Goal: Submit feedback/report problem: Submit feedback/report problem

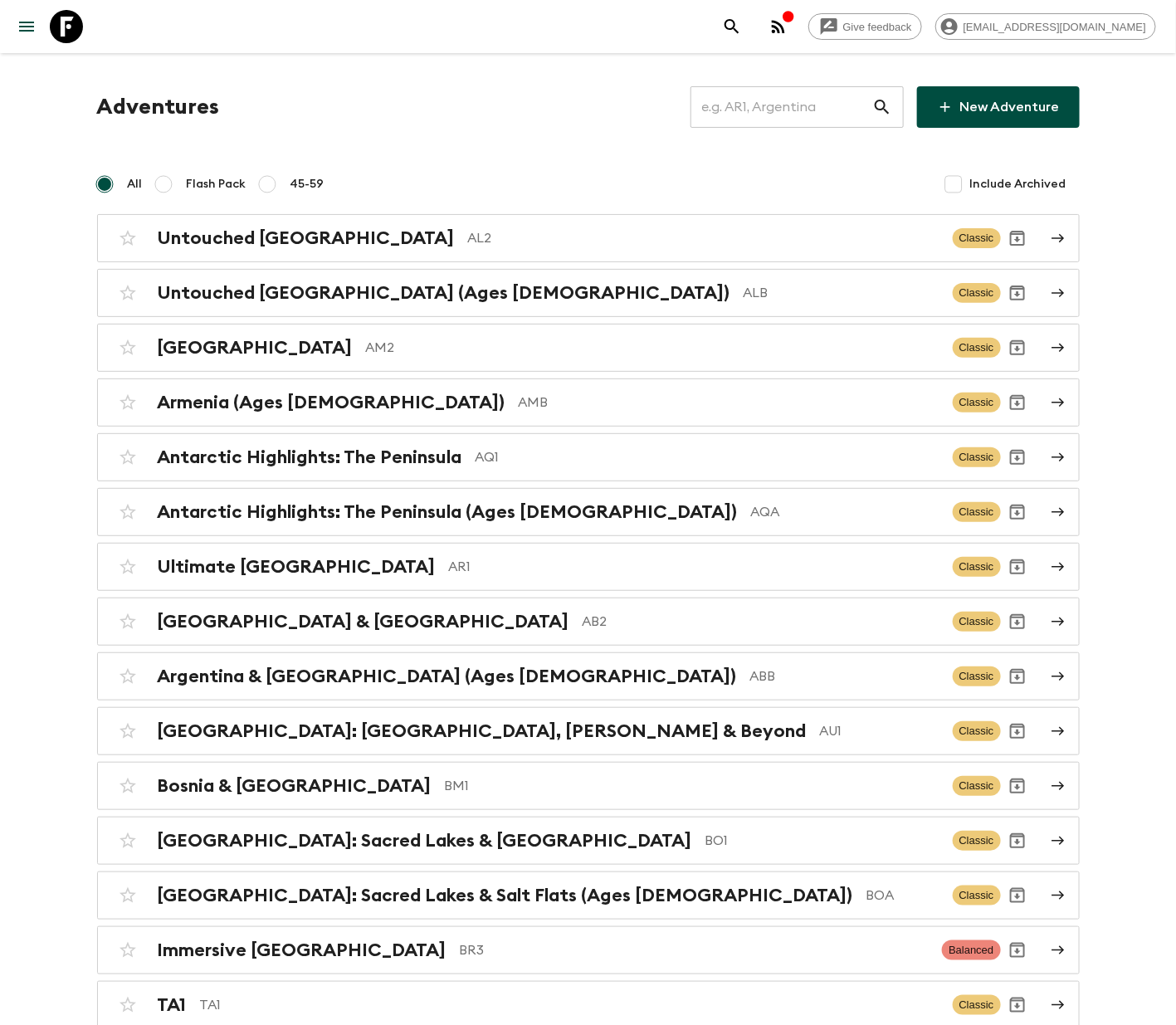
click at [788, 105] on input "text" at bounding box center [782, 107] width 181 height 47
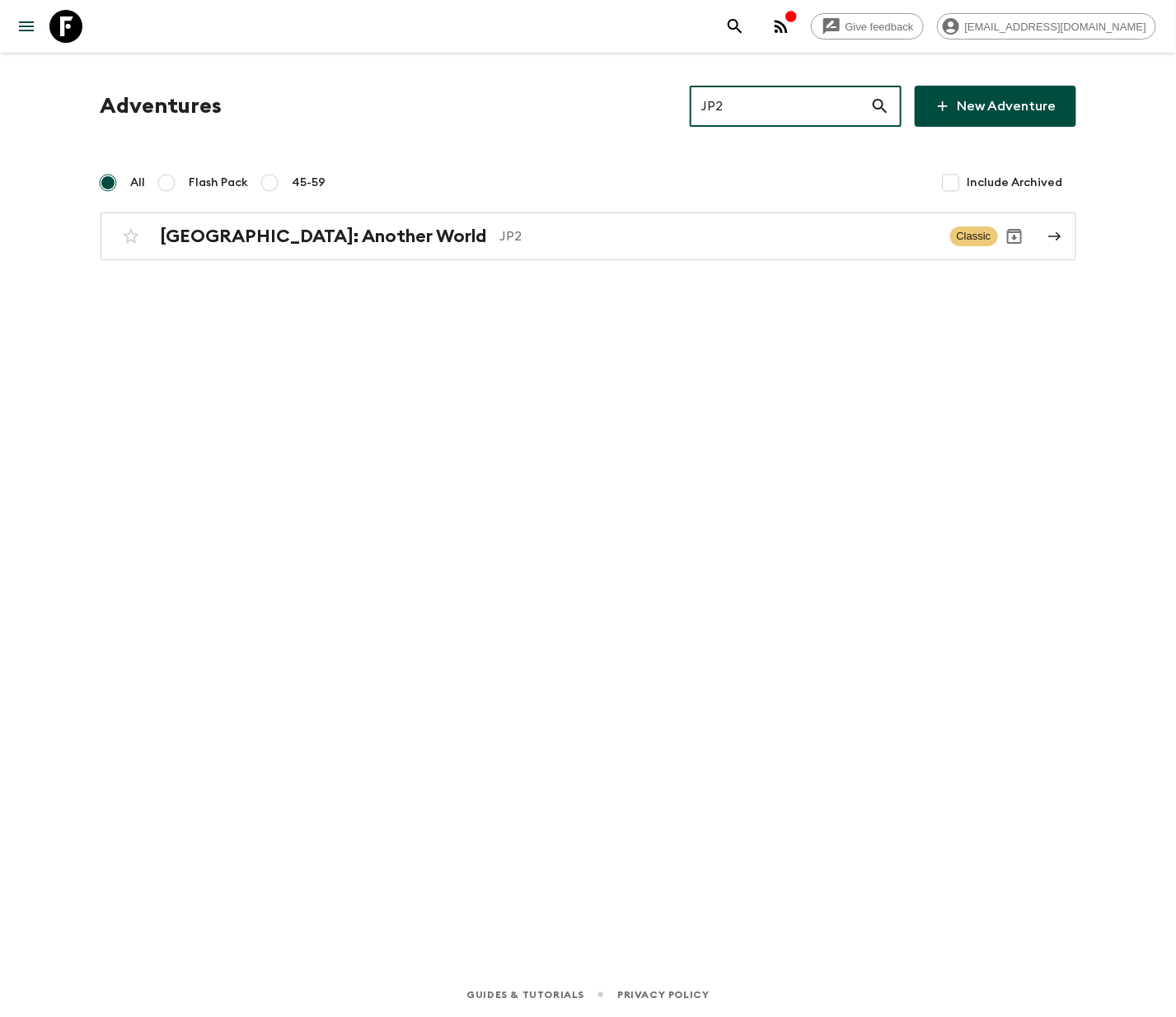
type input "JP2"
click at [252, 234] on h2 "[GEOGRAPHIC_DATA]: Another World" at bounding box center [323, 236] width 326 height 21
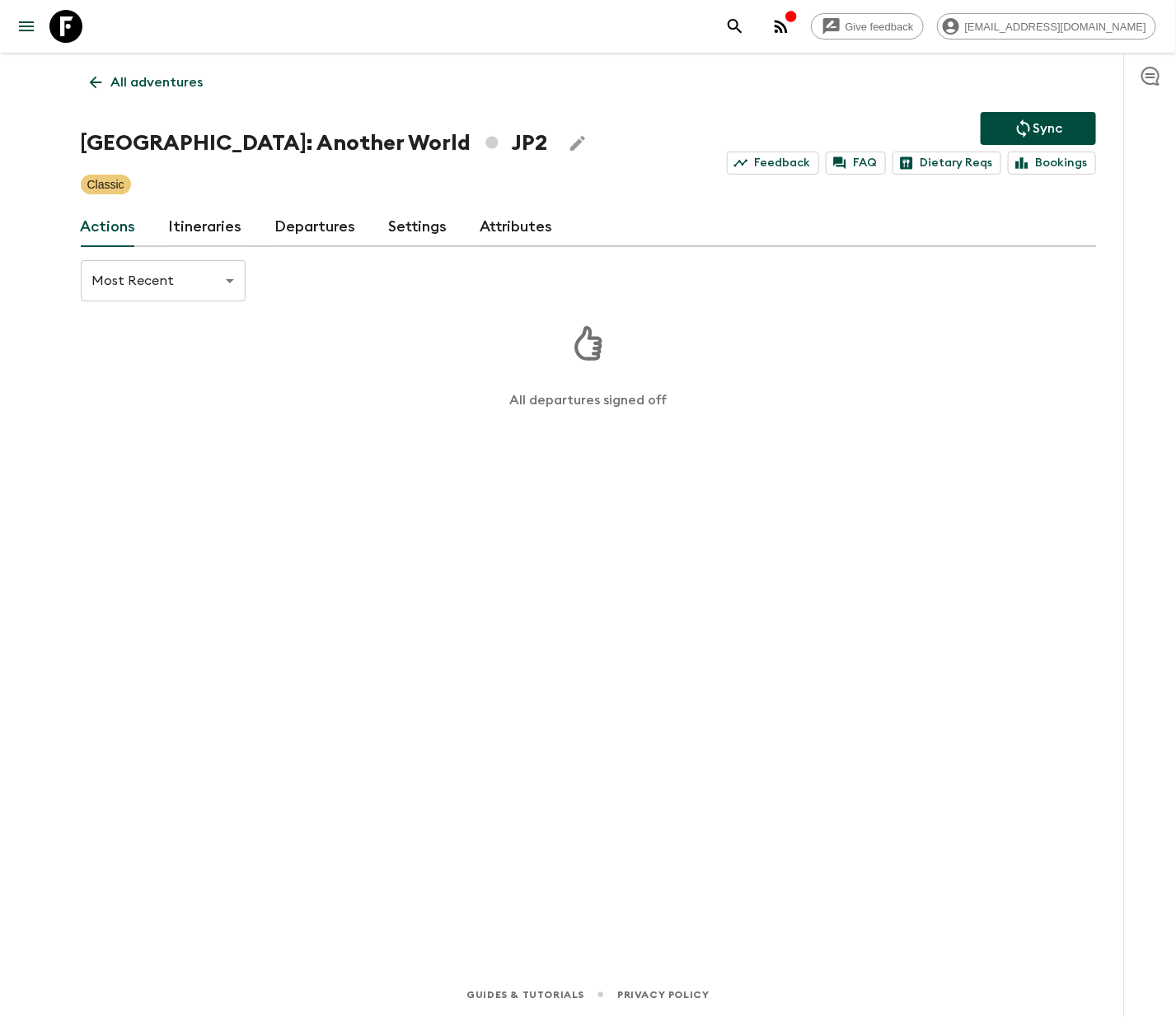
click at [310, 225] on link "Departures" at bounding box center [316, 227] width 81 height 40
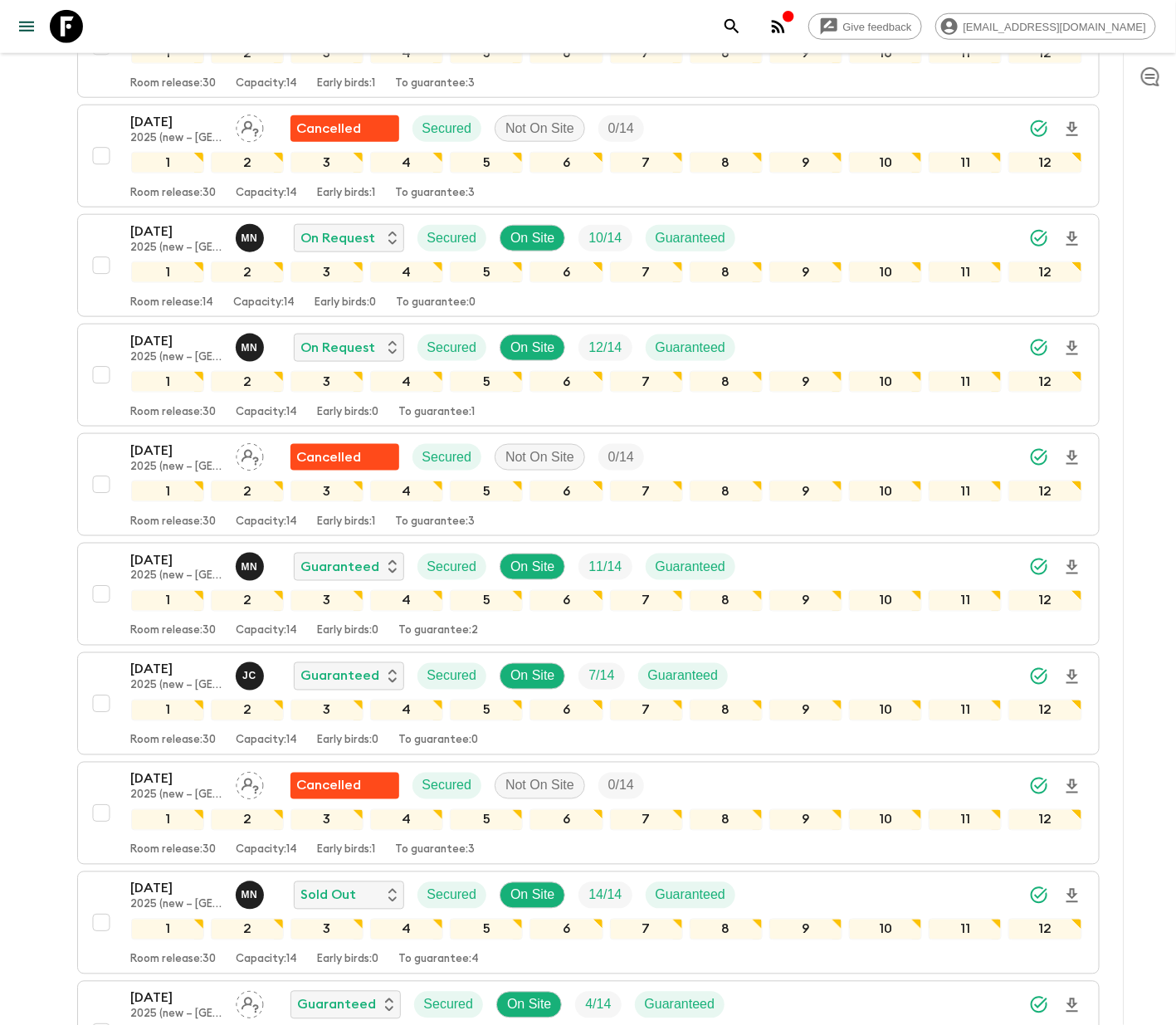
scroll to position [797, 0]
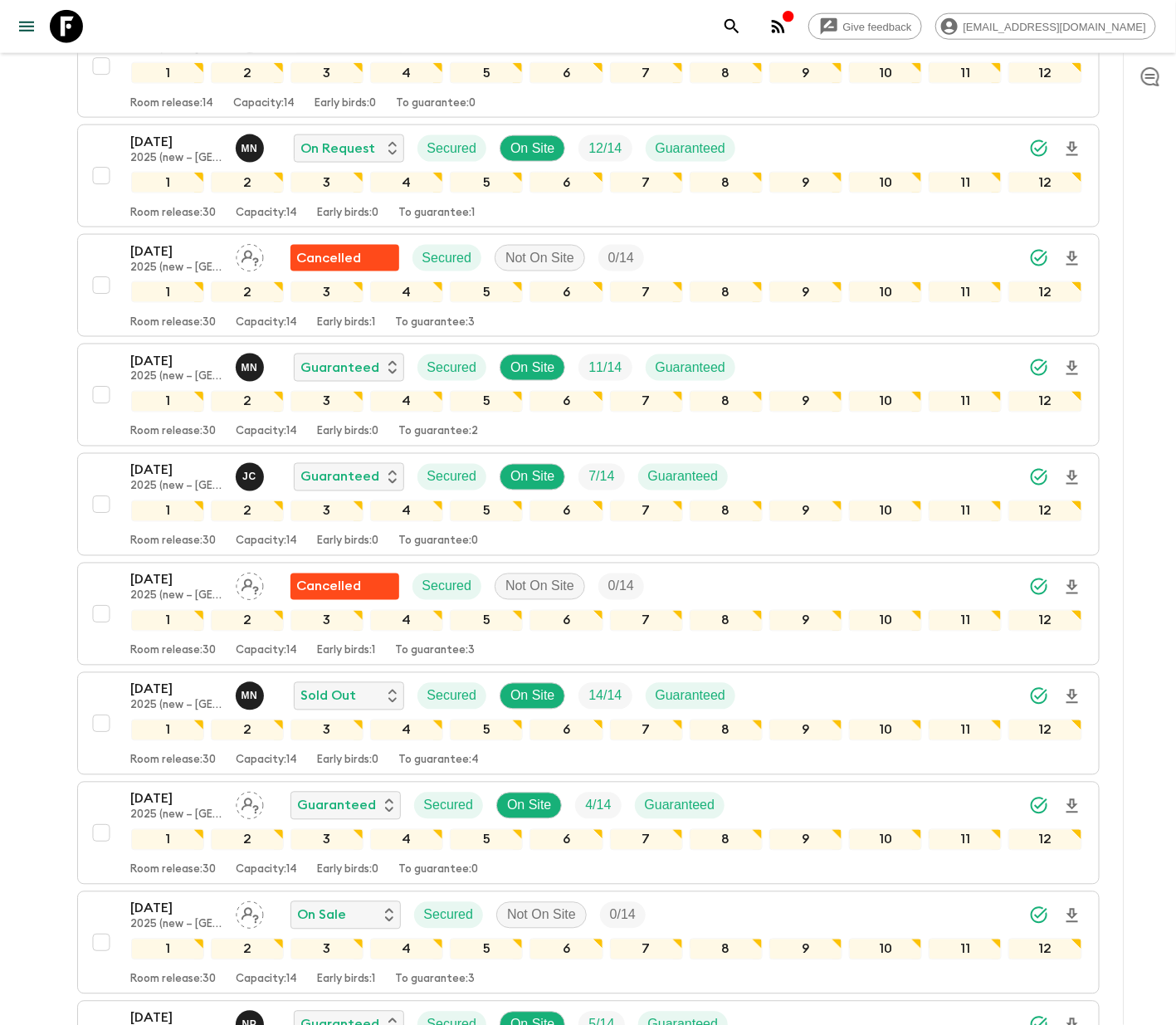
click at [98, 917] on div "18 Nov 2025 2025 (new – Nara) On Sale Secured Not On Site 0 / 14 1 2 3 4 5 6 7 …" at bounding box center [583, 943] width 997 height 88
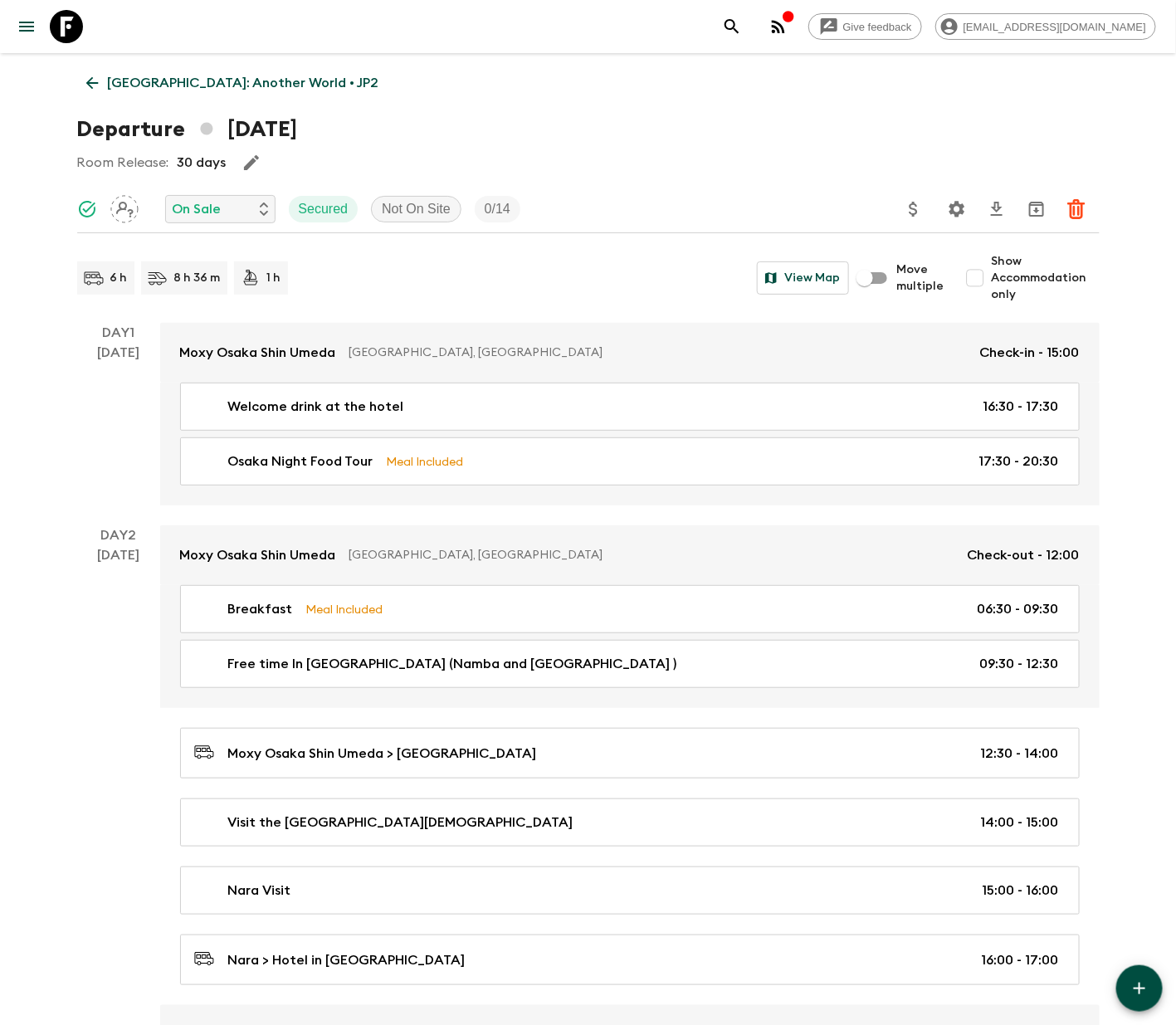
click at [216, 207] on p "On Sale" at bounding box center [196, 209] width 49 height 20
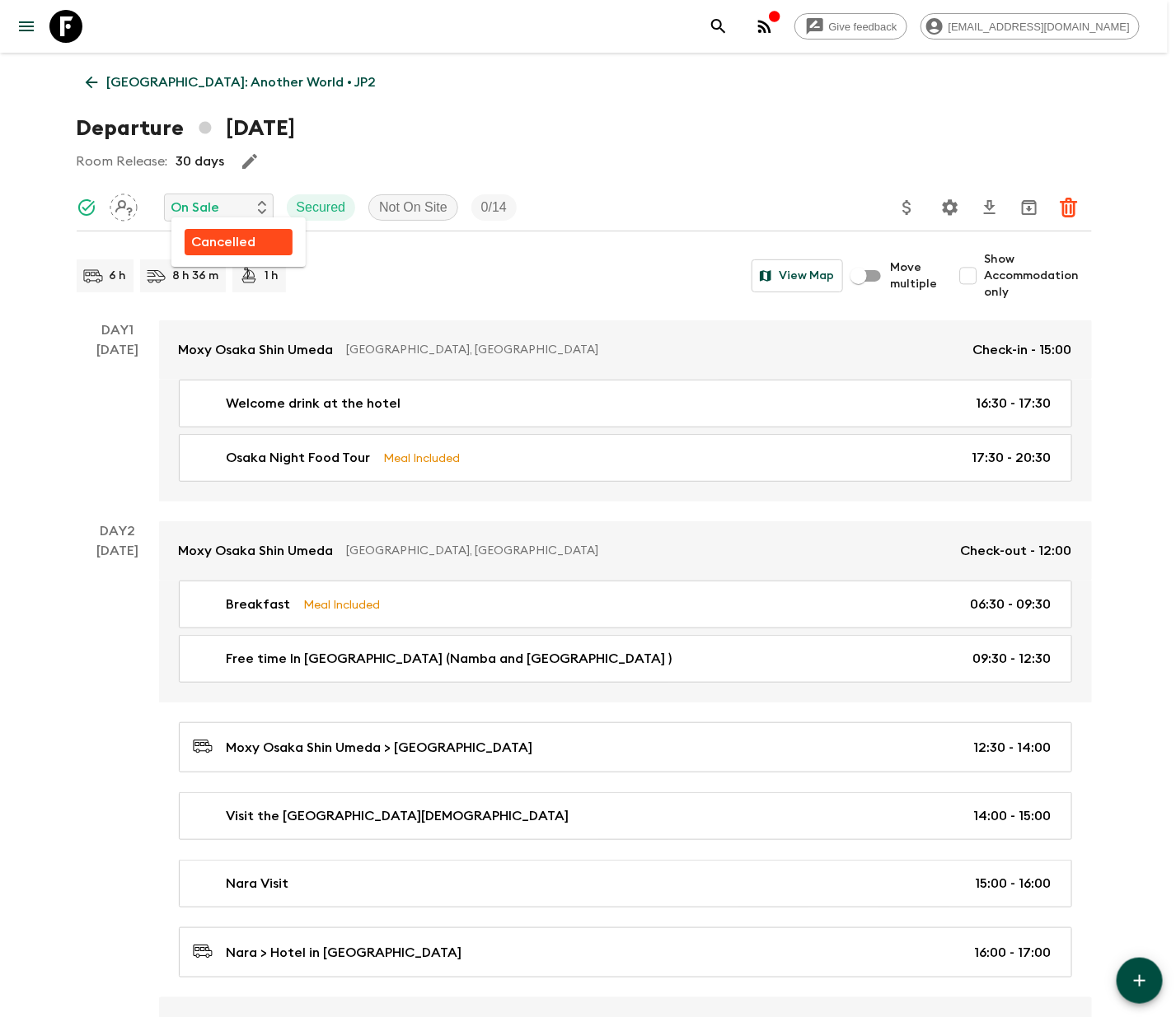
click at [221, 240] on p "Cancelled" at bounding box center [223, 242] width 64 height 20
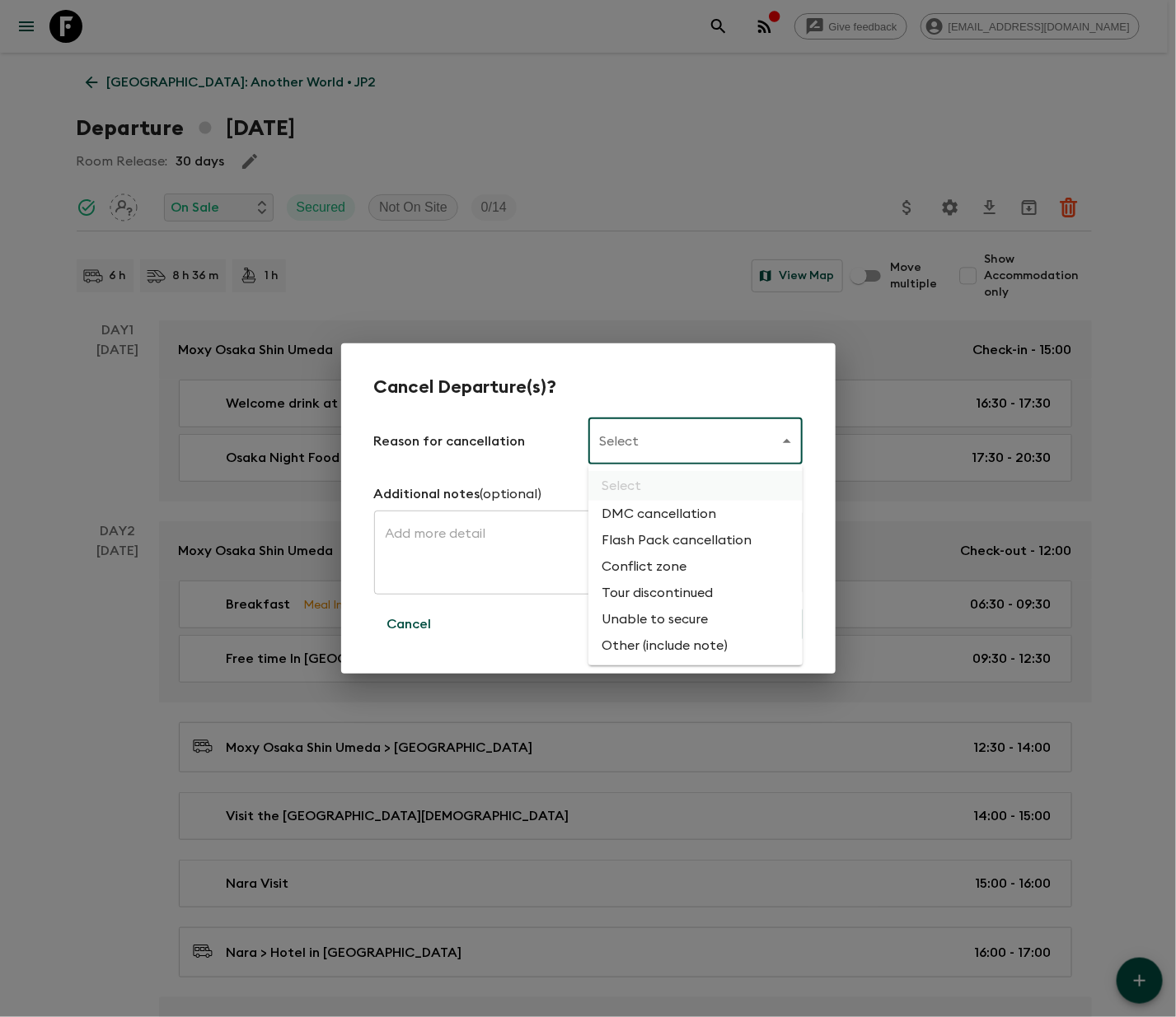
click at [673, 535] on li "Flash Pack cancellation" at bounding box center [695, 540] width 214 height 26
type input "FLASHPACK_CANCELLATION"
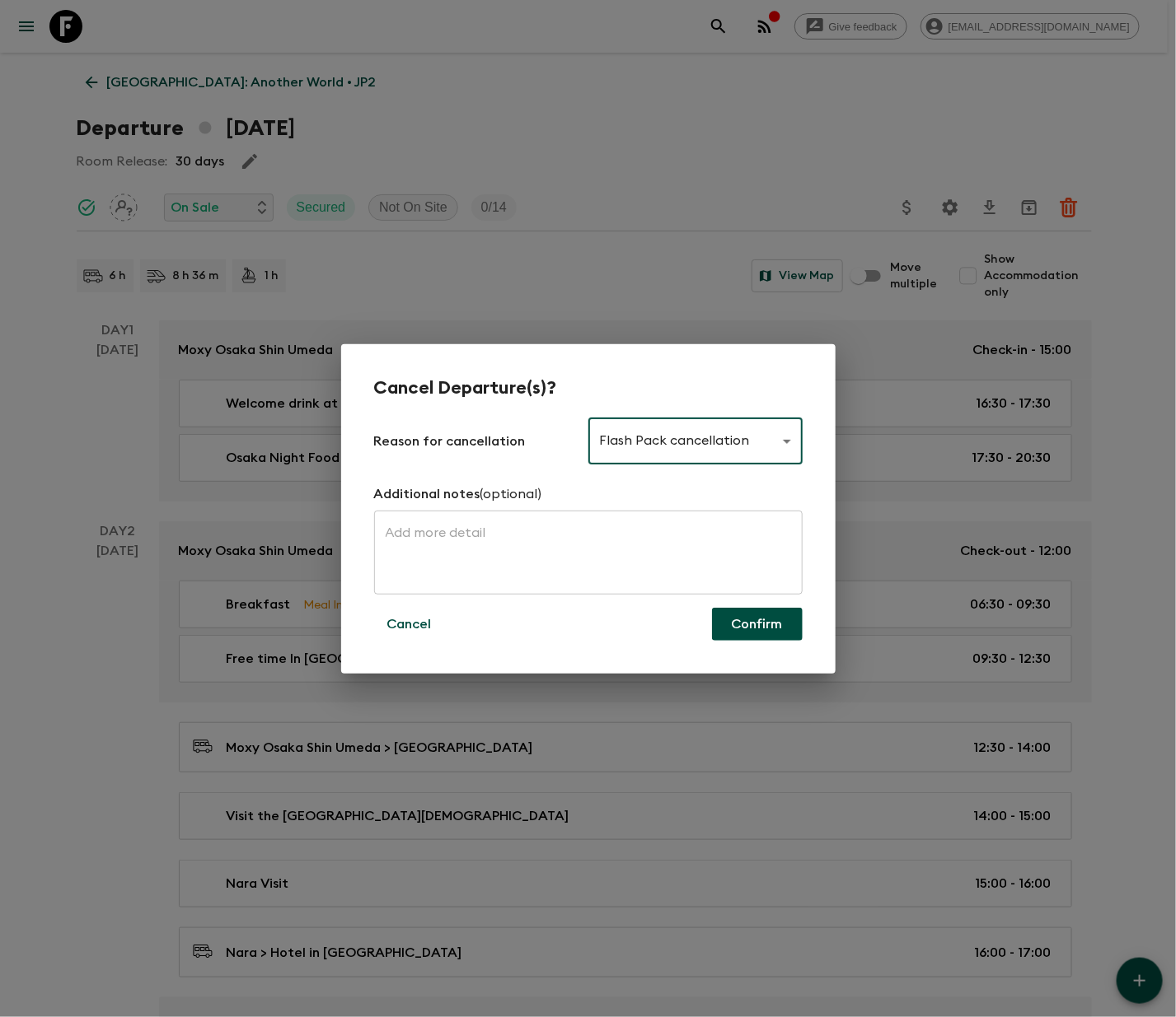
click at [755, 622] on button "Confirm" at bounding box center [757, 625] width 91 height 33
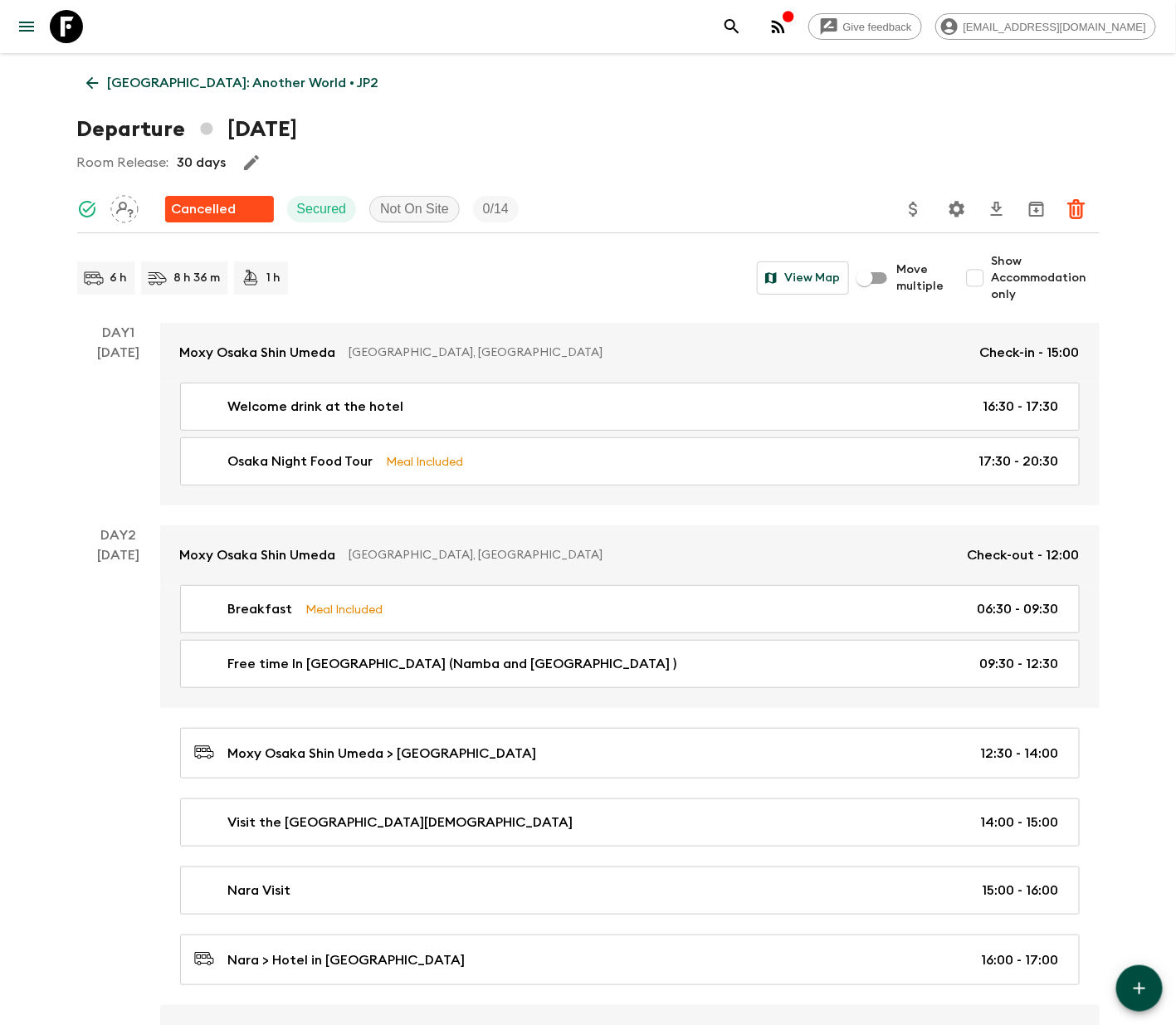
click at [92, 79] on icon at bounding box center [92, 83] width 12 height 12
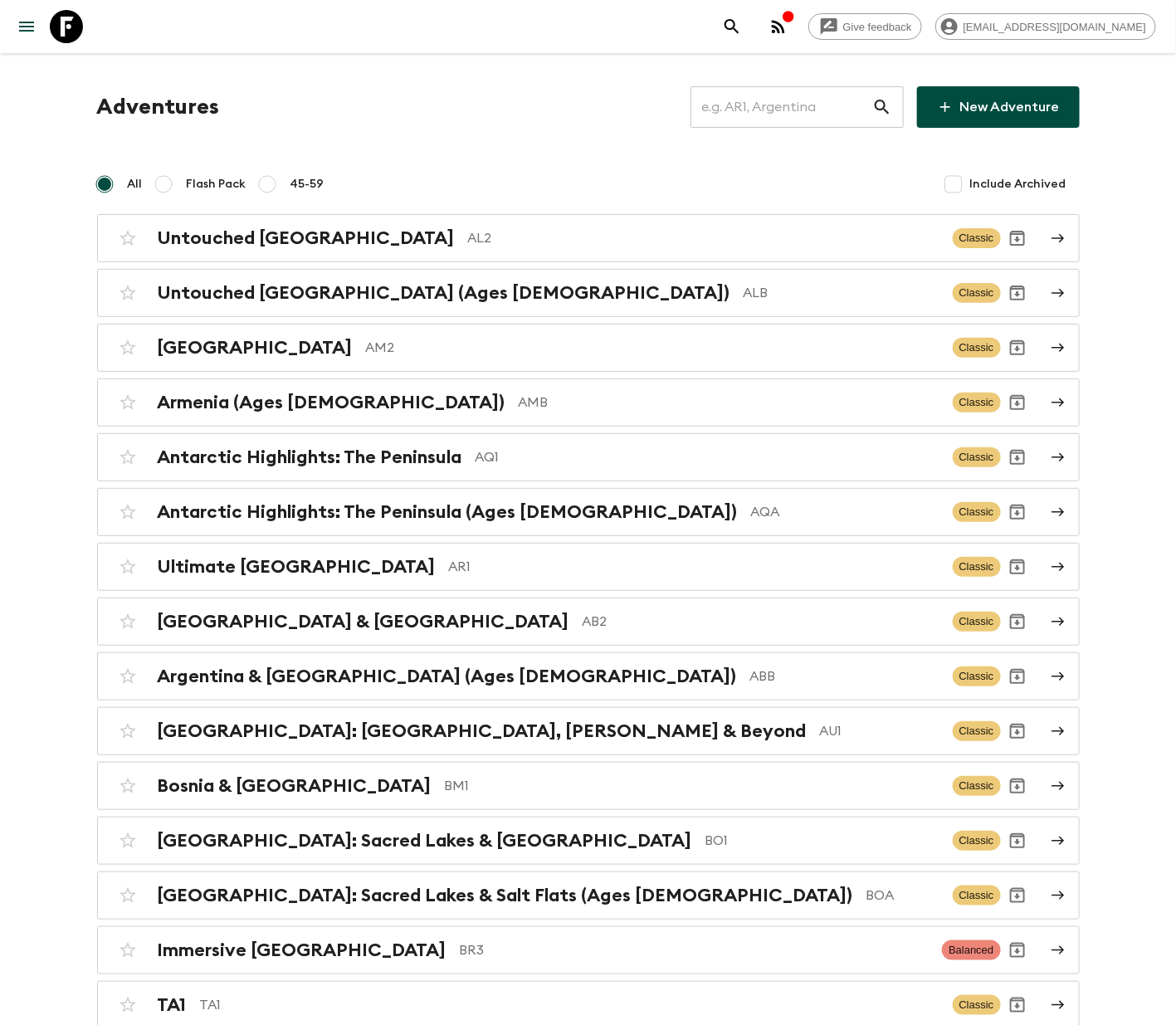
click at [777, 104] on input "text" at bounding box center [782, 107] width 181 height 47
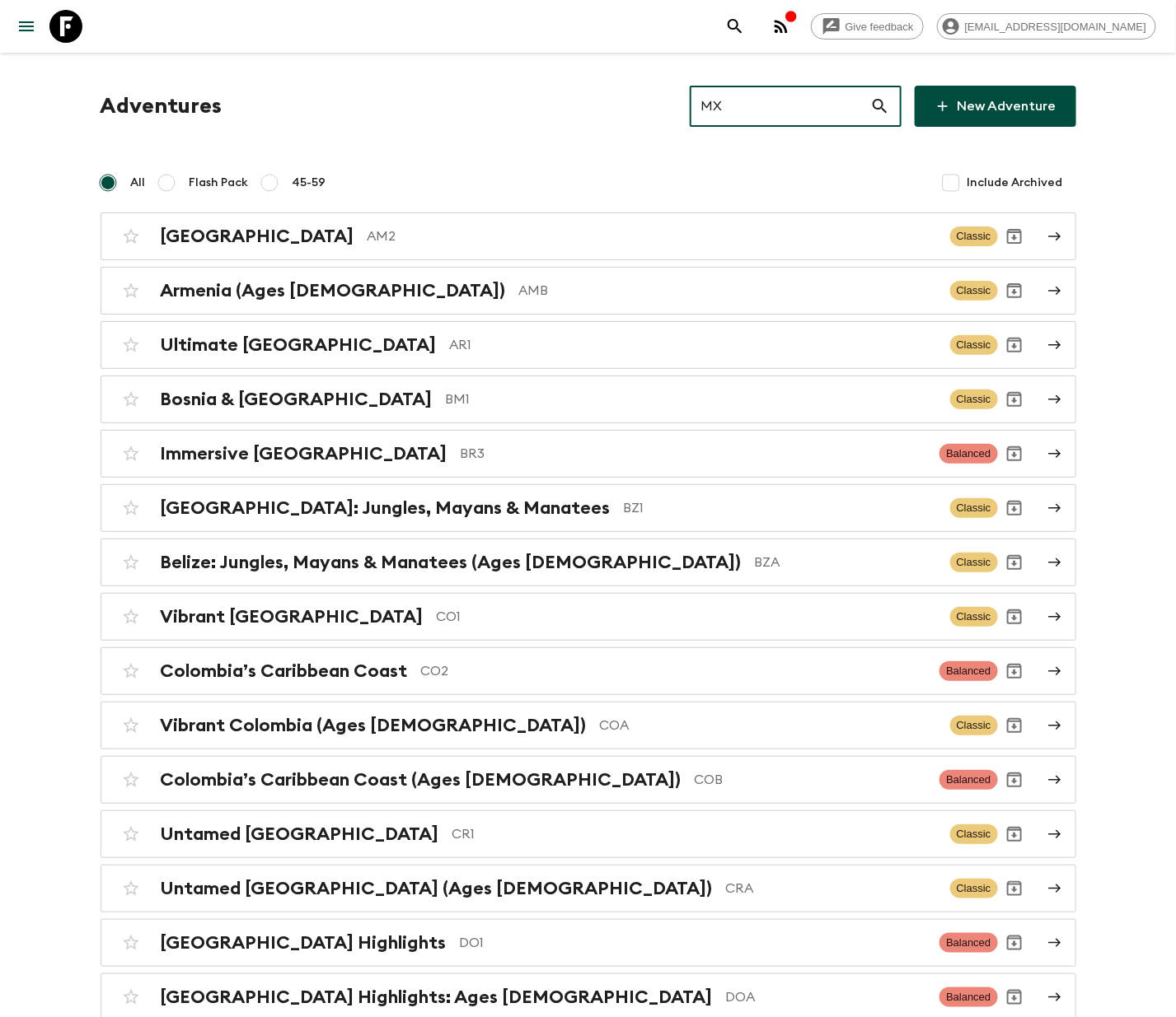
type input "MX3"
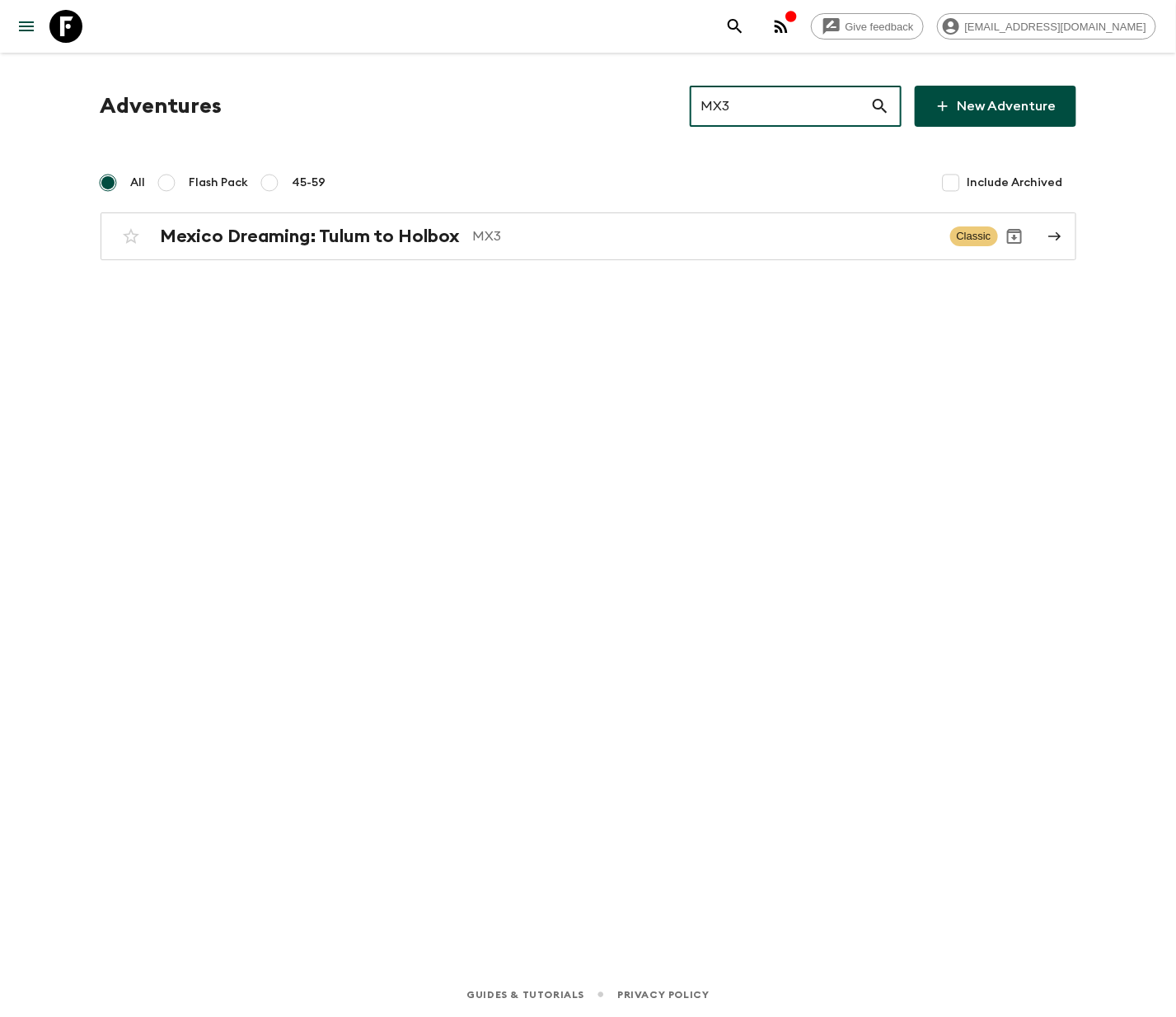
click at [308, 234] on h2 "Mexico Dreaming: Tulum to Holbox" at bounding box center [310, 236] width 299 height 21
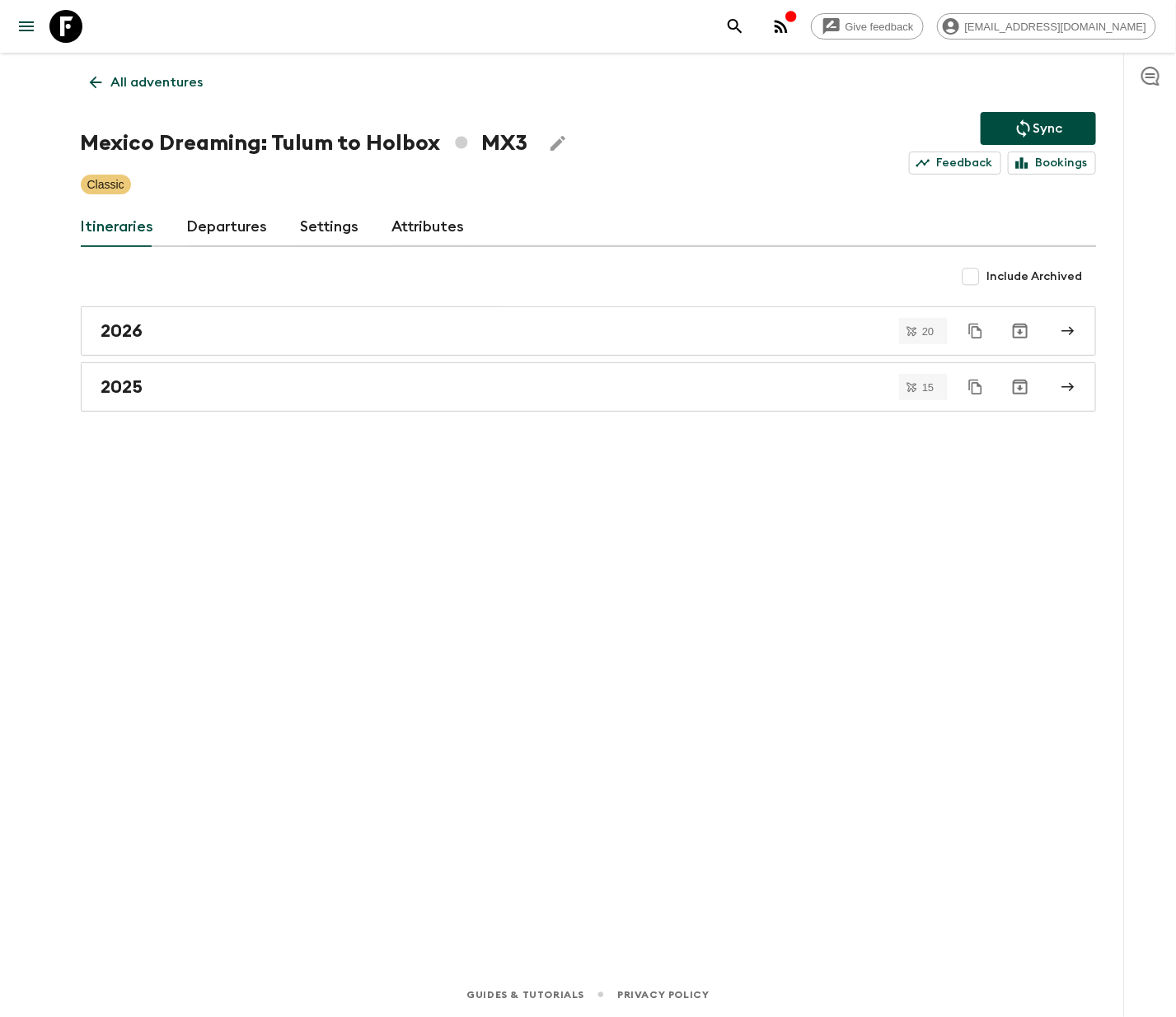
click at [222, 225] on link "Departures" at bounding box center [227, 227] width 81 height 40
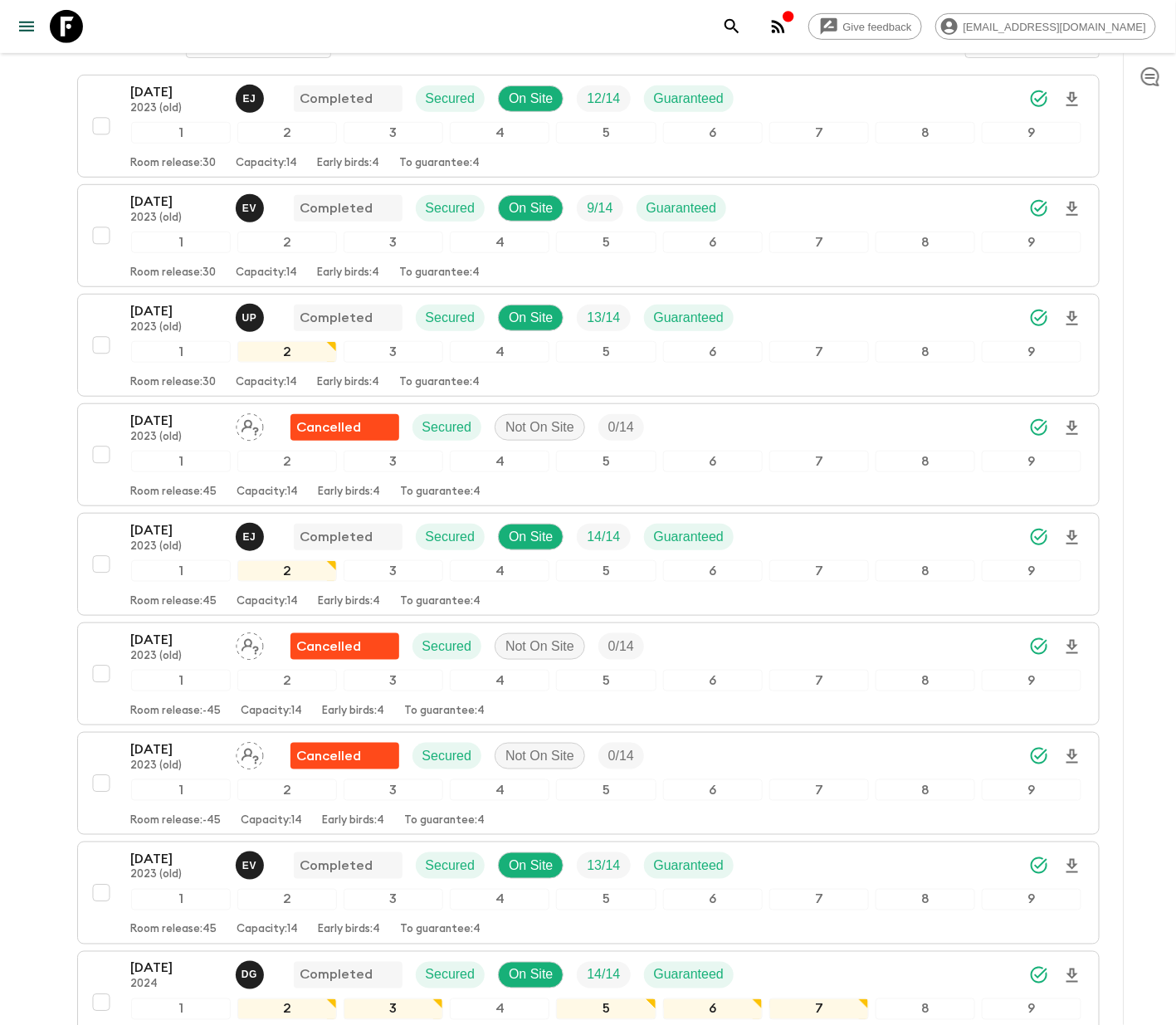
scroll to position [2086, 0]
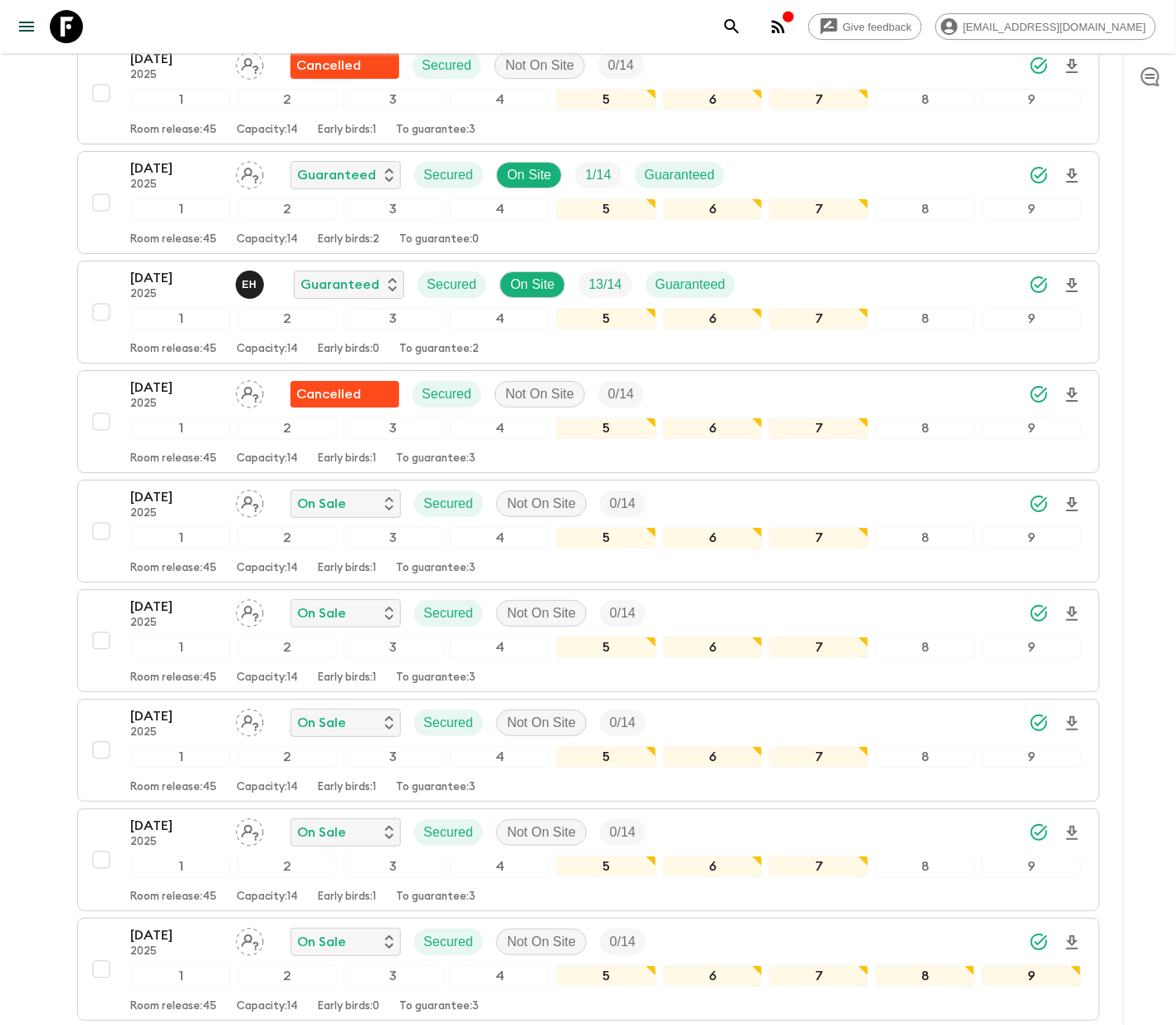
click at [97, 510] on div "04 Dec 2025 2025 On Sale Secured Not On Site 0 / 14 1 2 3 4 5 6 7 8 9 Room rele…" at bounding box center [583, 531] width 997 height 88
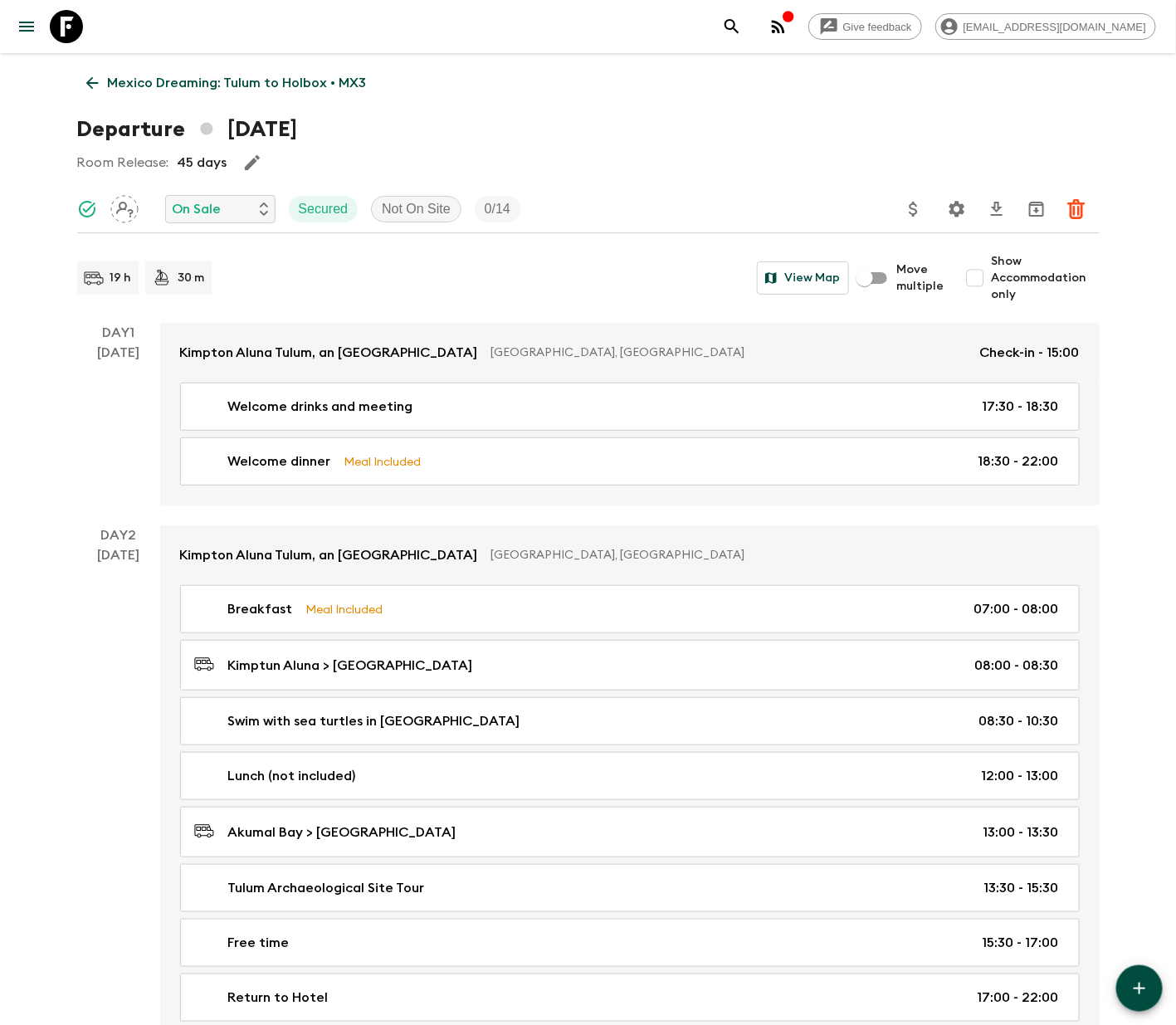
click at [219, 207] on p "On Sale" at bounding box center [196, 209] width 49 height 20
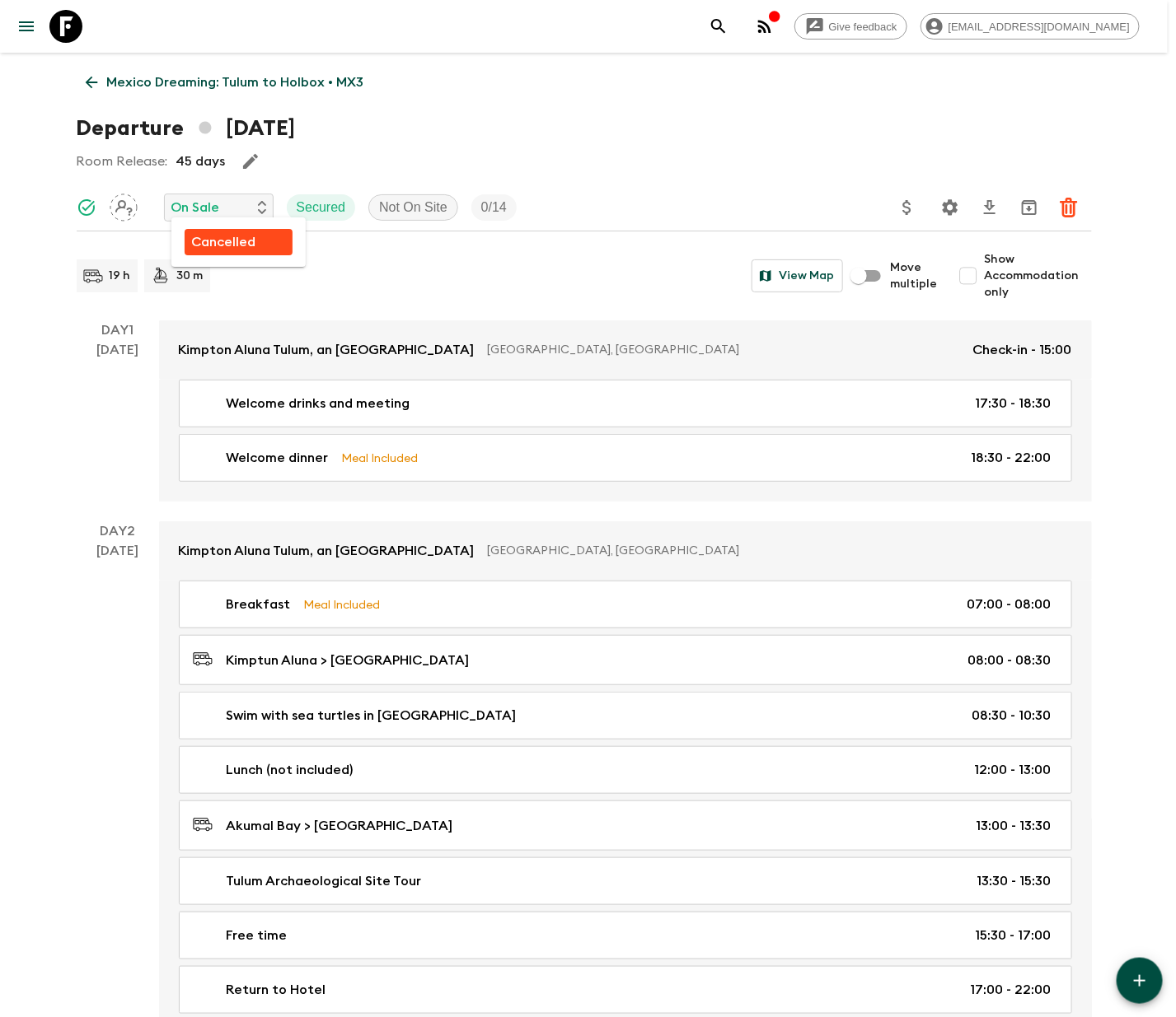
click at [221, 240] on p "Cancelled" at bounding box center [223, 242] width 64 height 20
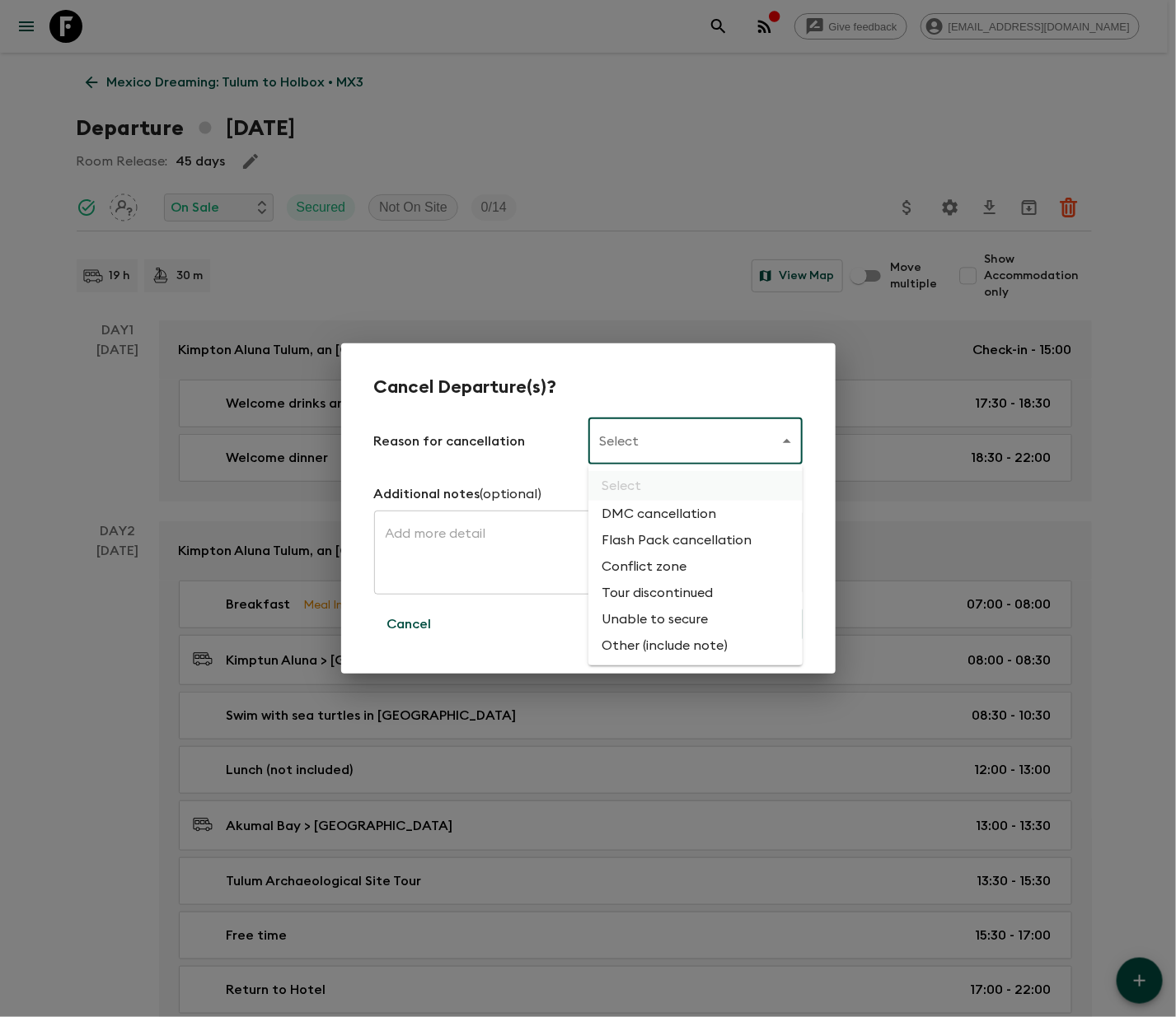
click at [673, 535] on li "Flash Pack cancellation" at bounding box center [695, 540] width 214 height 26
type input "FLASHPACK_CANCELLATION"
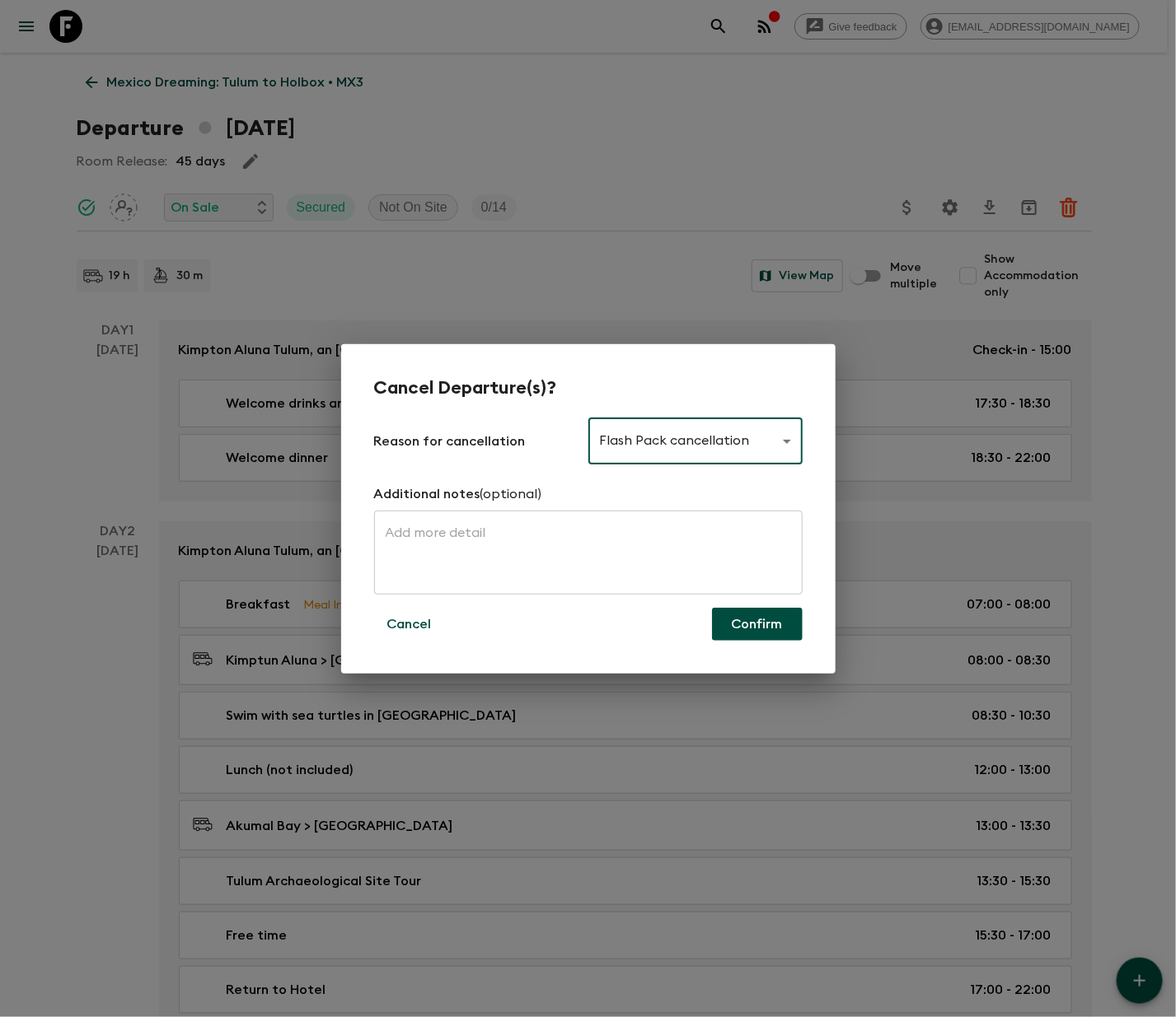
click at [755, 622] on button "Confirm" at bounding box center [757, 625] width 91 height 33
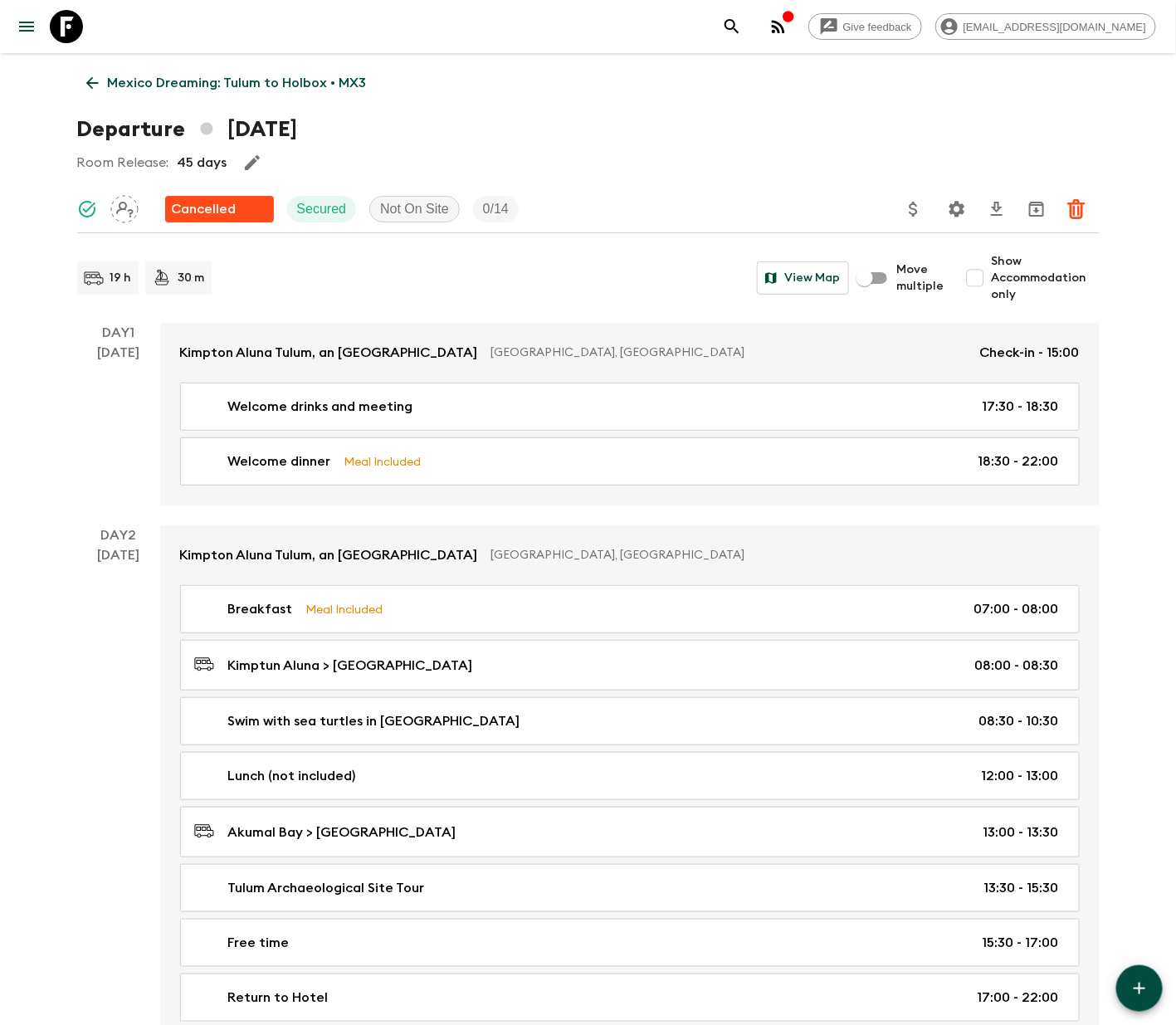
click at [92, 80] on icon at bounding box center [92, 83] width 18 height 18
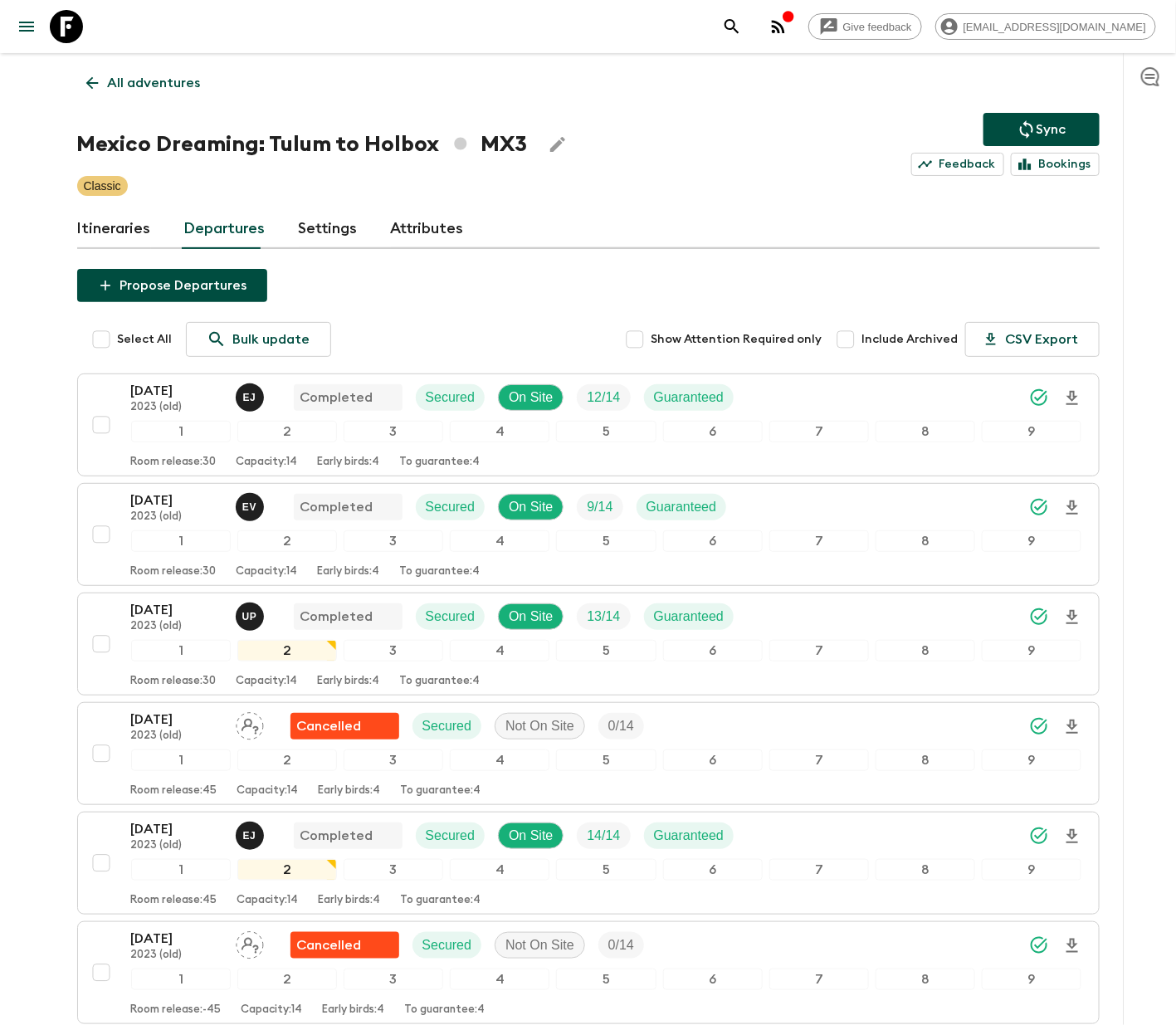
click at [156, 80] on p "All adventures" at bounding box center [155, 83] width 93 height 20
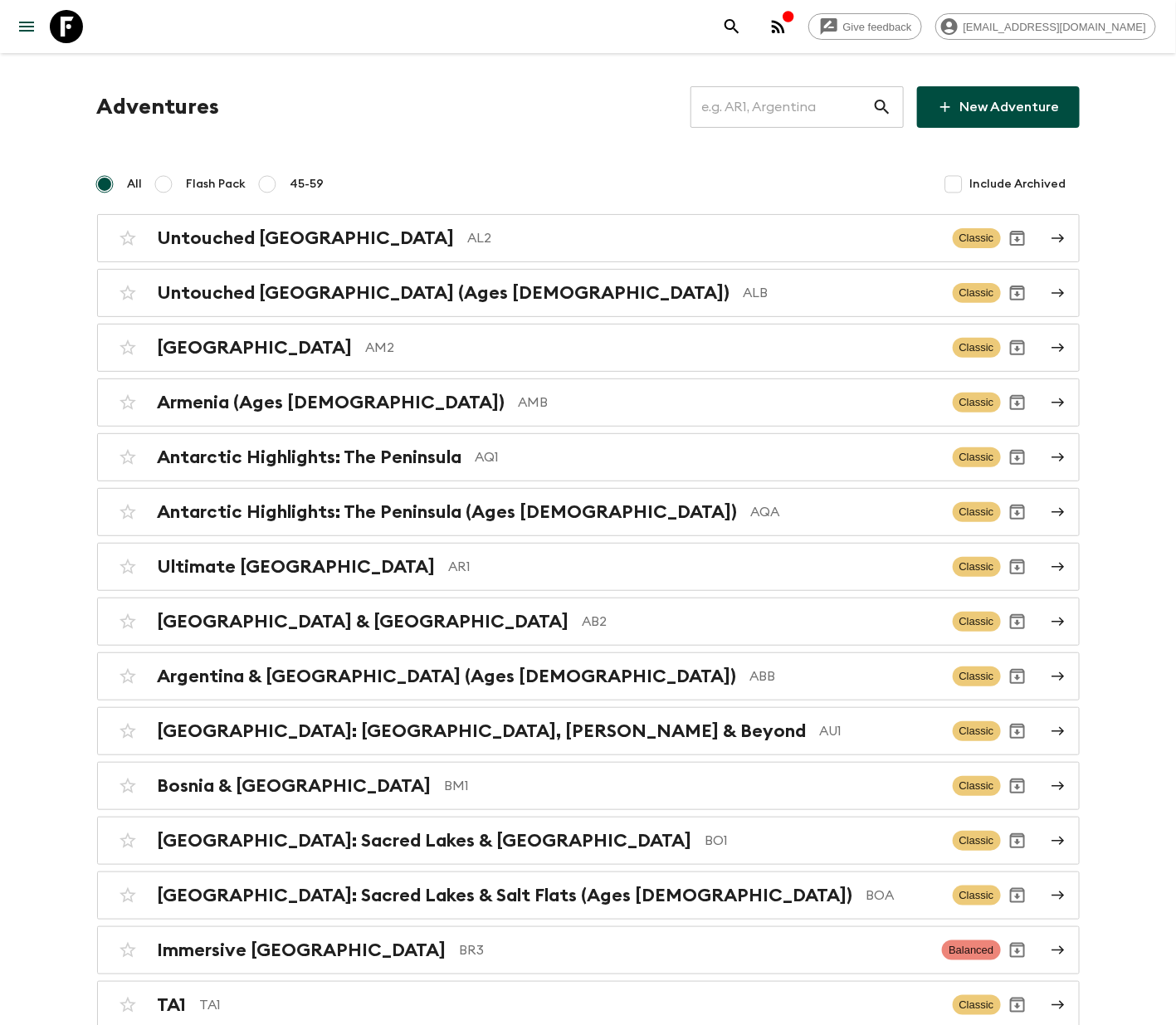
click at [781, 104] on input "text" at bounding box center [782, 107] width 181 height 47
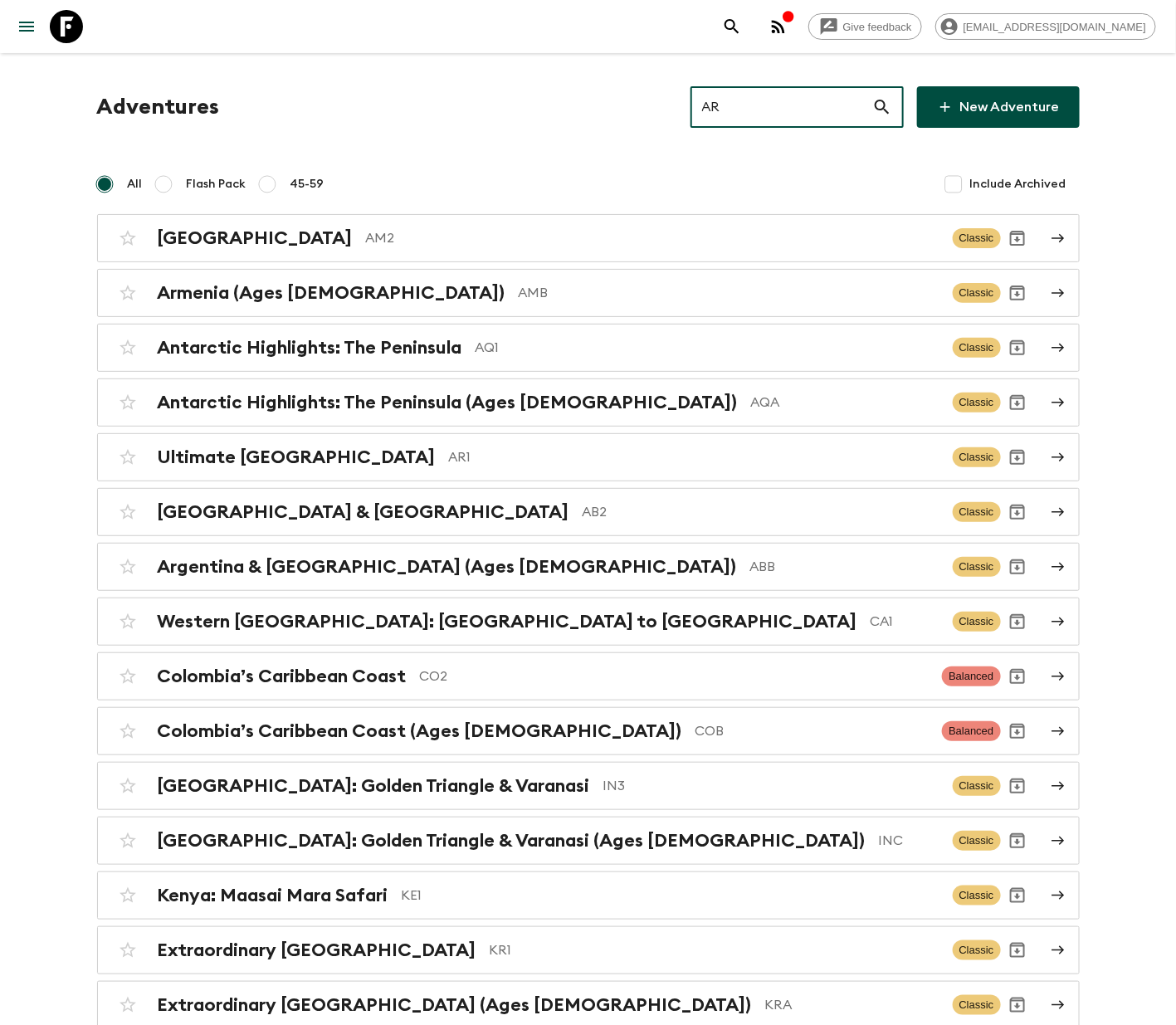
type input "AR1"
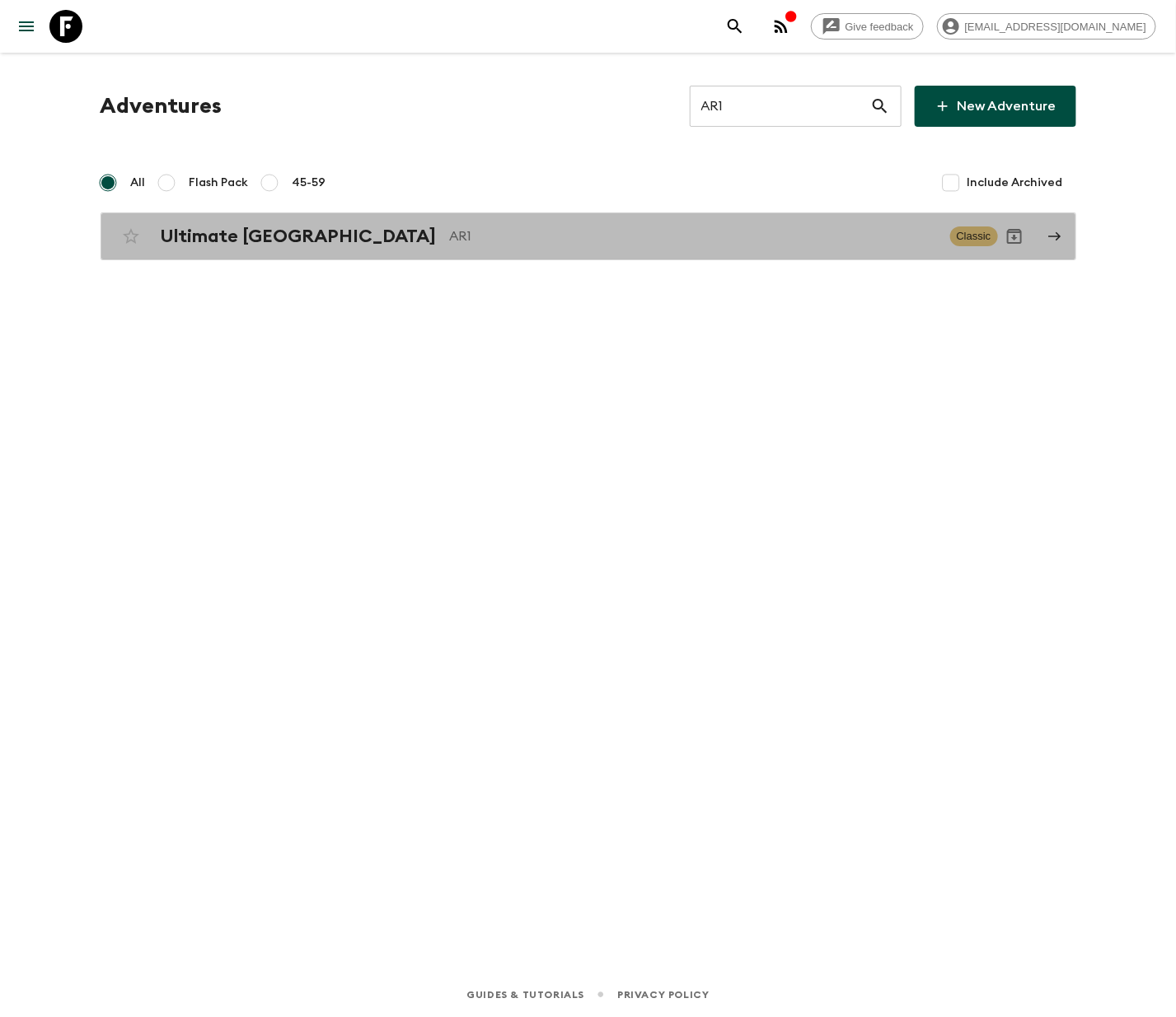
click at [242, 234] on h2 "Ultimate [GEOGRAPHIC_DATA]" at bounding box center [298, 236] width 276 height 21
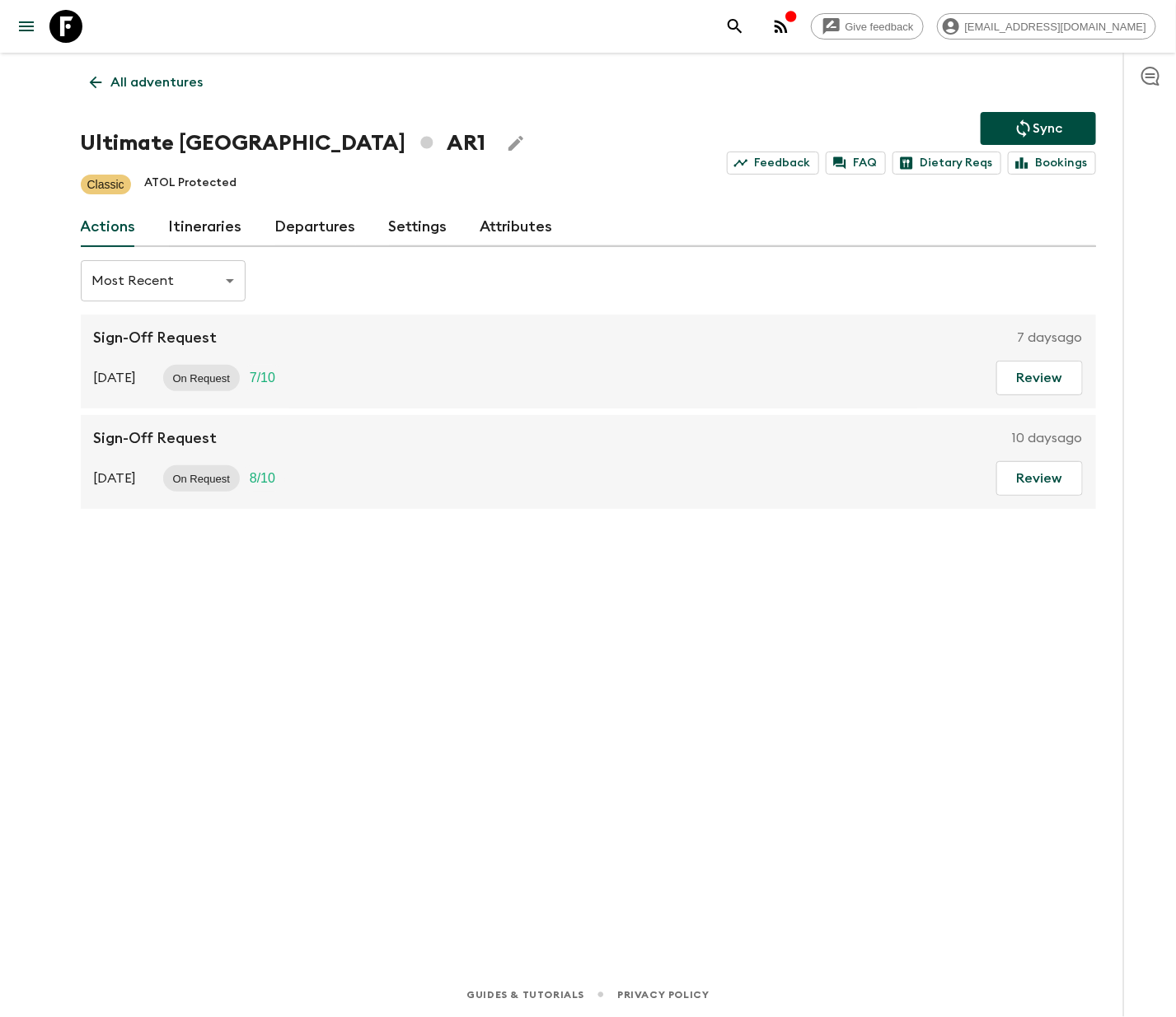
click at [310, 225] on link "Departures" at bounding box center [316, 227] width 81 height 40
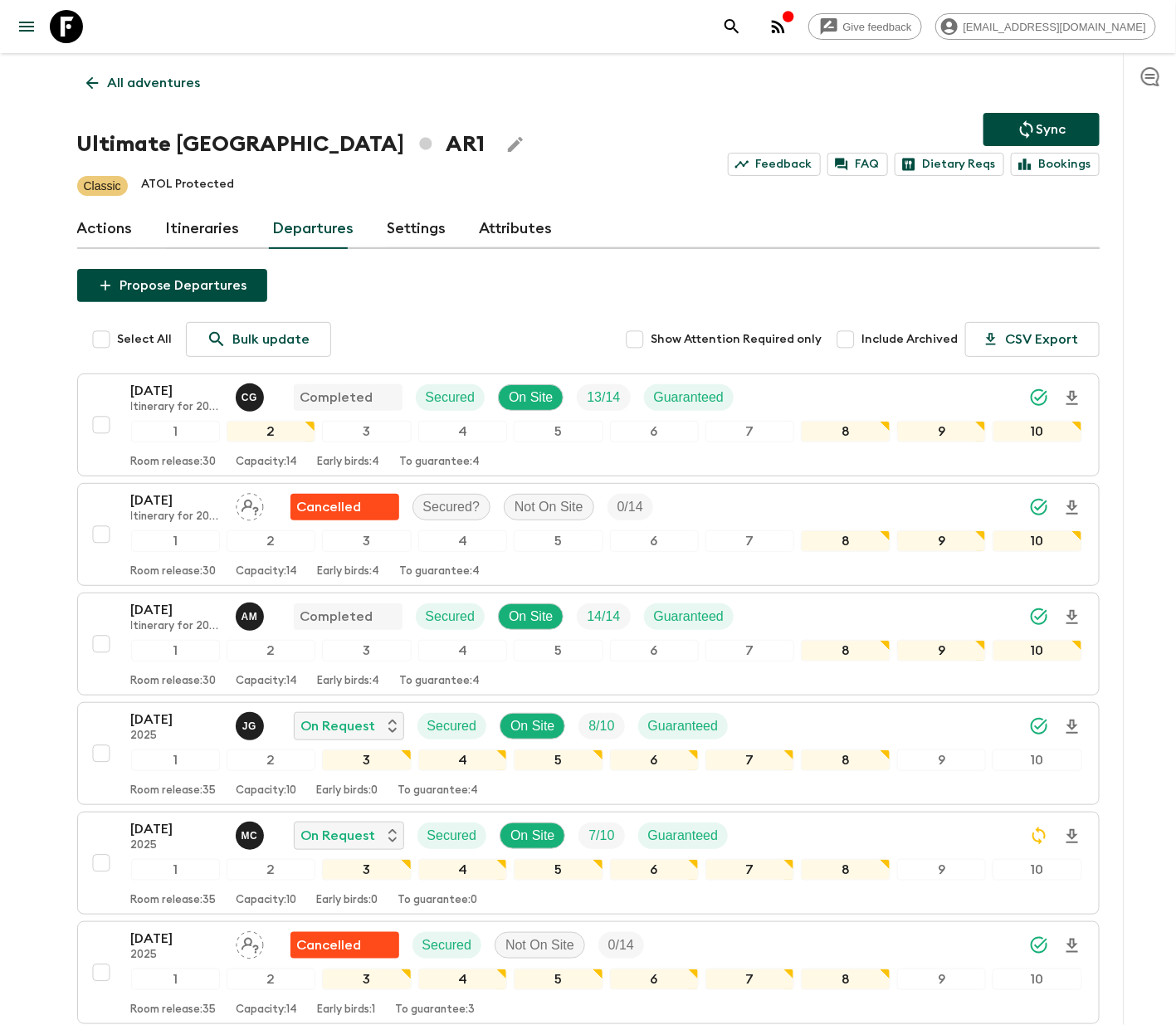
scroll to position [982, 0]
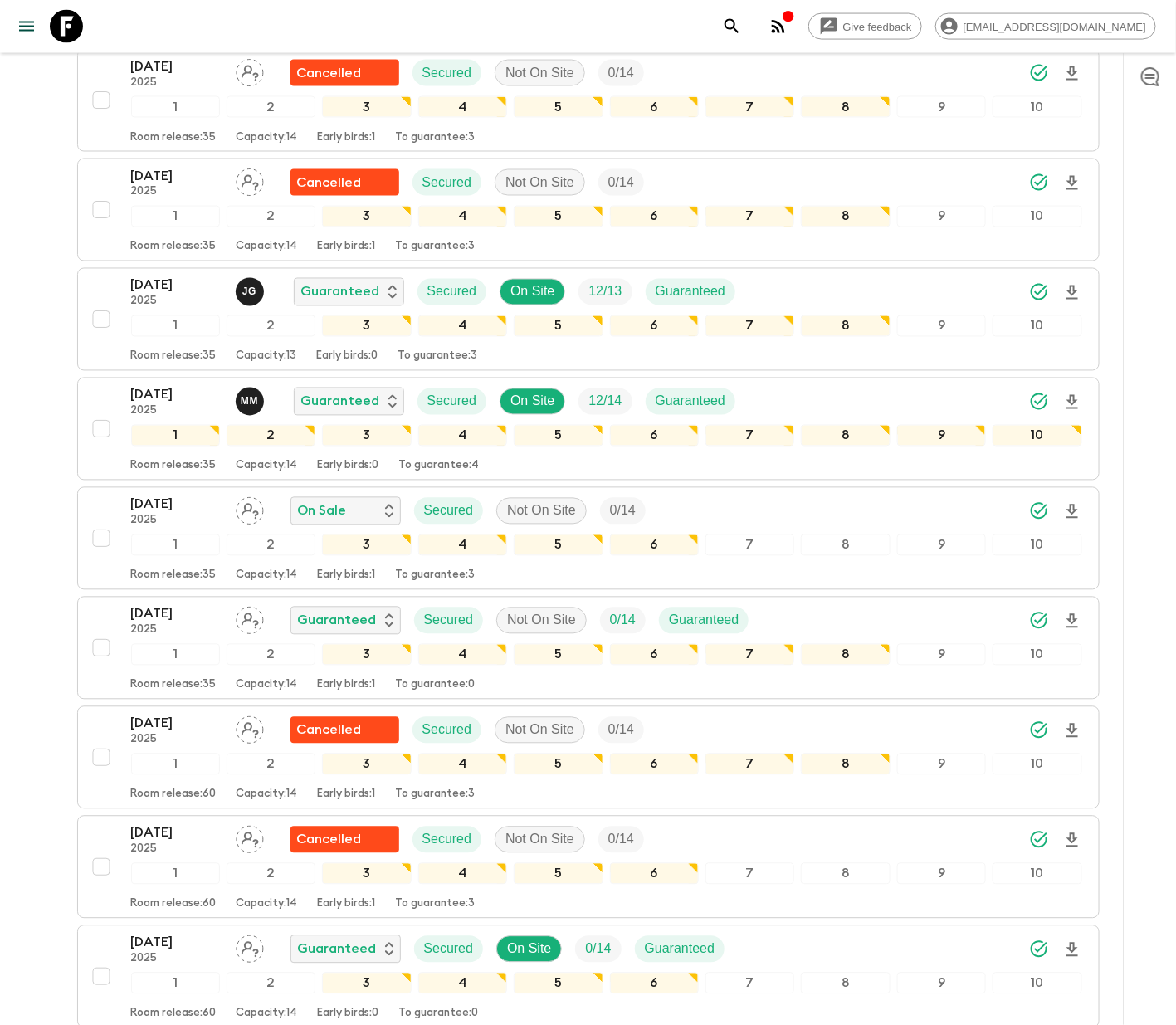
click at [97, 518] on div "24 Nov 2025 2025 On Sale Secured Not On Site 0 / 14 1 2 3 4 5 6 7 8 9 10 Room r…" at bounding box center [583, 539] width 997 height 88
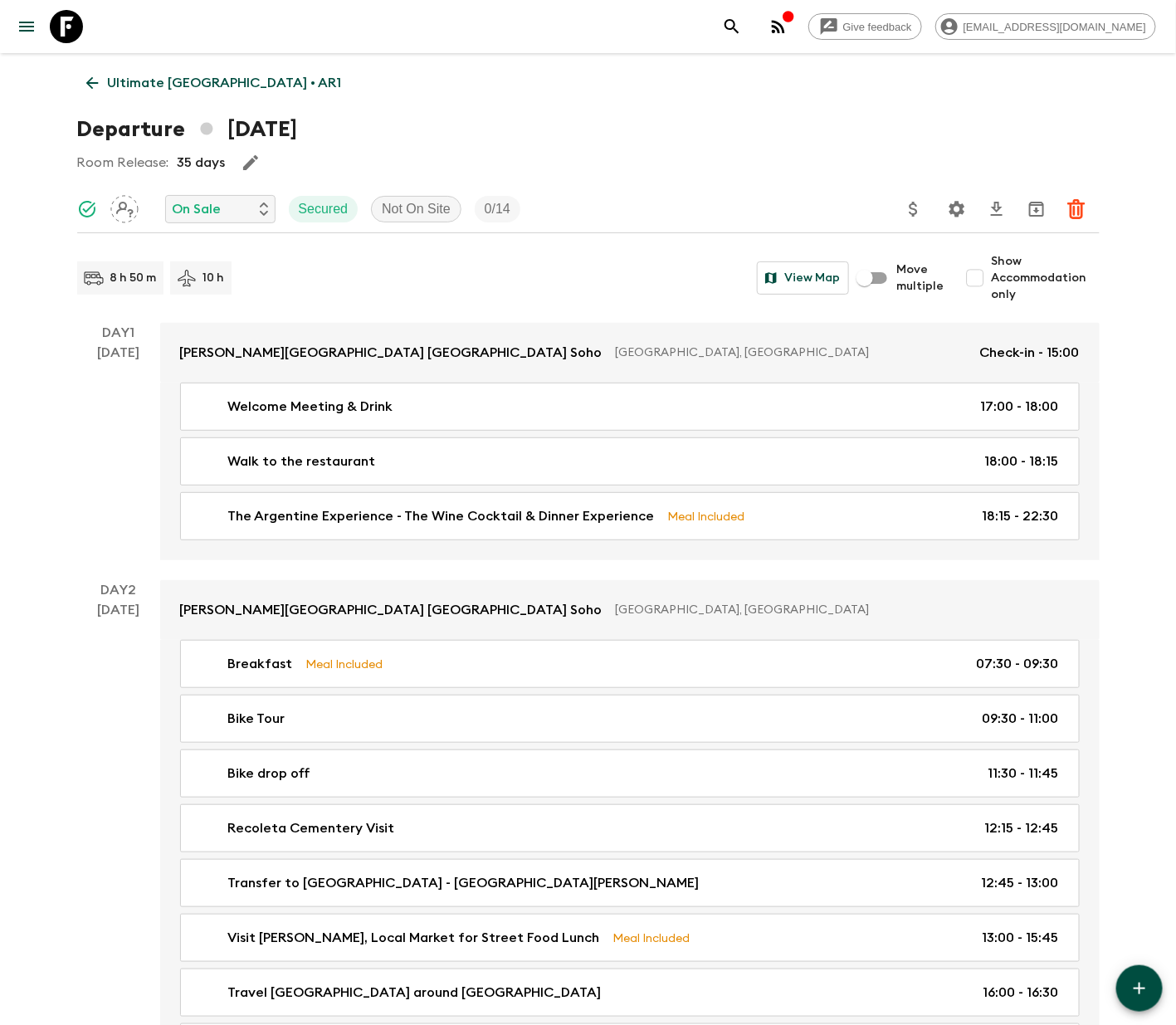
click at [92, 80] on icon at bounding box center [92, 83] width 18 height 18
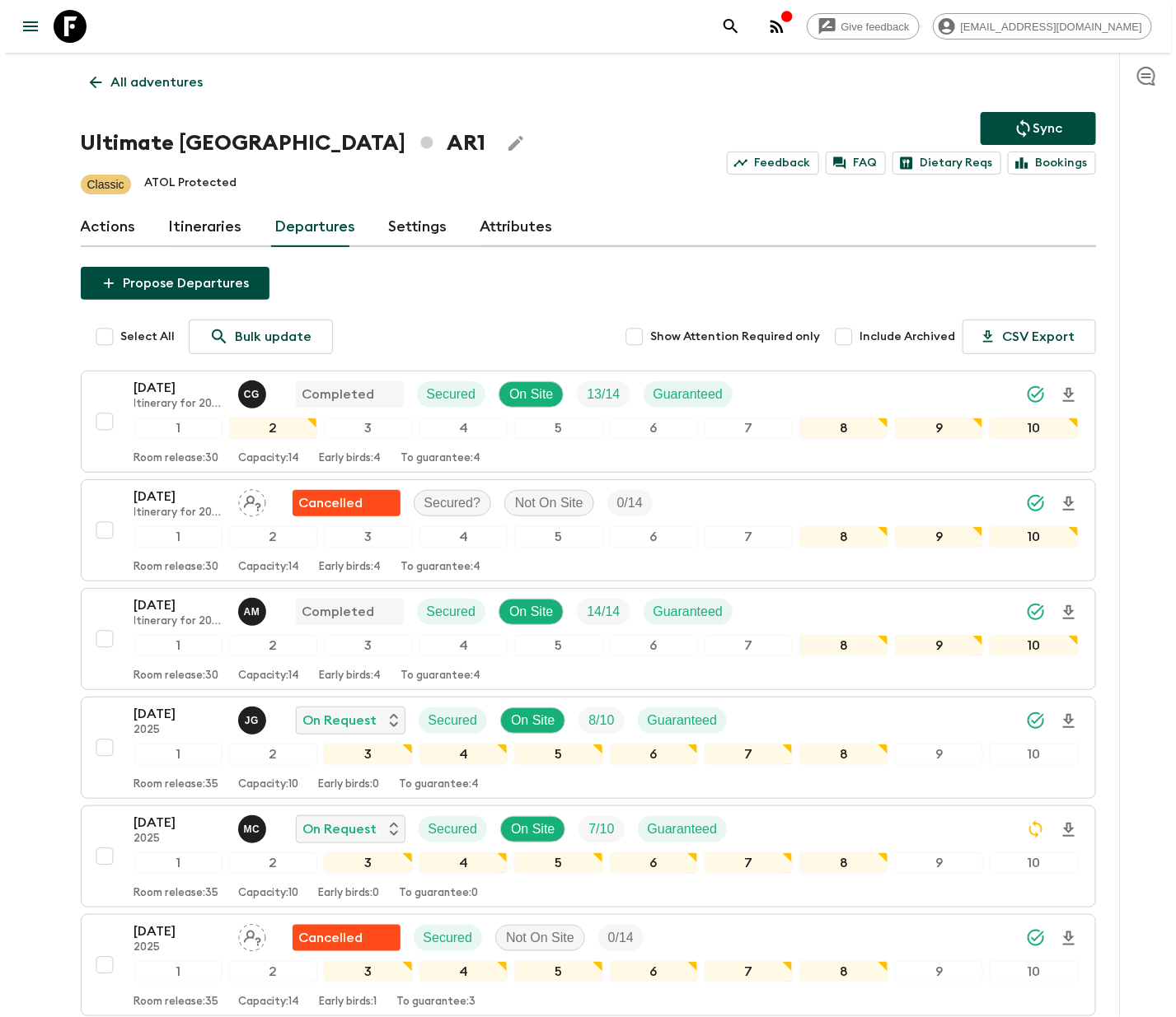
scroll to position [297, 0]
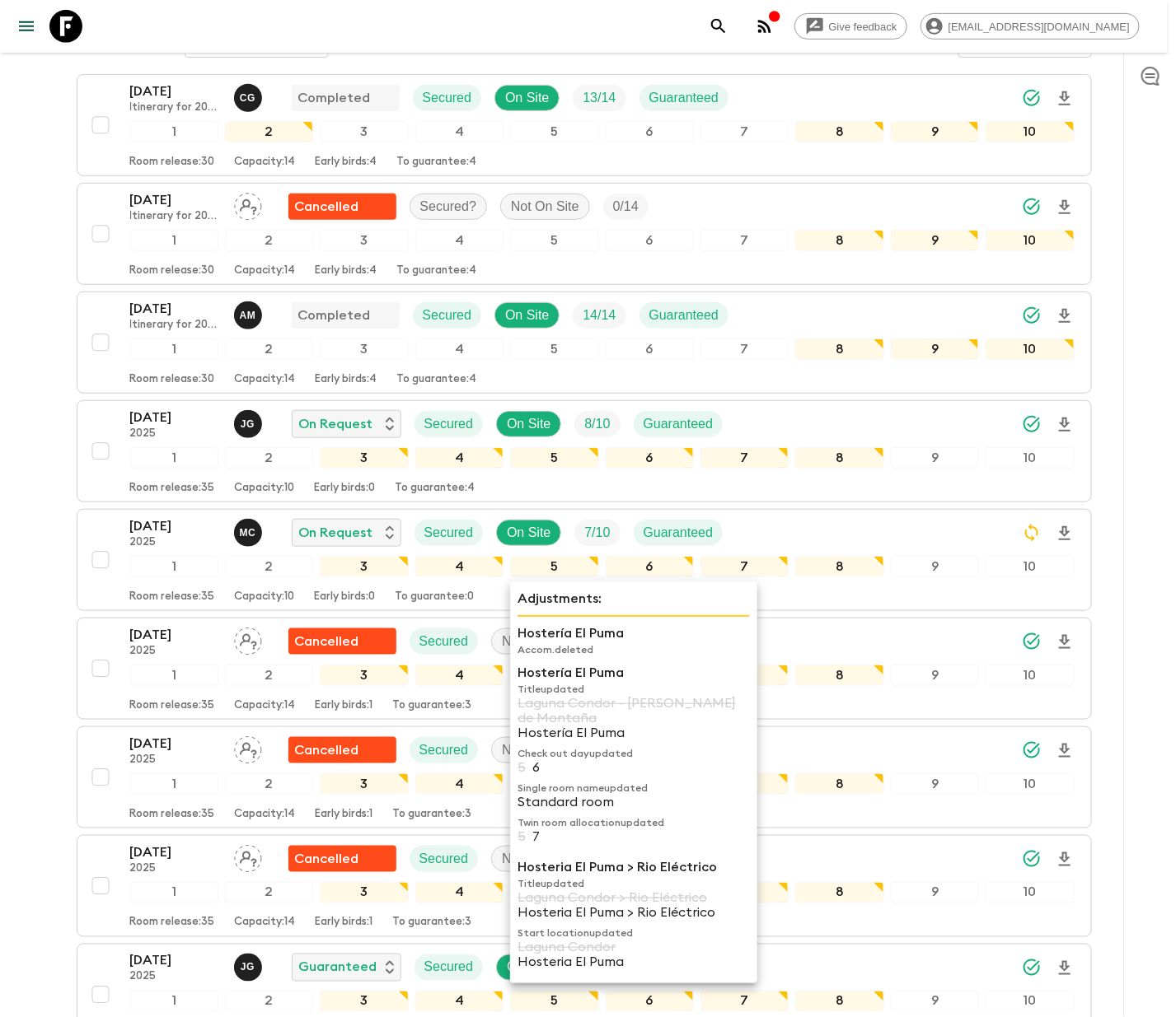
click at [288, 449] on div "16 Oct 2025 2025 J G On Request Secured On Site 8 / 10 Guaranteed 1 2 3 4 5 6 7…" at bounding box center [602, 452] width 945 height 88
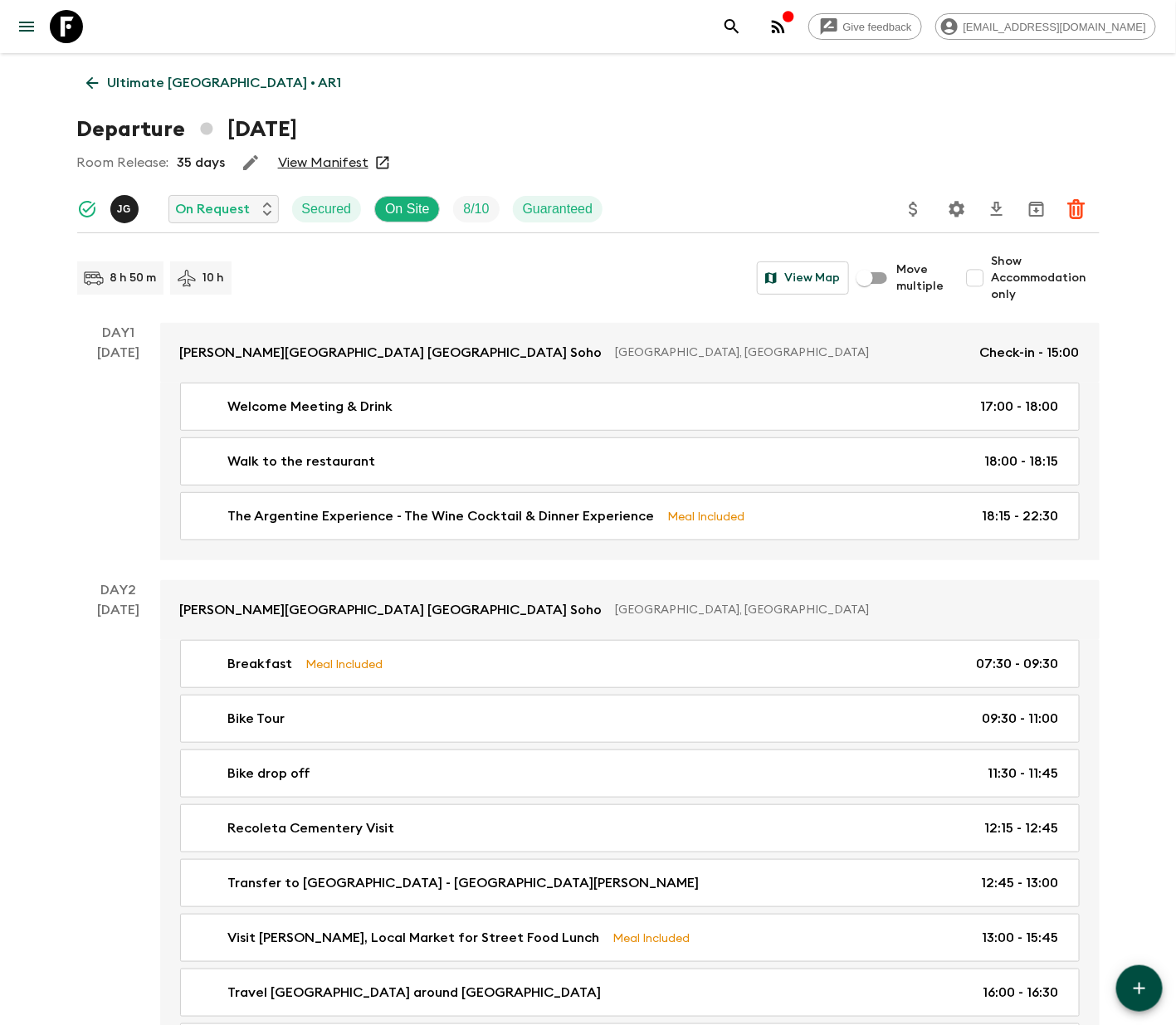
click at [185, 80] on p "Ultimate Argentina • AR1" at bounding box center [225, 83] width 234 height 20
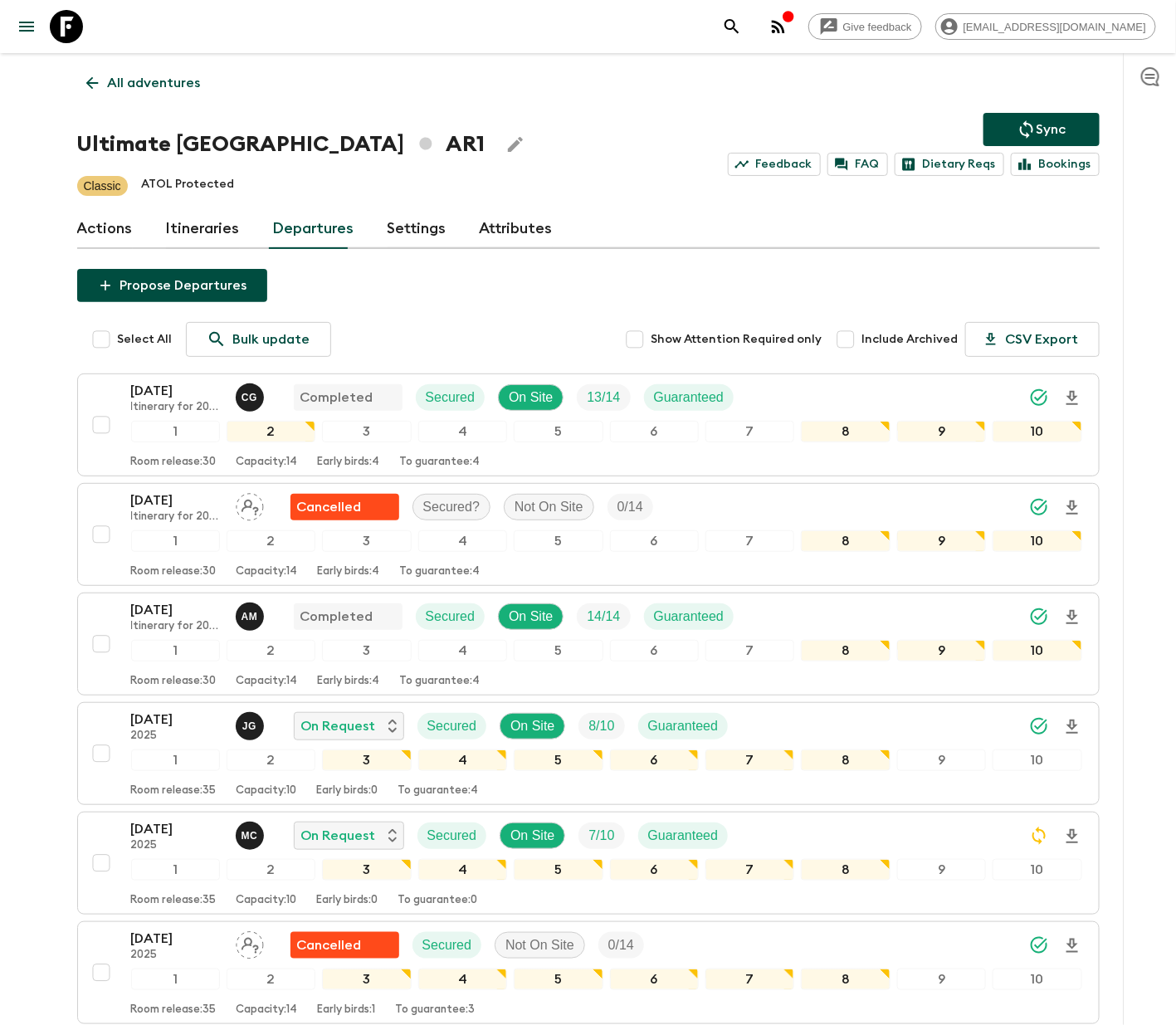
scroll to position [982, 0]
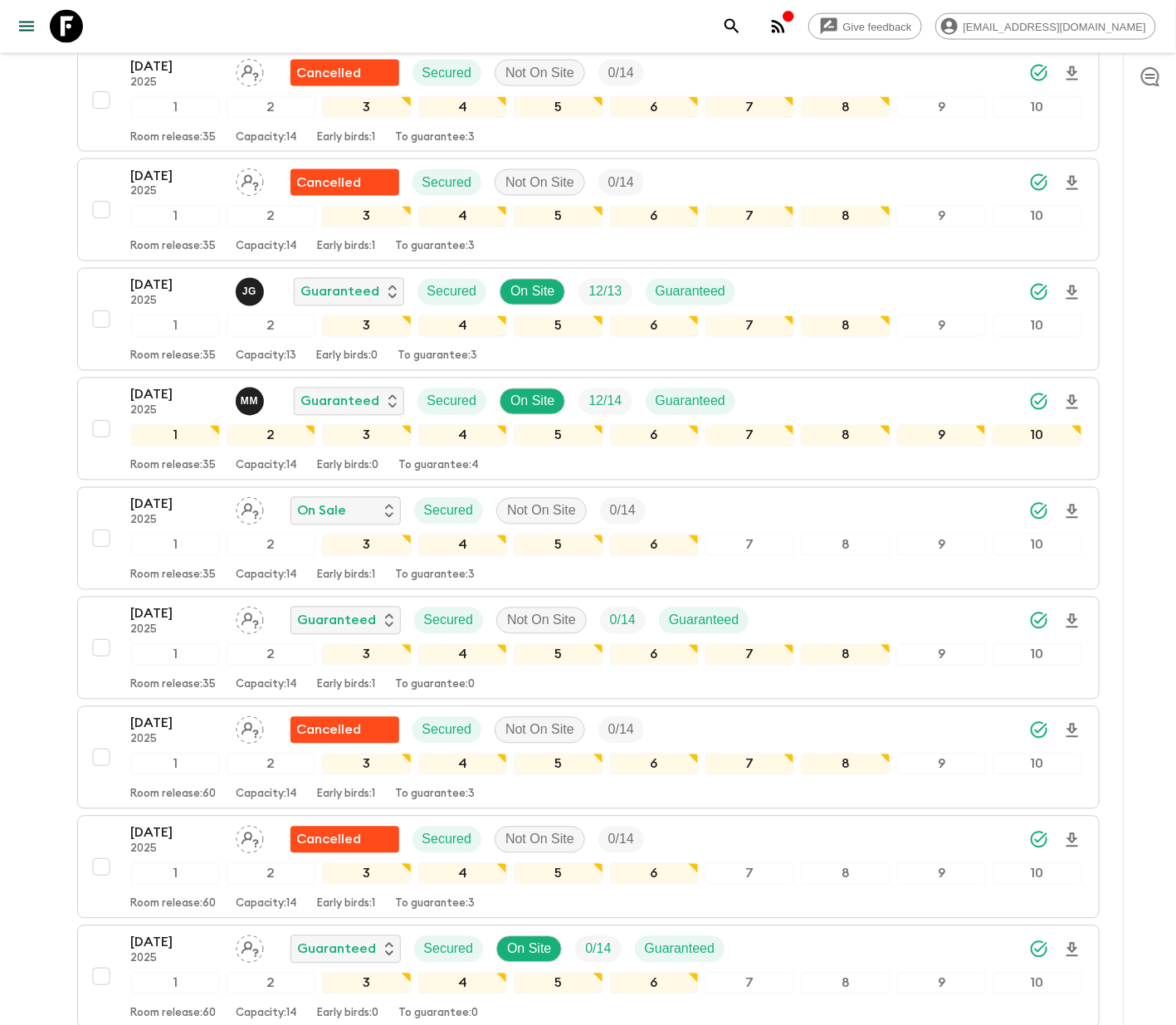
click at [87, 518] on div "24 Nov 2025 2025 On Sale Secured Not On Site 0 / 14 1 2 3 4 5 6 7 8 9 10 Room r…" at bounding box center [583, 539] width 997 height 88
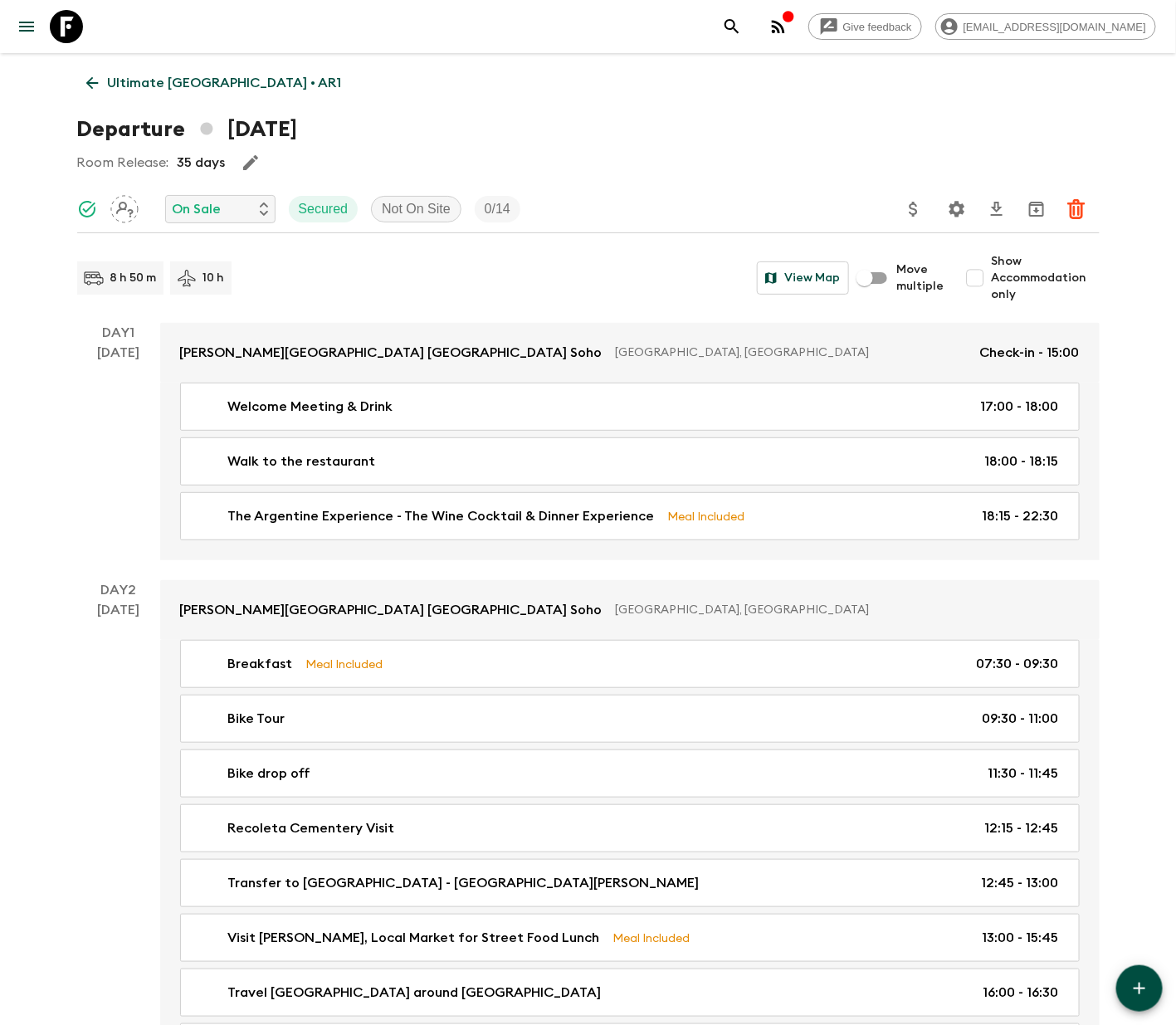
click at [185, 80] on p "Ultimate Argentina • AR1" at bounding box center [225, 83] width 234 height 20
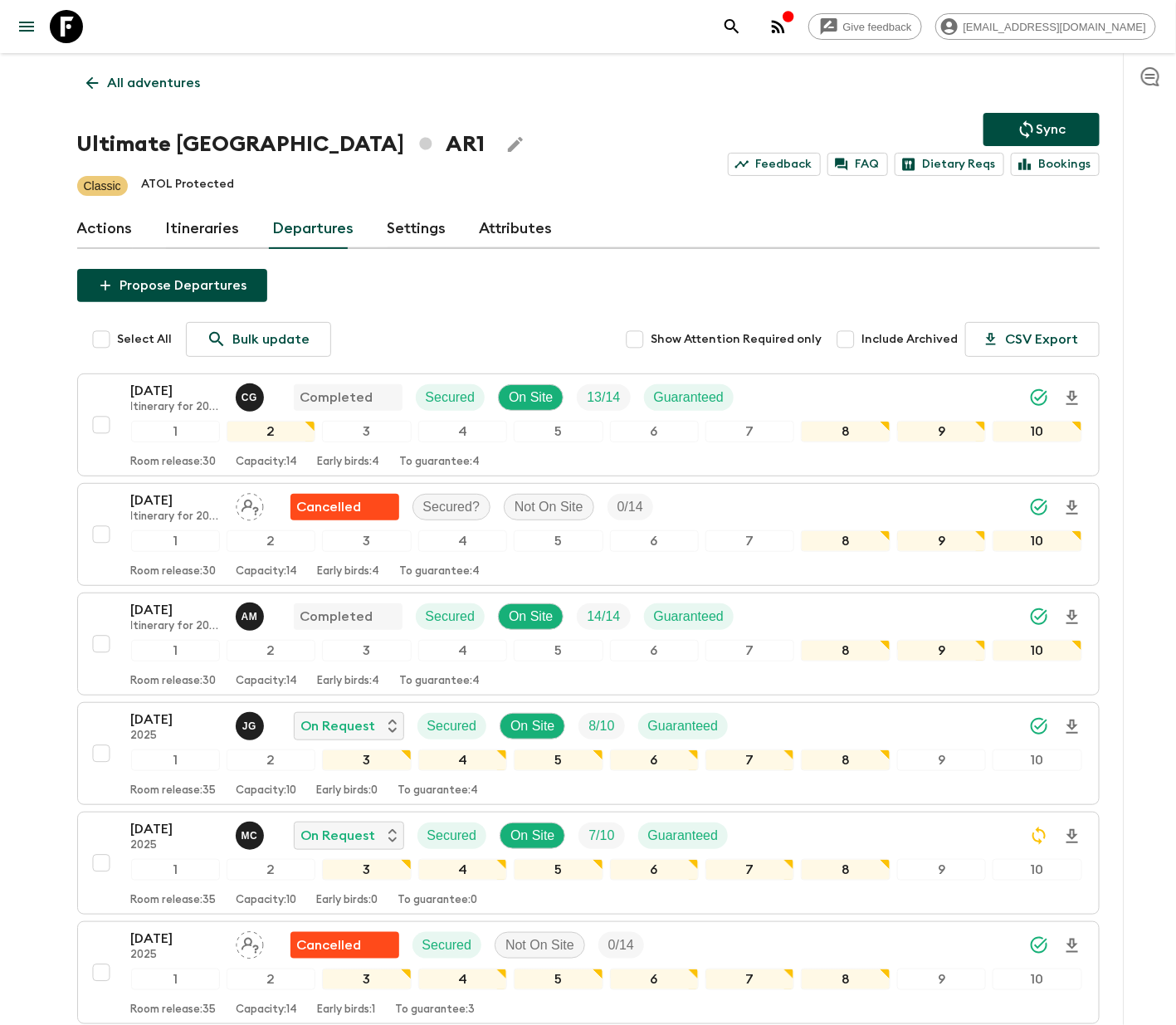
click at [141, 336] on span "Select All" at bounding box center [146, 340] width 55 height 17
click at [118, 336] on input "Select All" at bounding box center [102, 340] width 33 height 33
checkbox input "true"
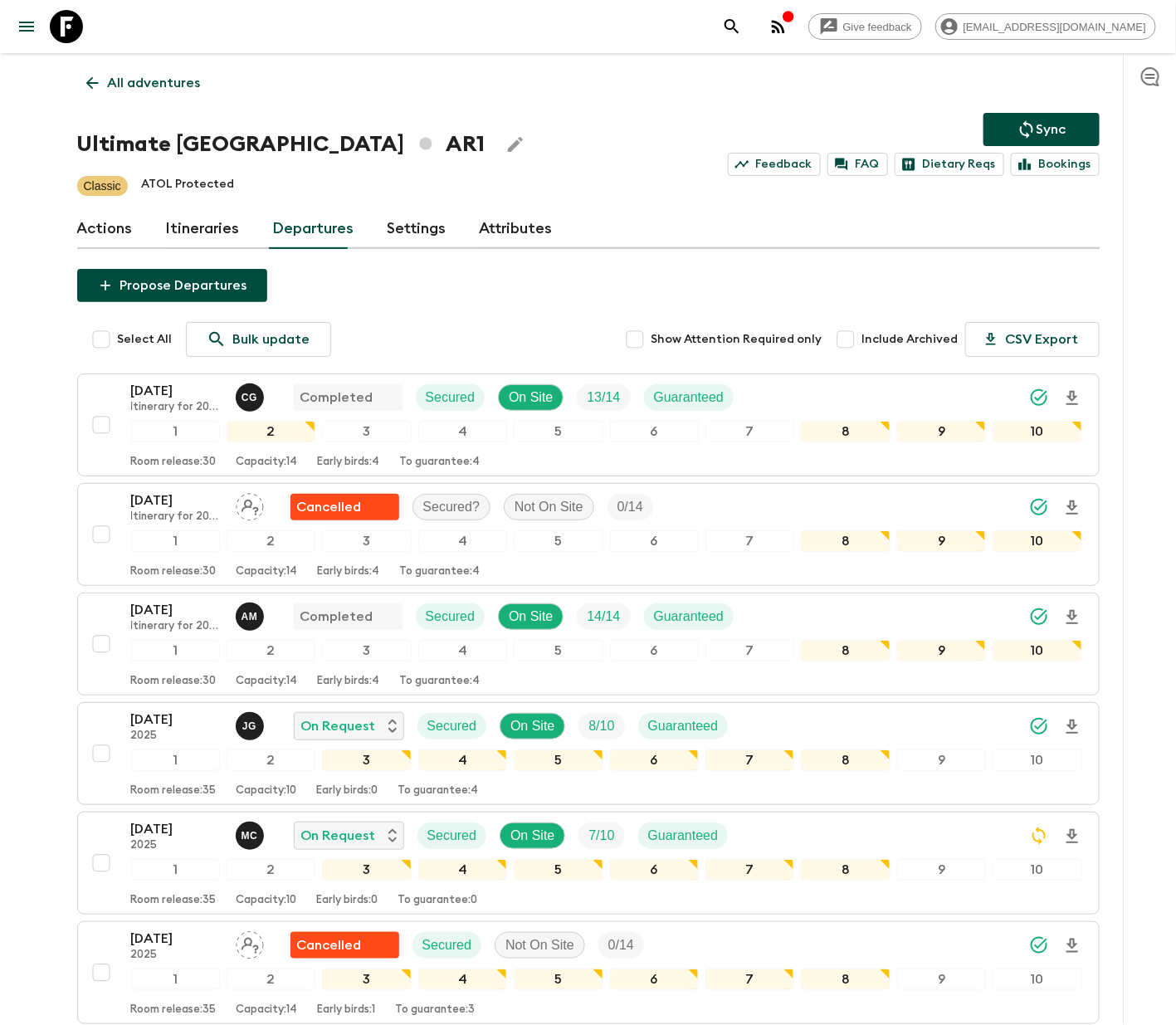
checkbox input "true"
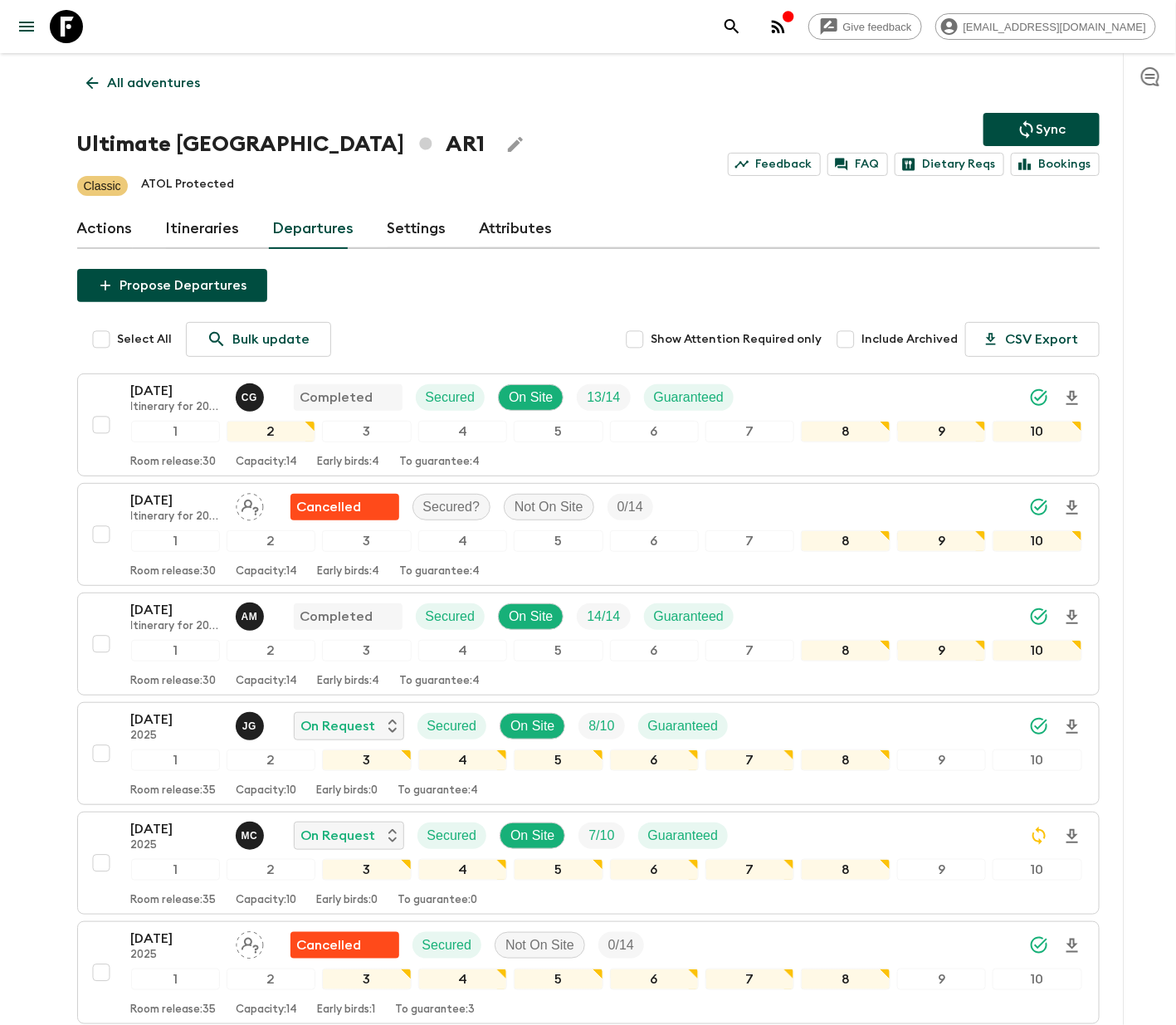
checkbox input "true"
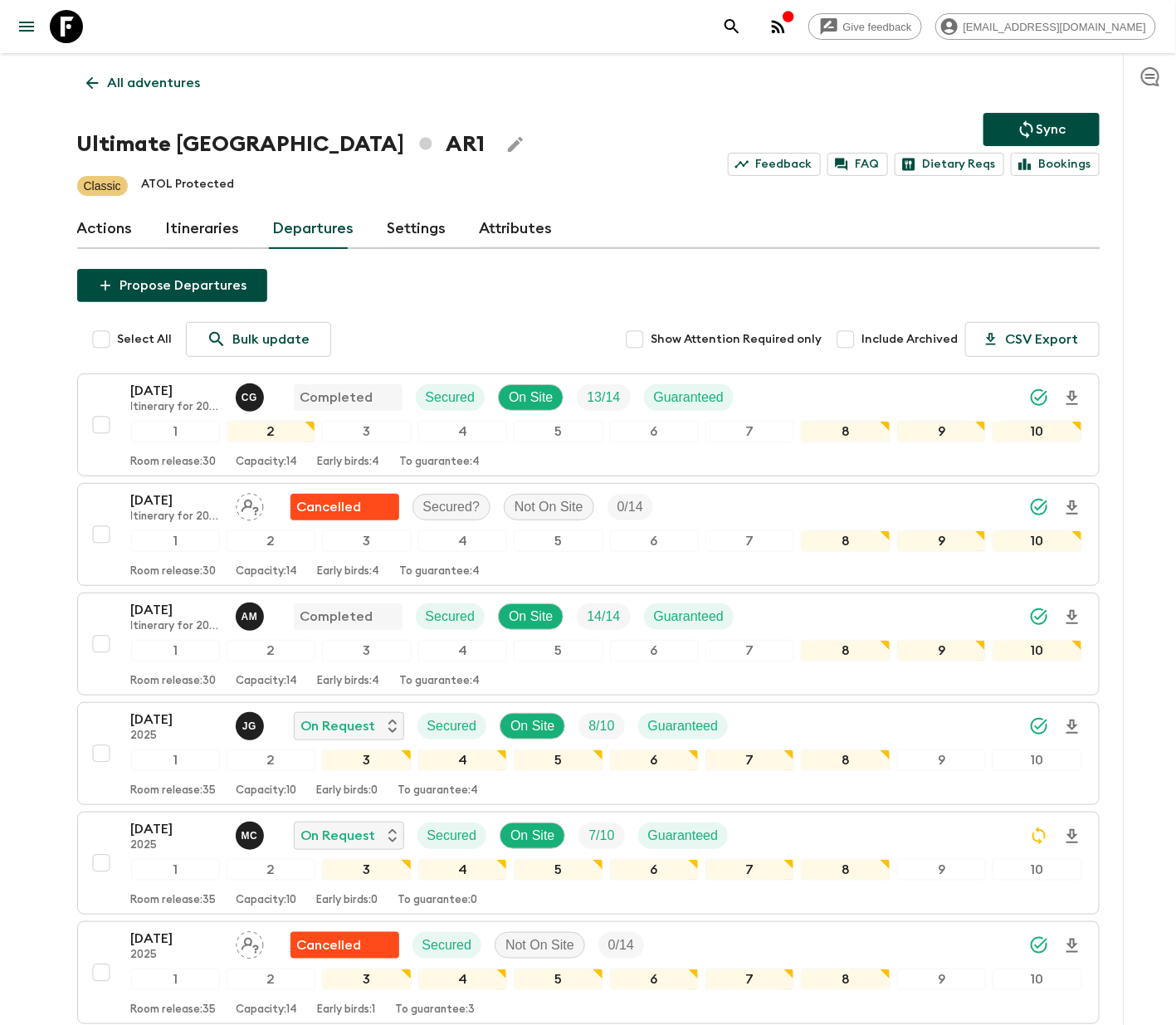
checkbox input "true"
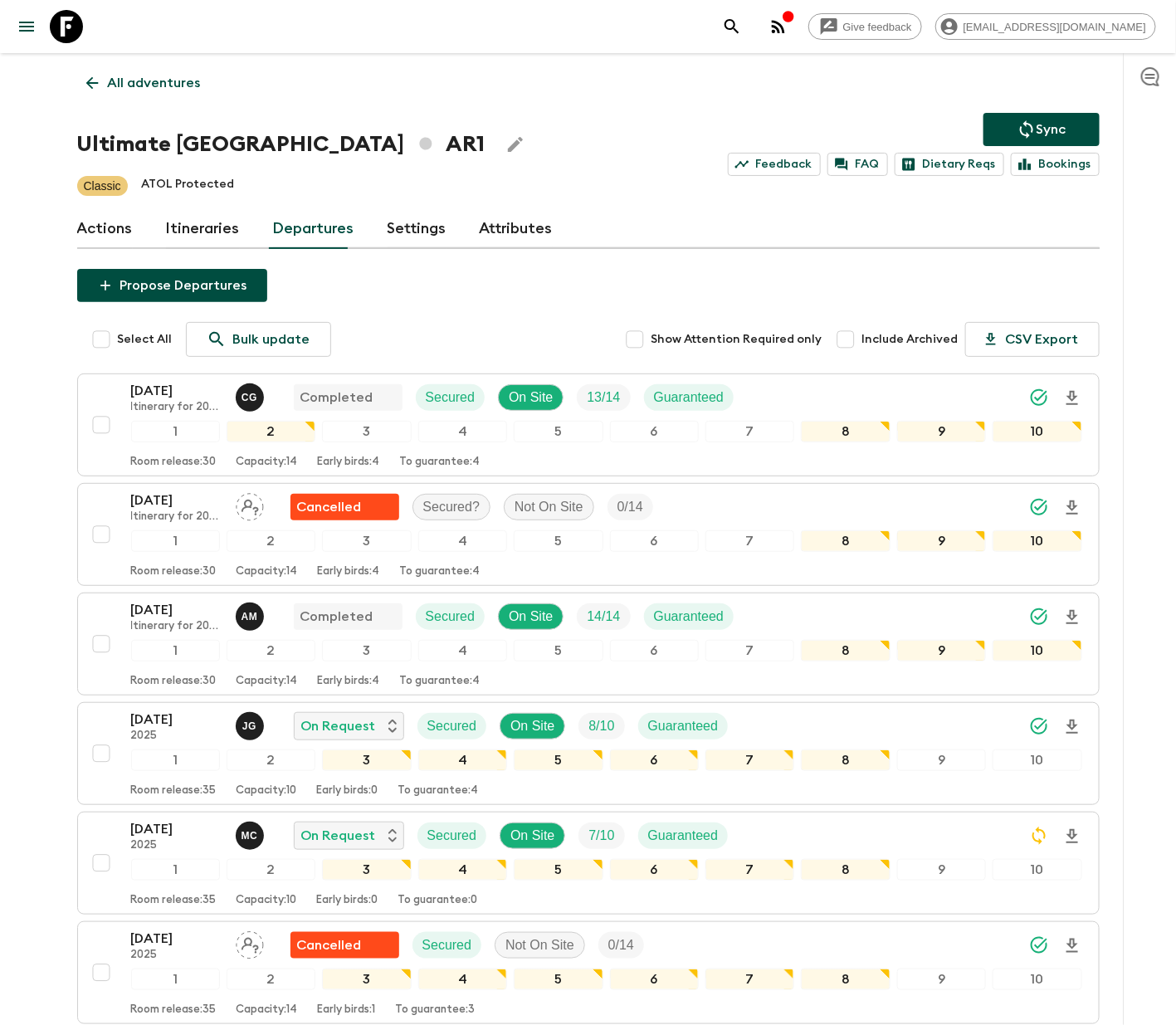
checkbox input "true"
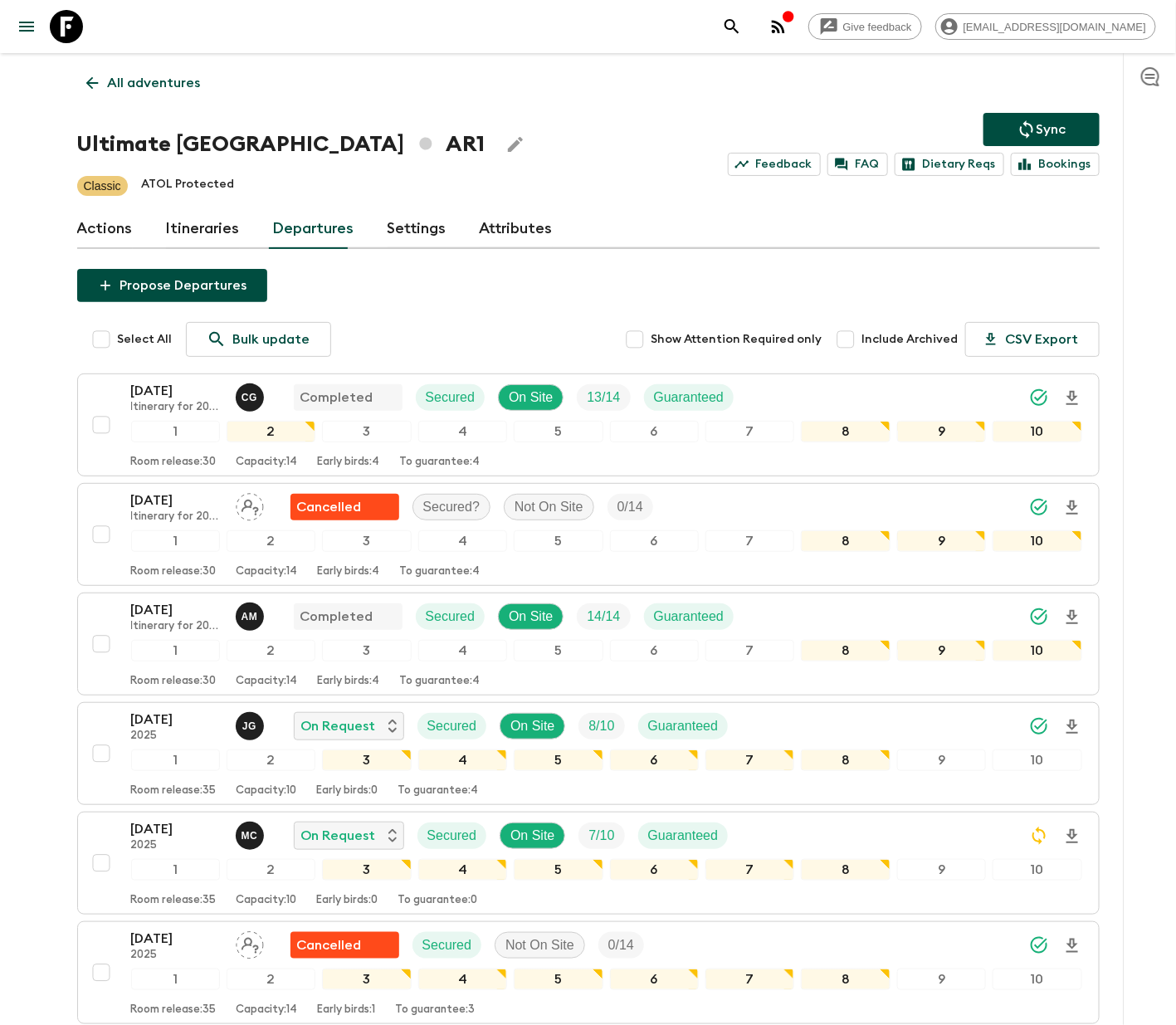
checkbox input "true"
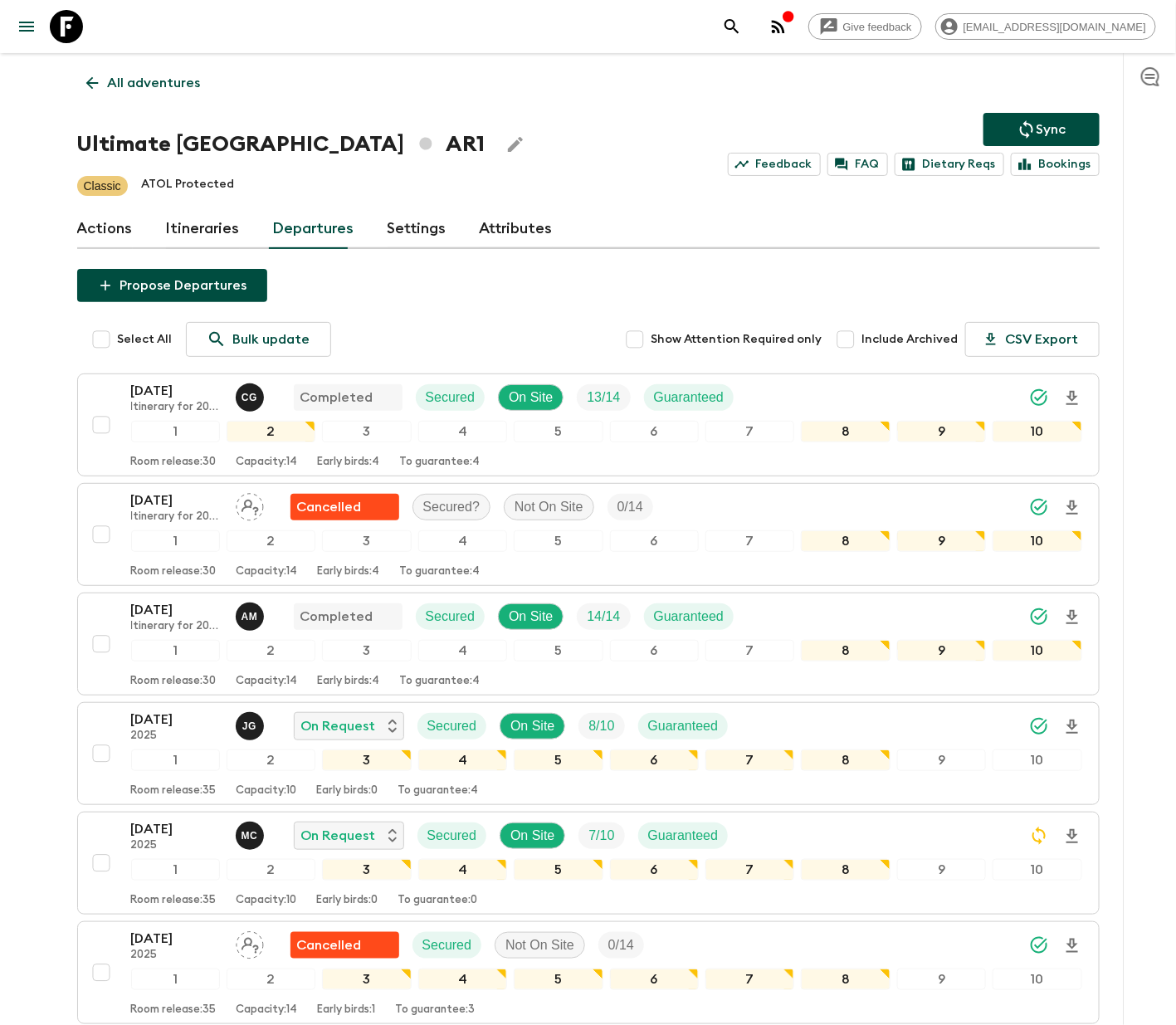
checkbox input "true"
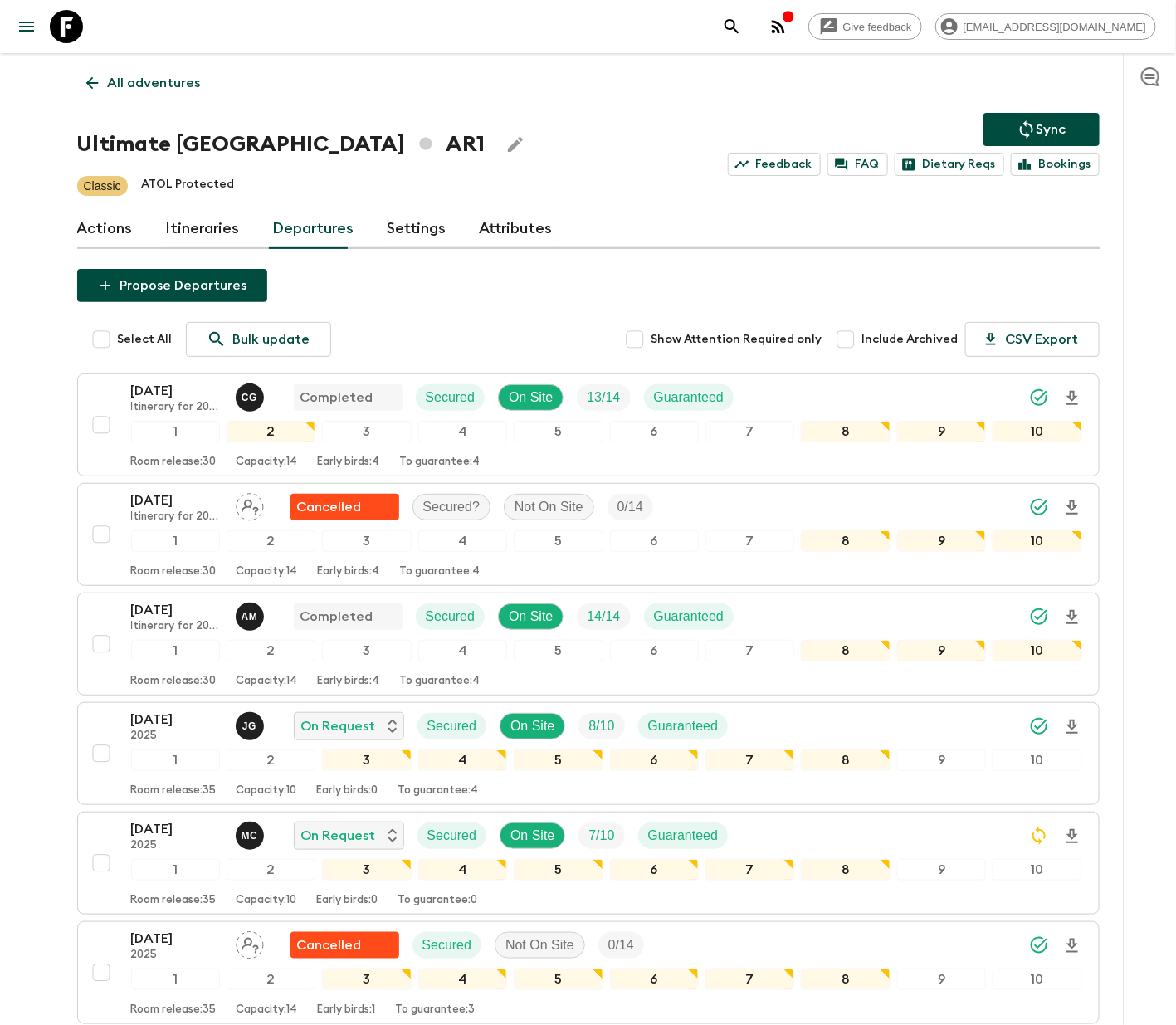
checkbox input "true"
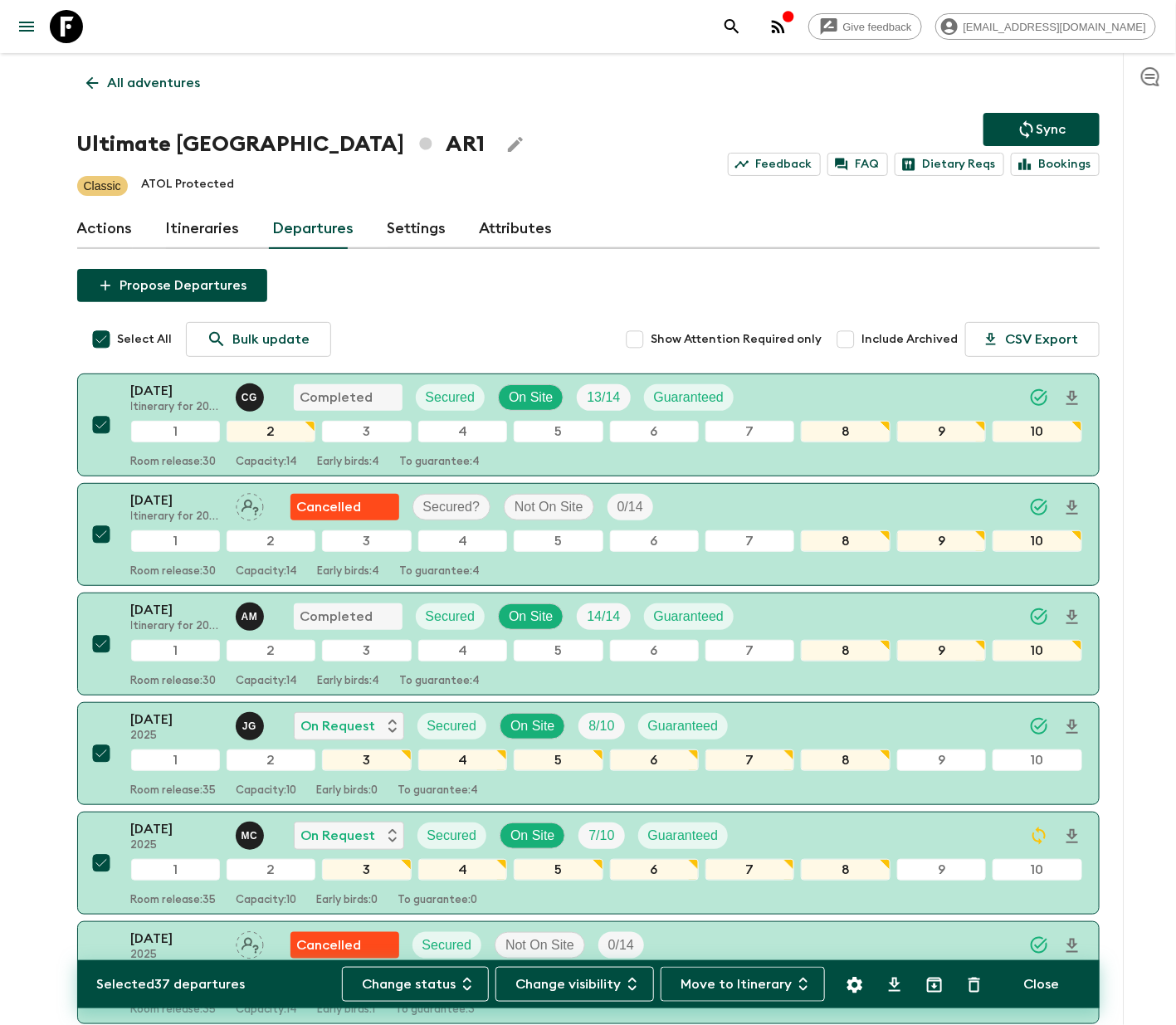
click at [141, 336] on span "Select All" at bounding box center [146, 340] width 55 height 17
click at [118, 336] on input "Select All" at bounding box center [102, 340] width 33 height 33
checkbox input "false"
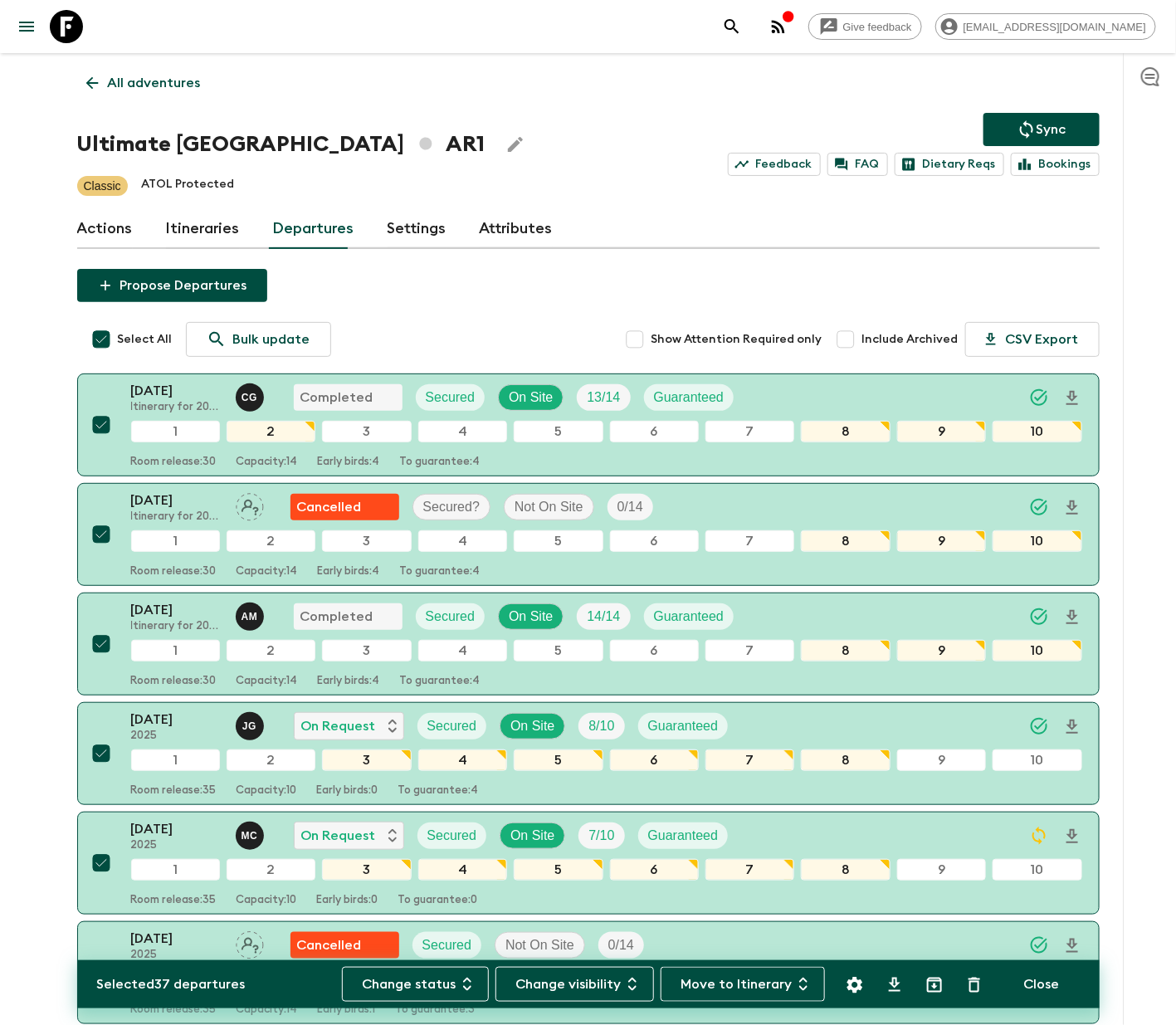
checkbox input "false"
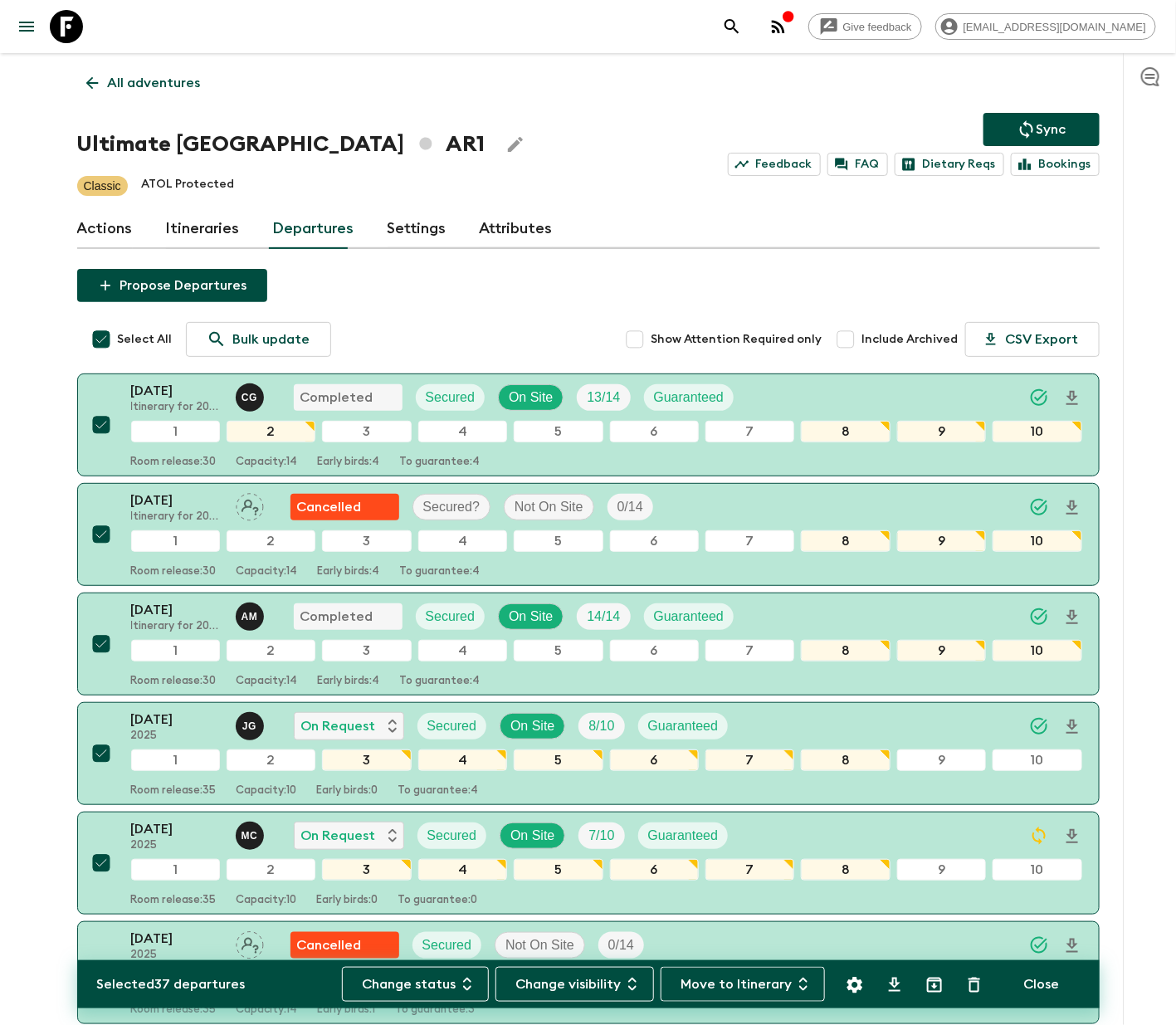
checkbox input "false"
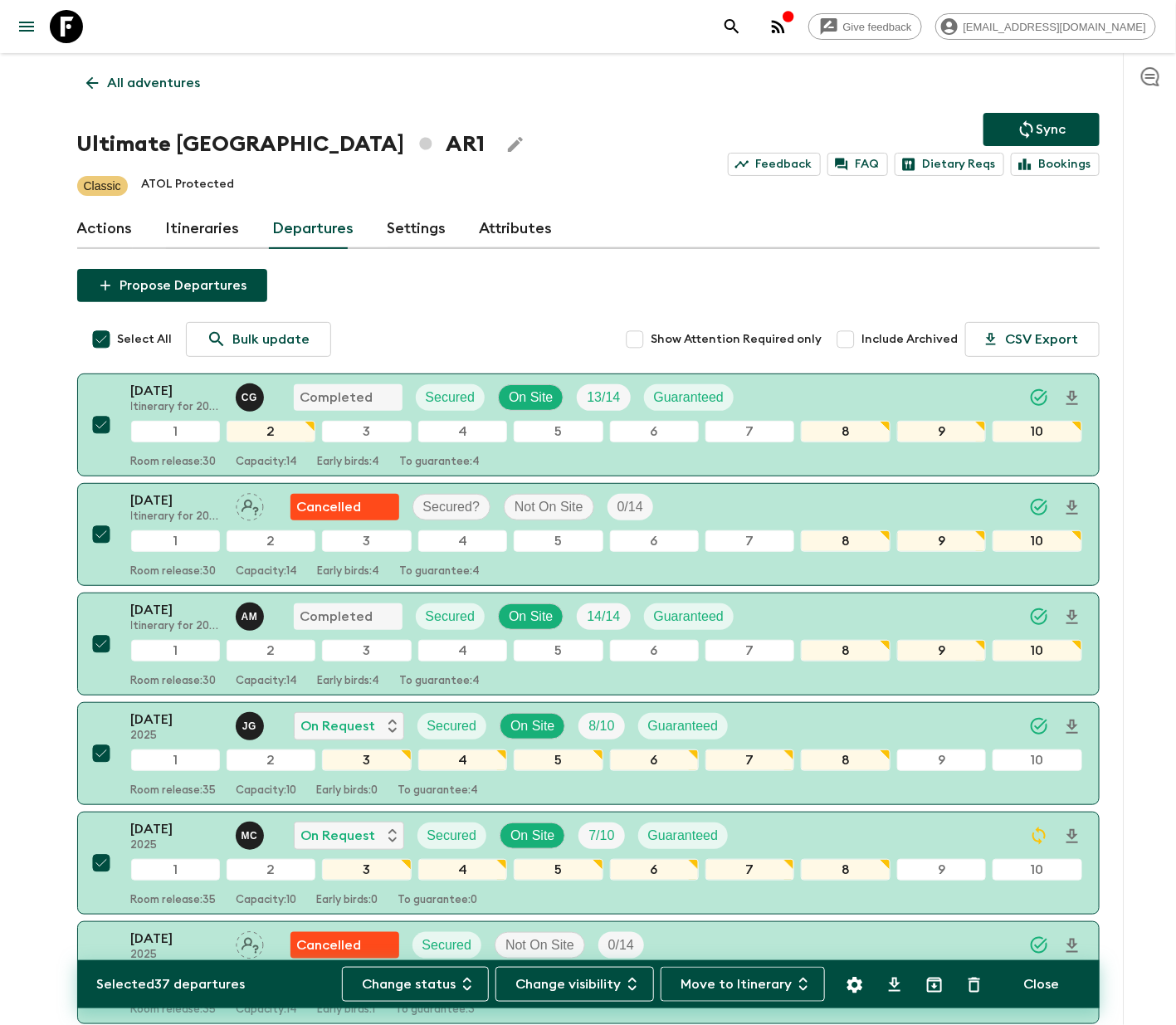
checkbox input "false"
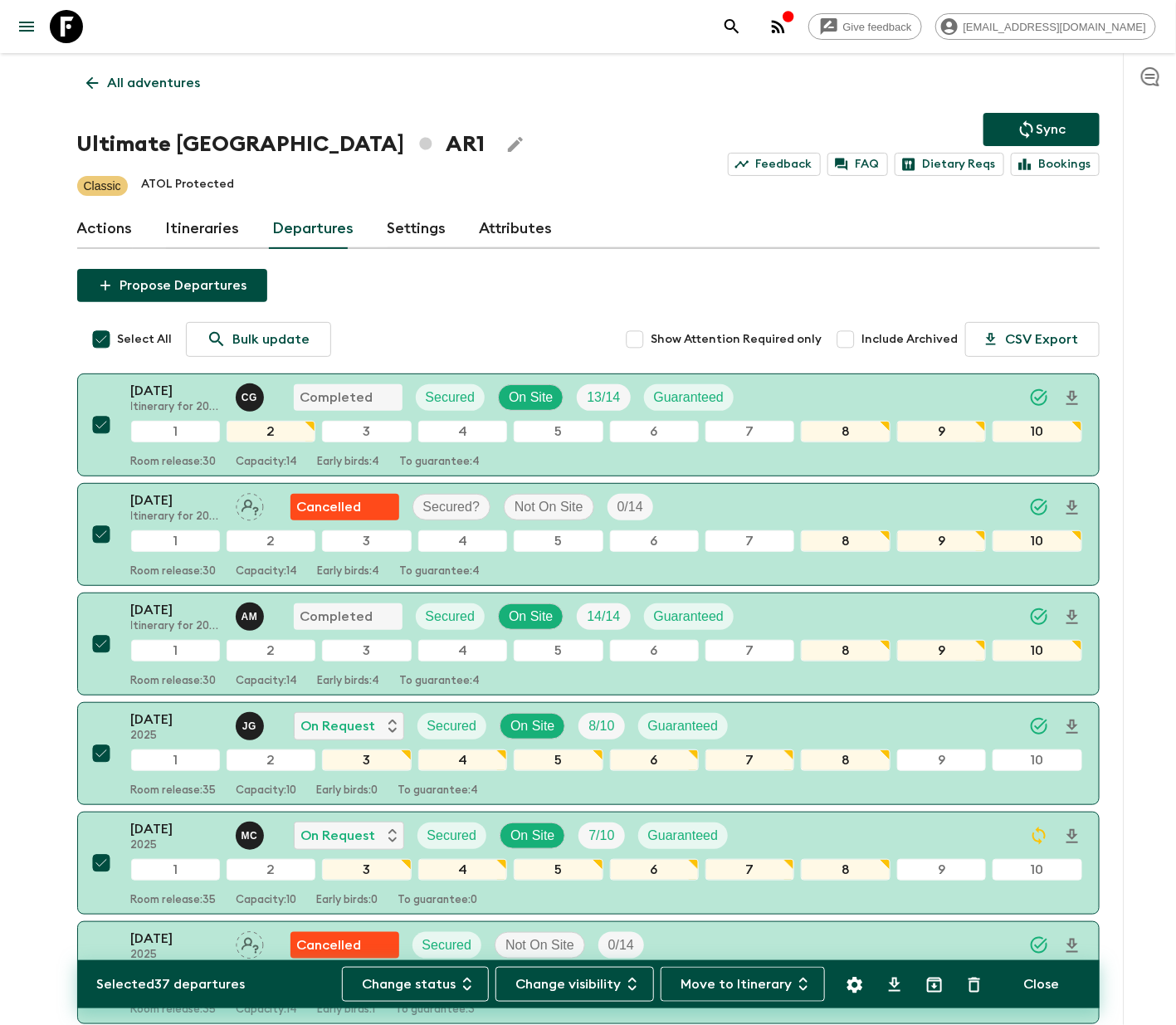
checkbox input "false"
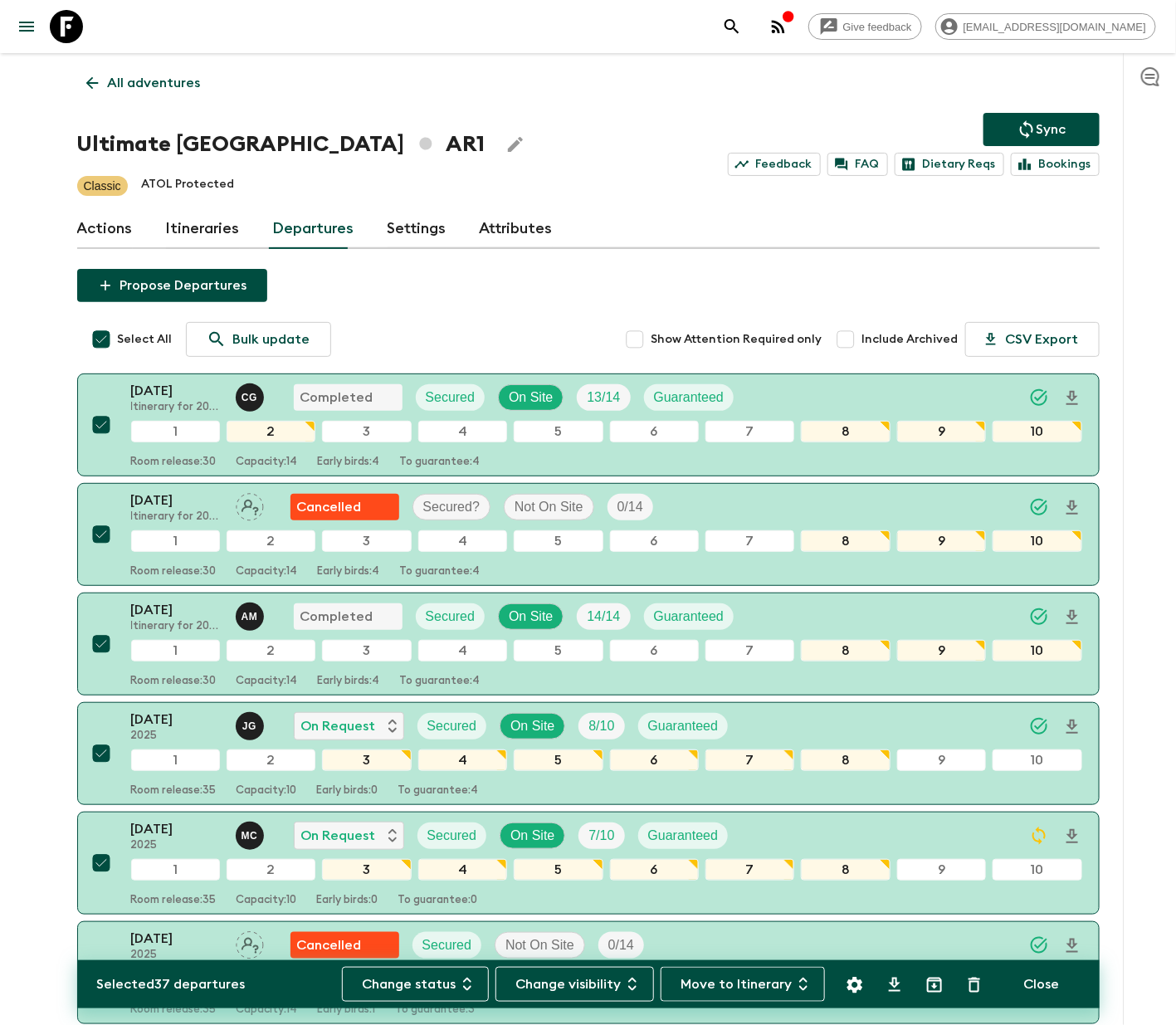
checkbox input "false"
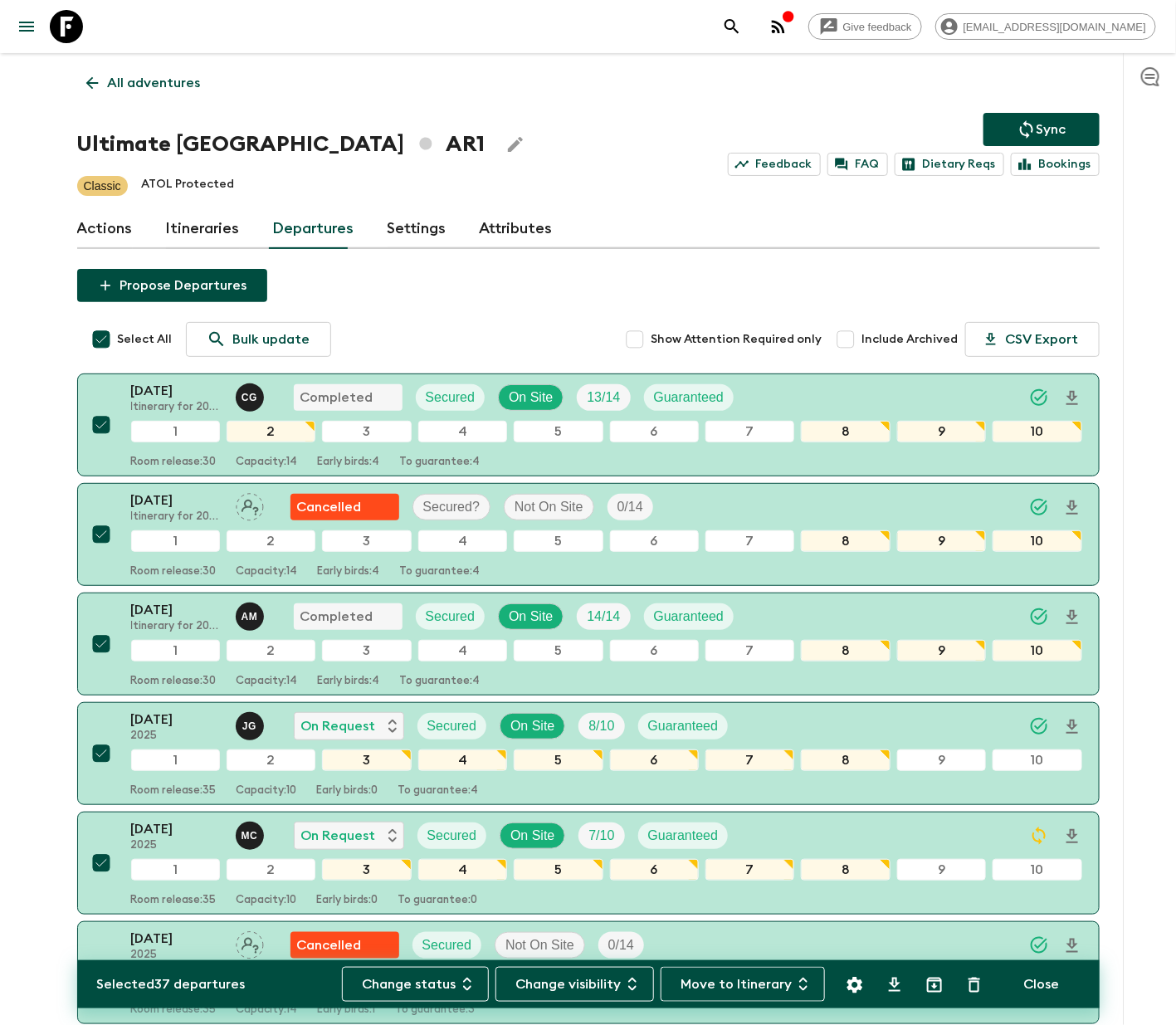
checkbox input "false"
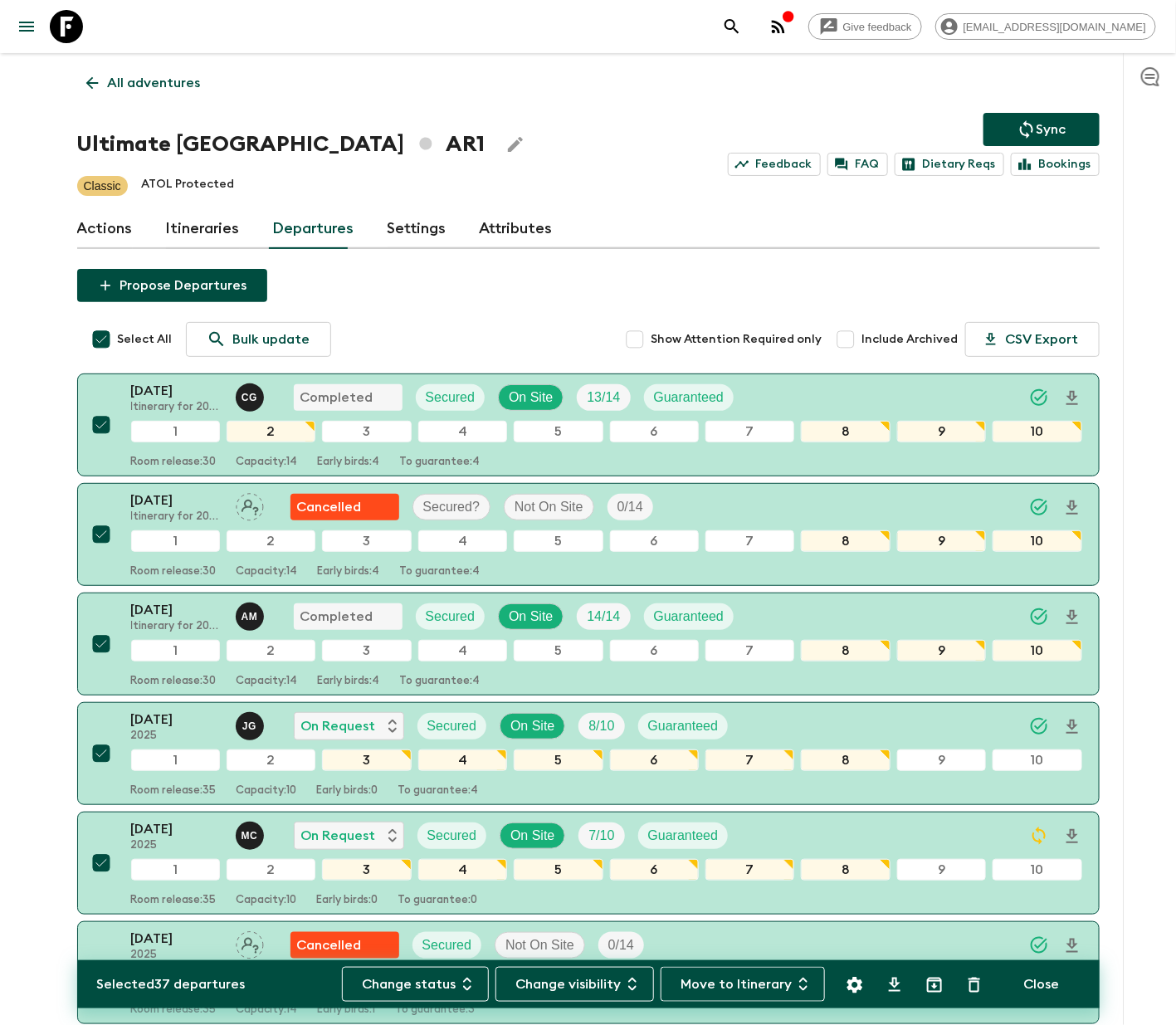
checkbox input "false"
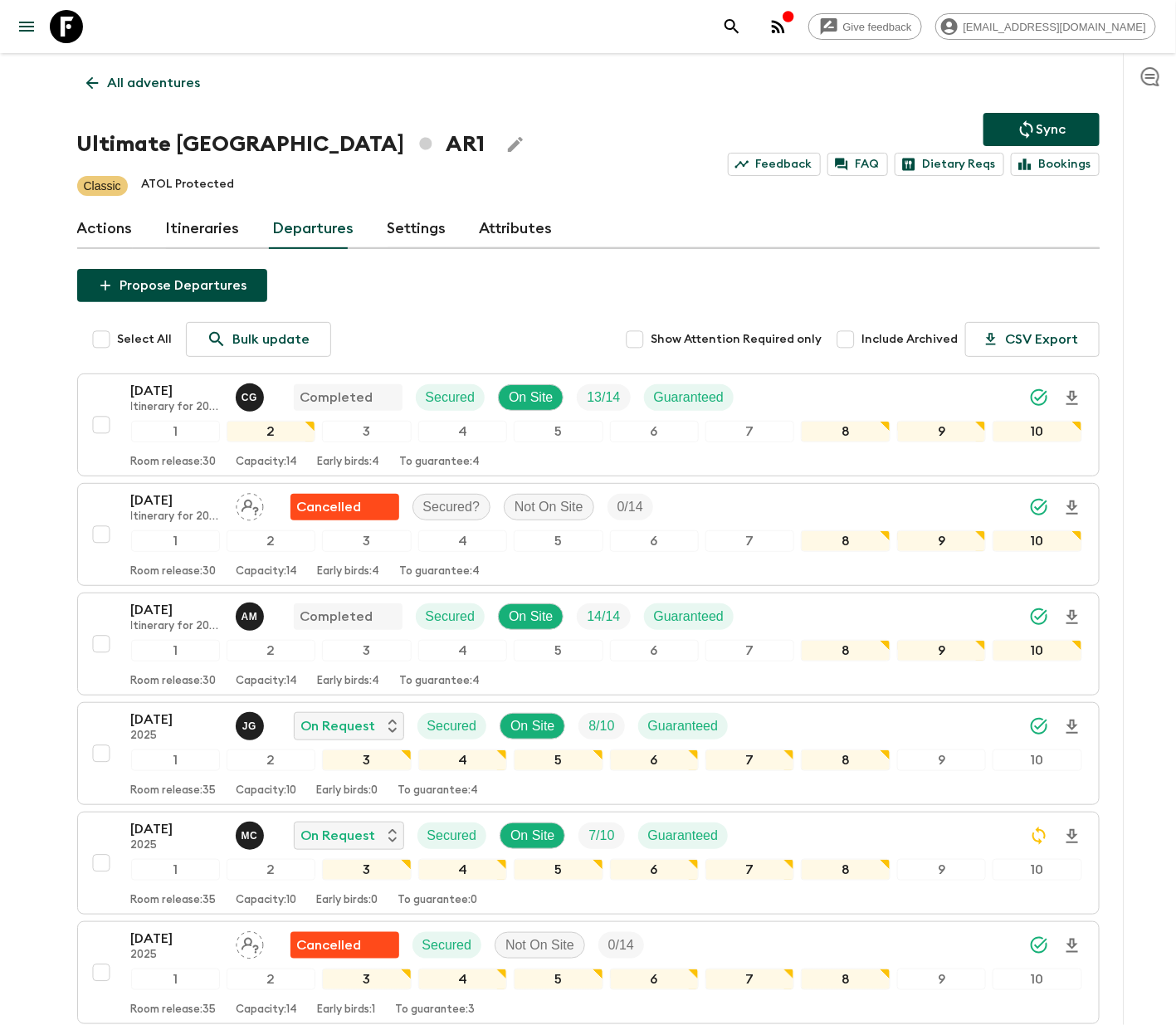
scroll to position [982, 0]
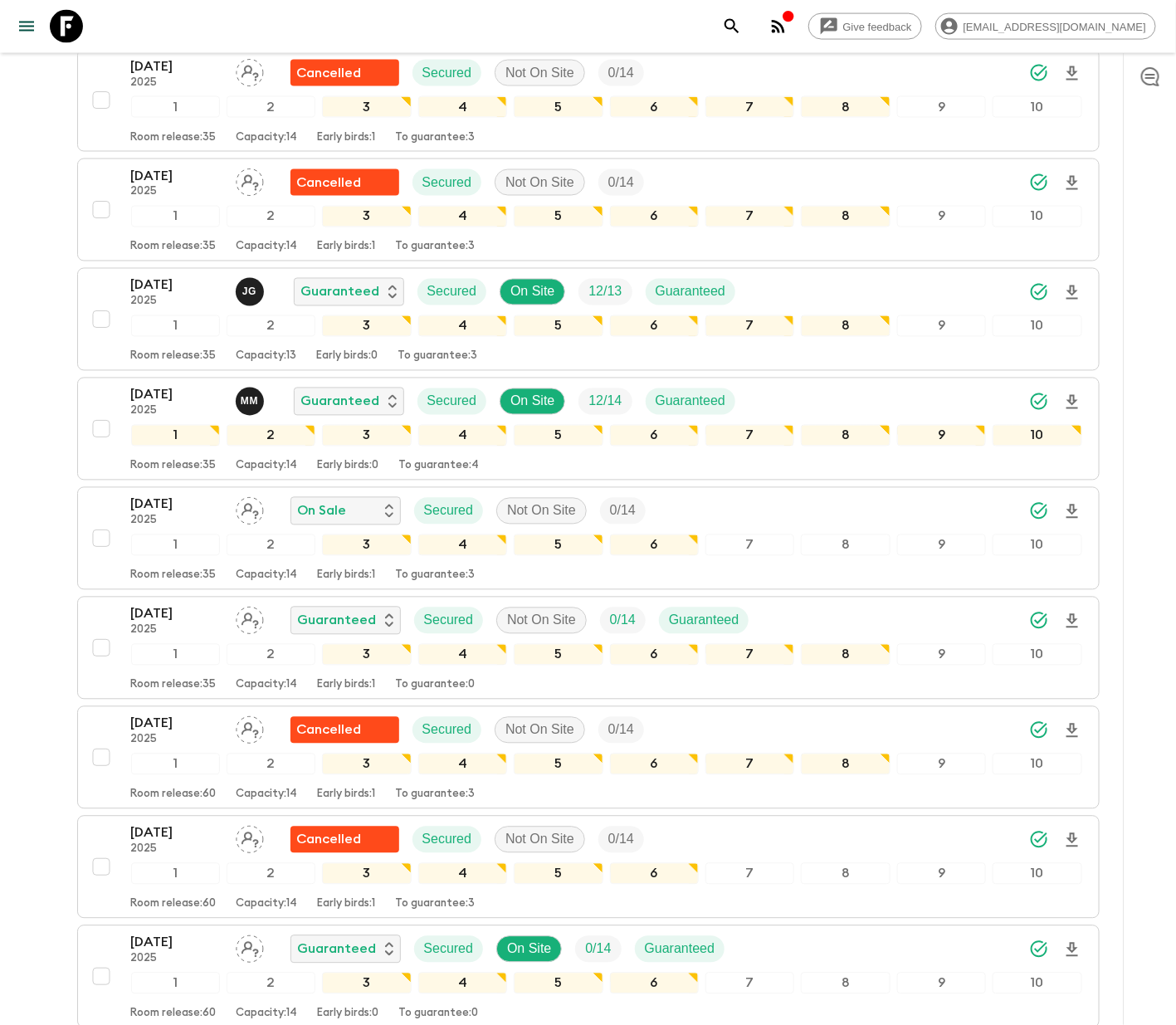
click at [82, 518] on button "24 Nov 2025 2025 On Sale Secured Not On Site 0 / 14 1 2 3 4 5 6 7 8 9 10 Room r…" at bounding box center [588, 539] width 1022 height 103
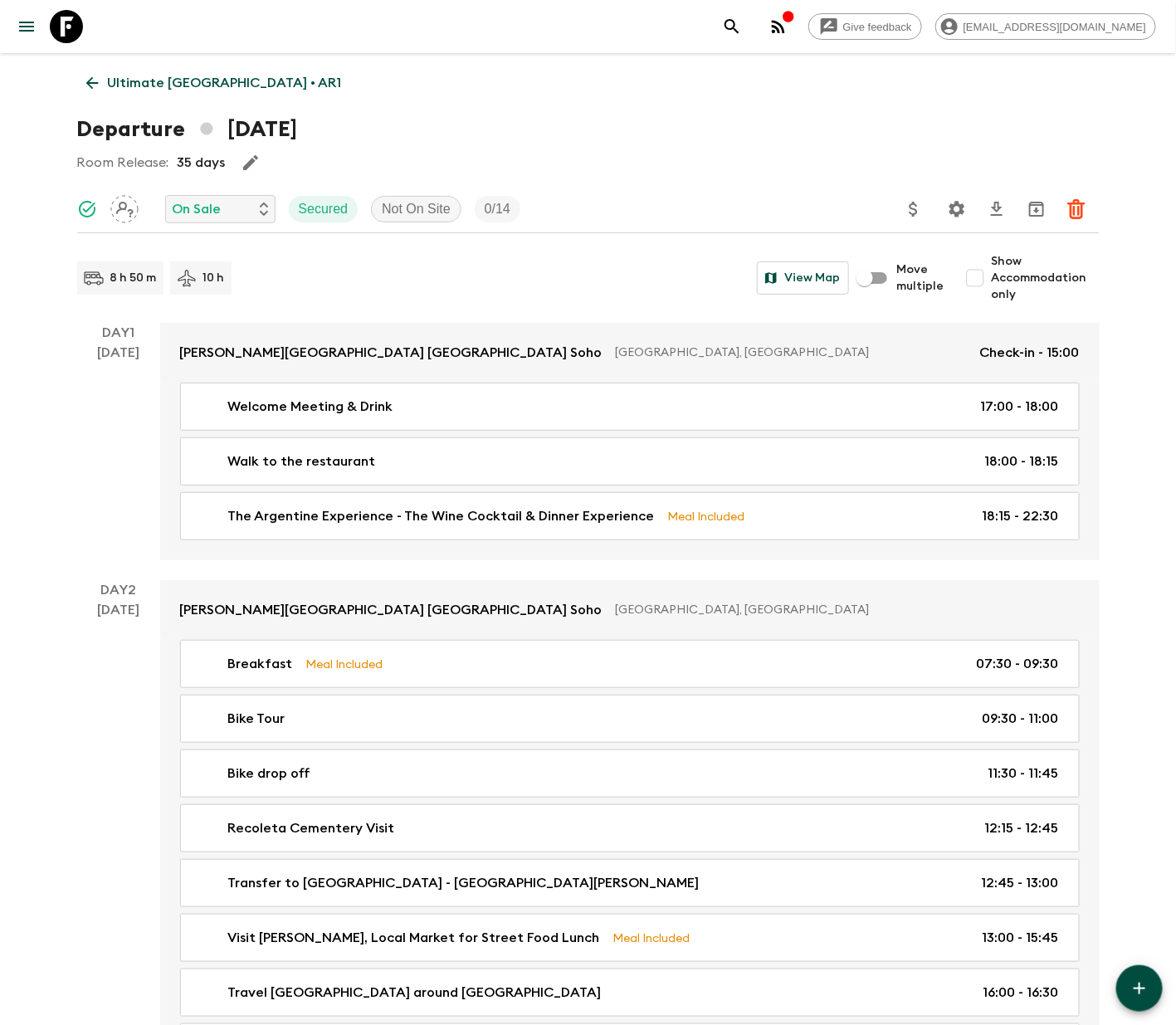
click at [216, 207] on p "On Sale" at bounding box center [196, 209] width 49 height 20
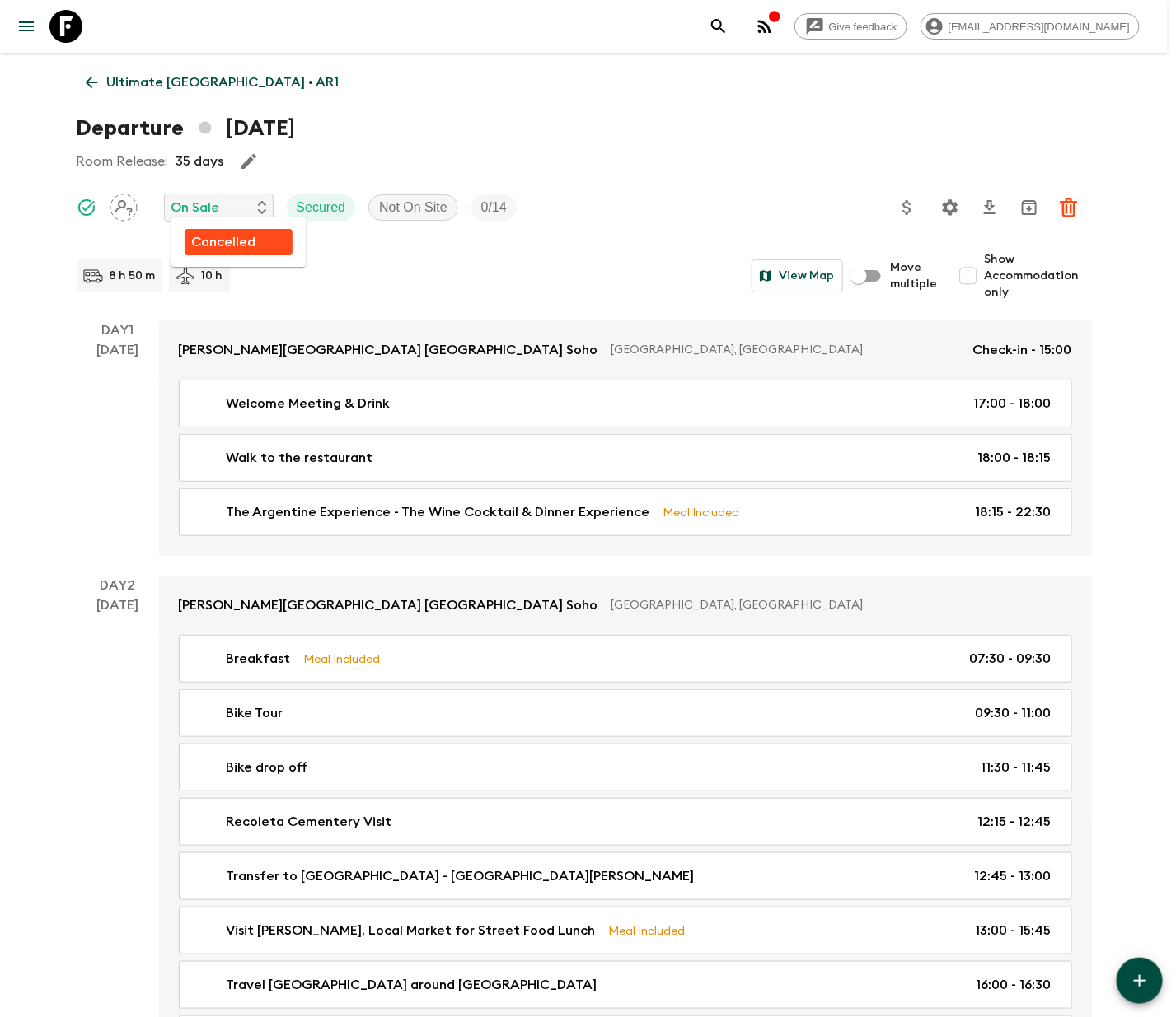
click at [222, 240] on p "Cancelled" at bounding box center [223, 242] width 64 height 20
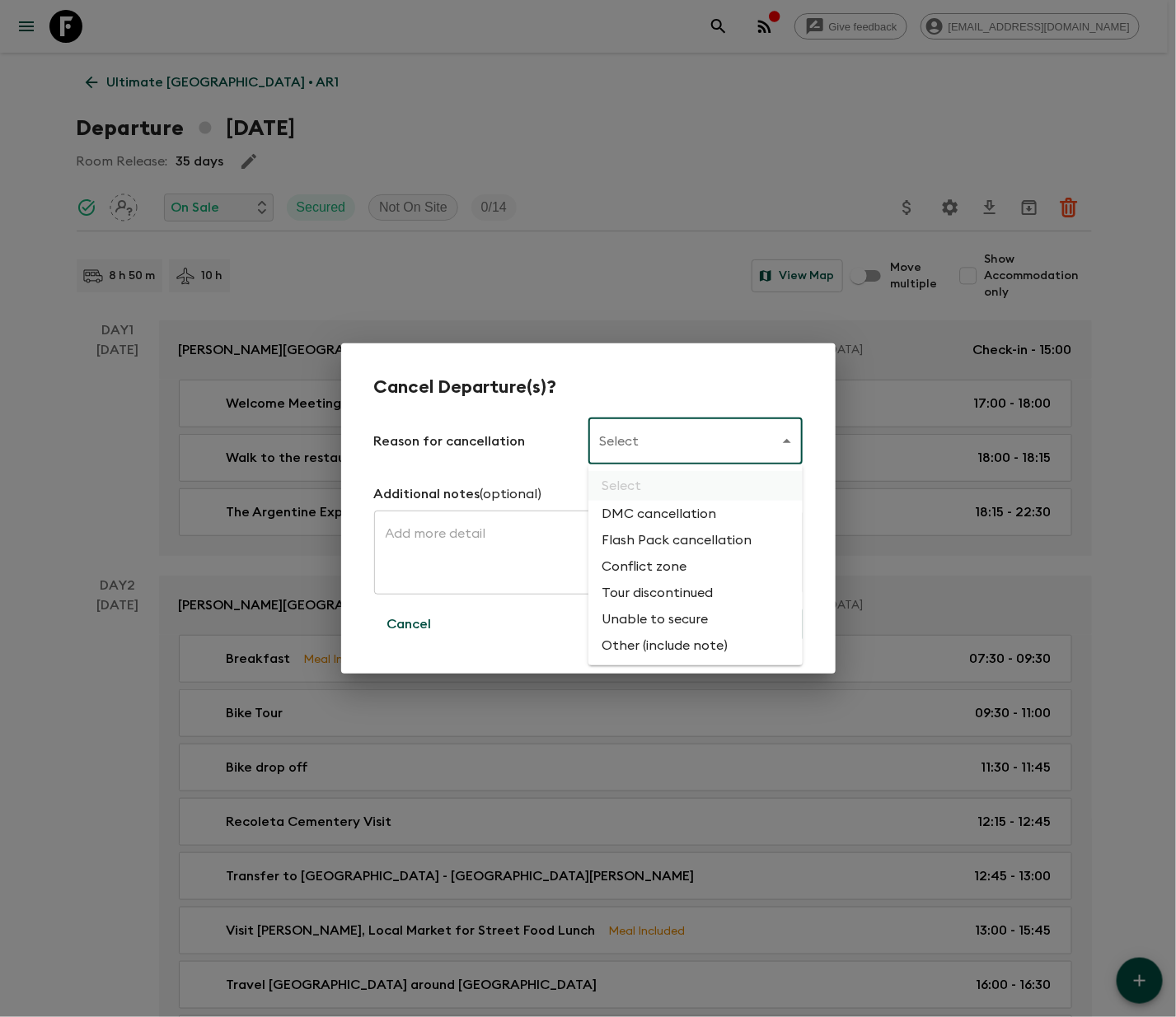
click at [673, 535] on li "Flash Pack cancellation" at bounding box center [695, 540] width 214 height 26
type input "FLASHPACK_CANCELLATION"
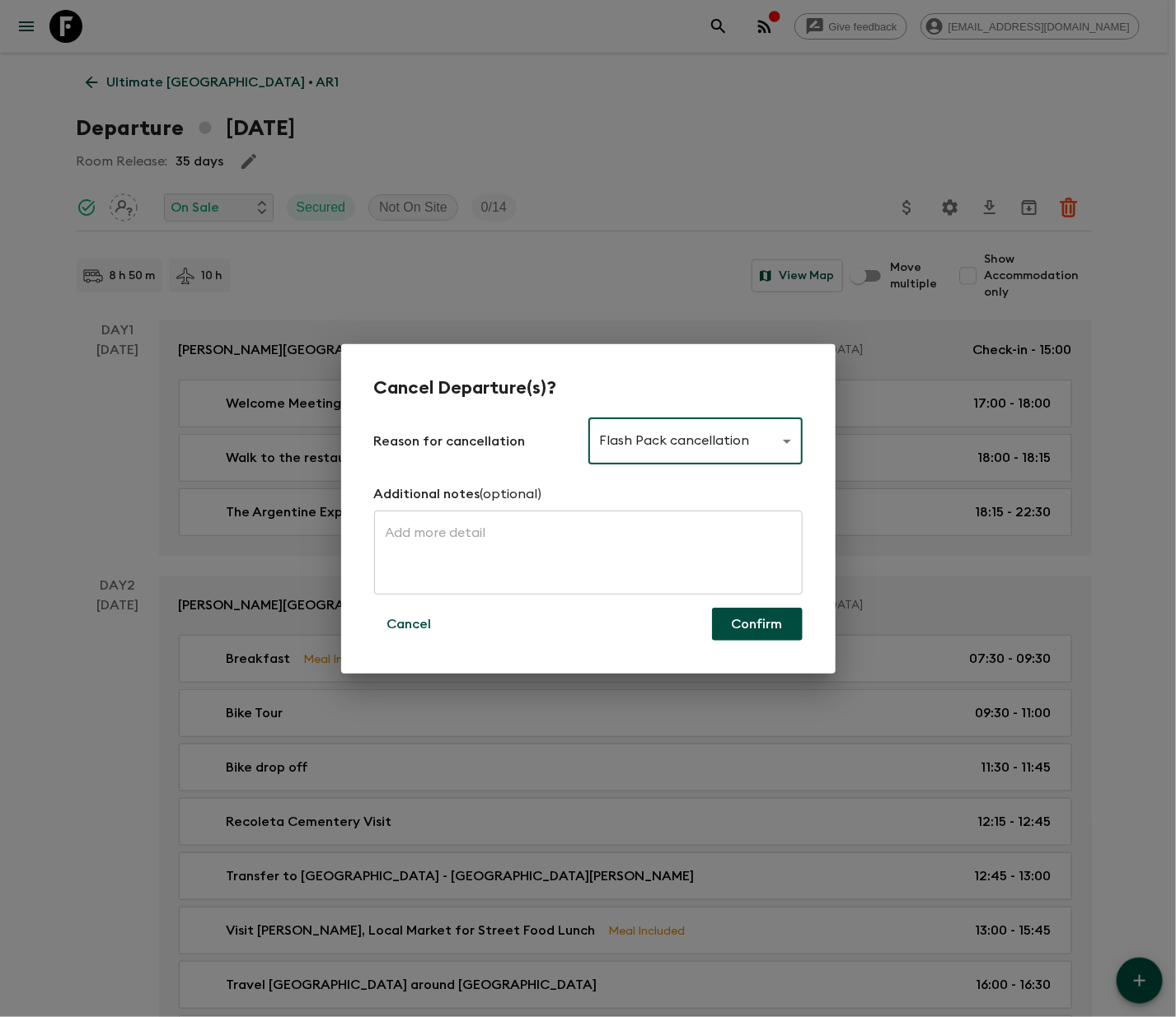
click at [755, 620] on button "Confirm" at bounding box center [757, 625] width 91 height 33
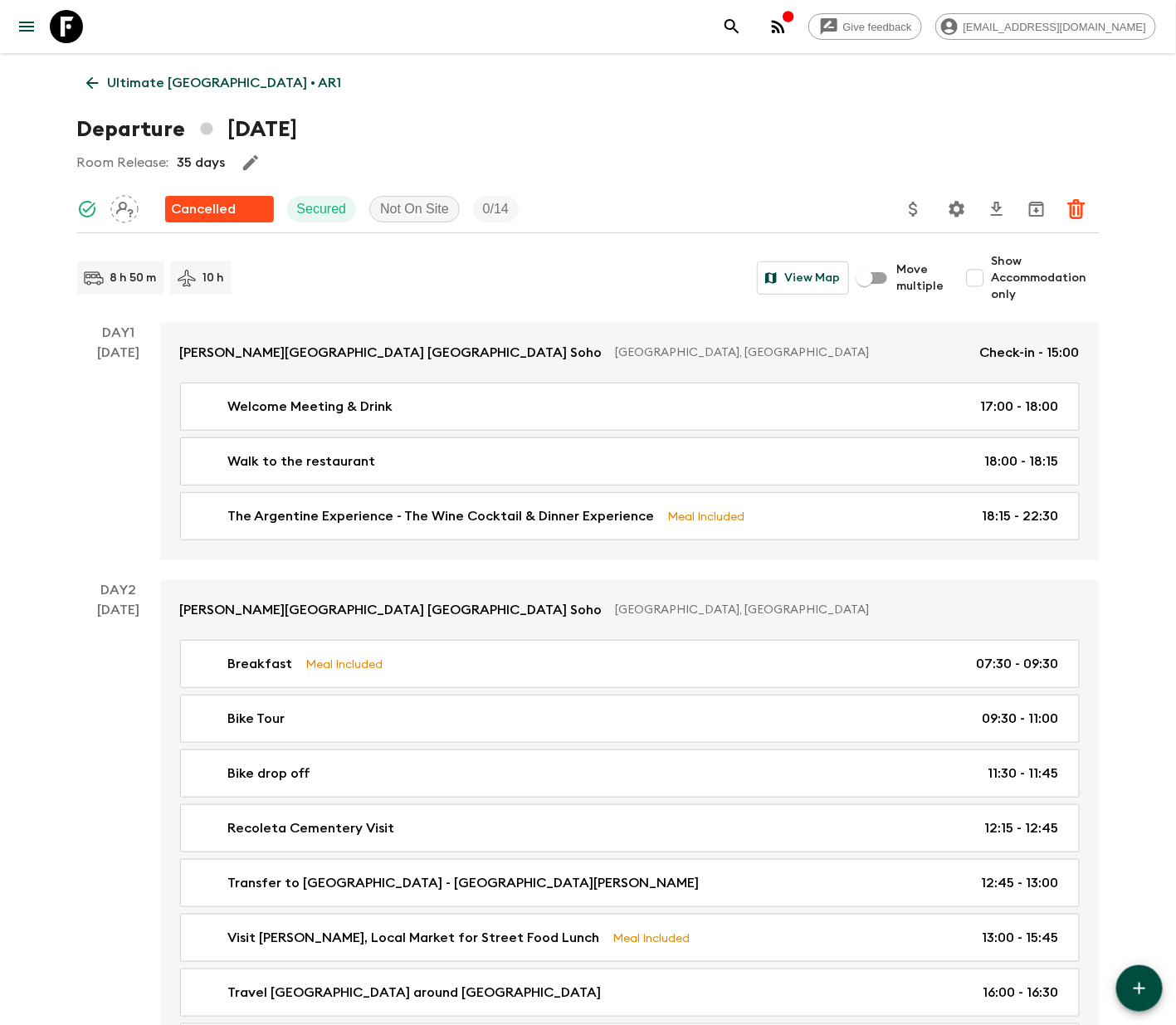
click at [92, 80] on icon at bounding box center [92, 83] width 18 height 18
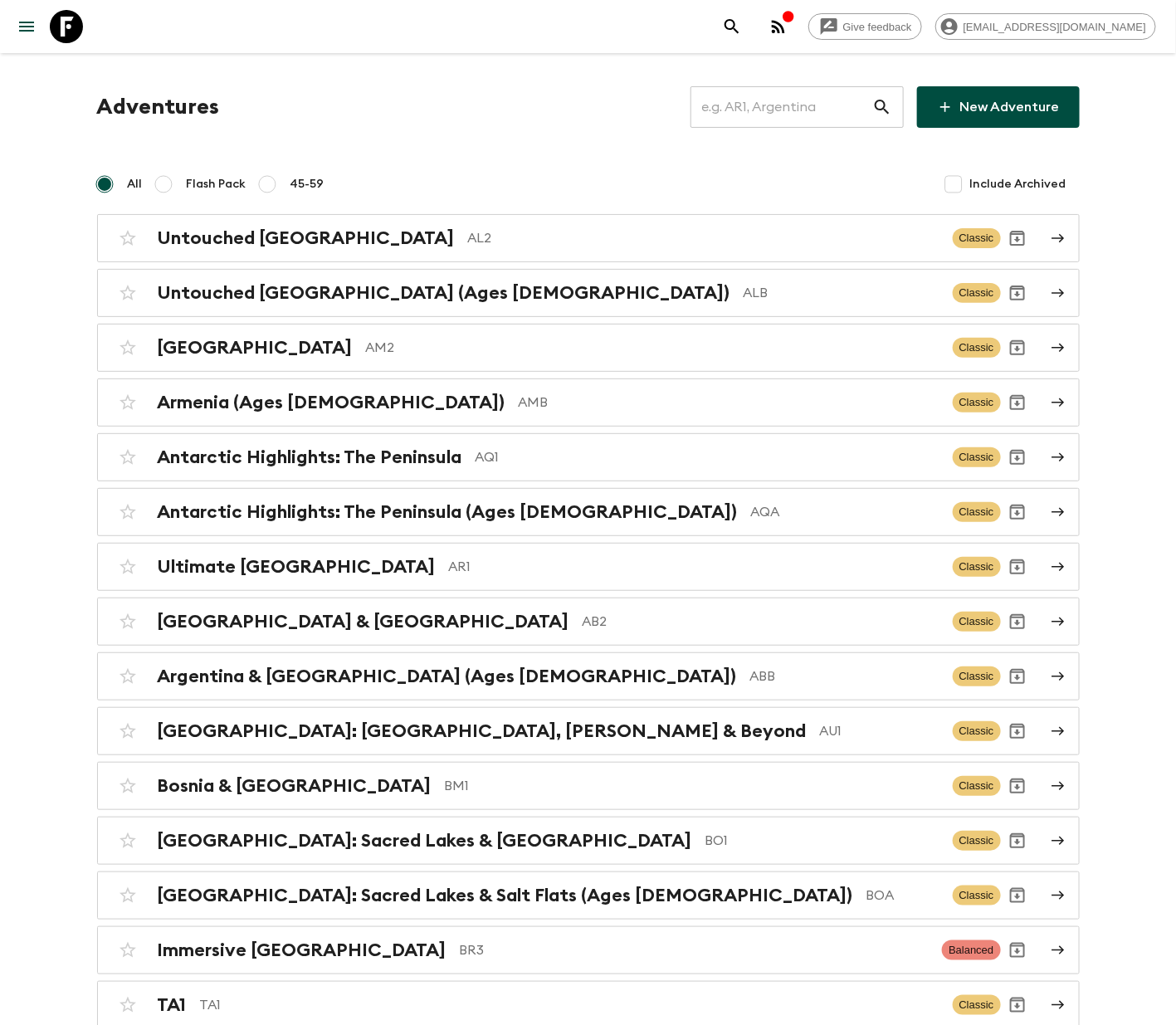
click at [795, 104] on input "text" at bounding box center [782, 107] width 181 height 47
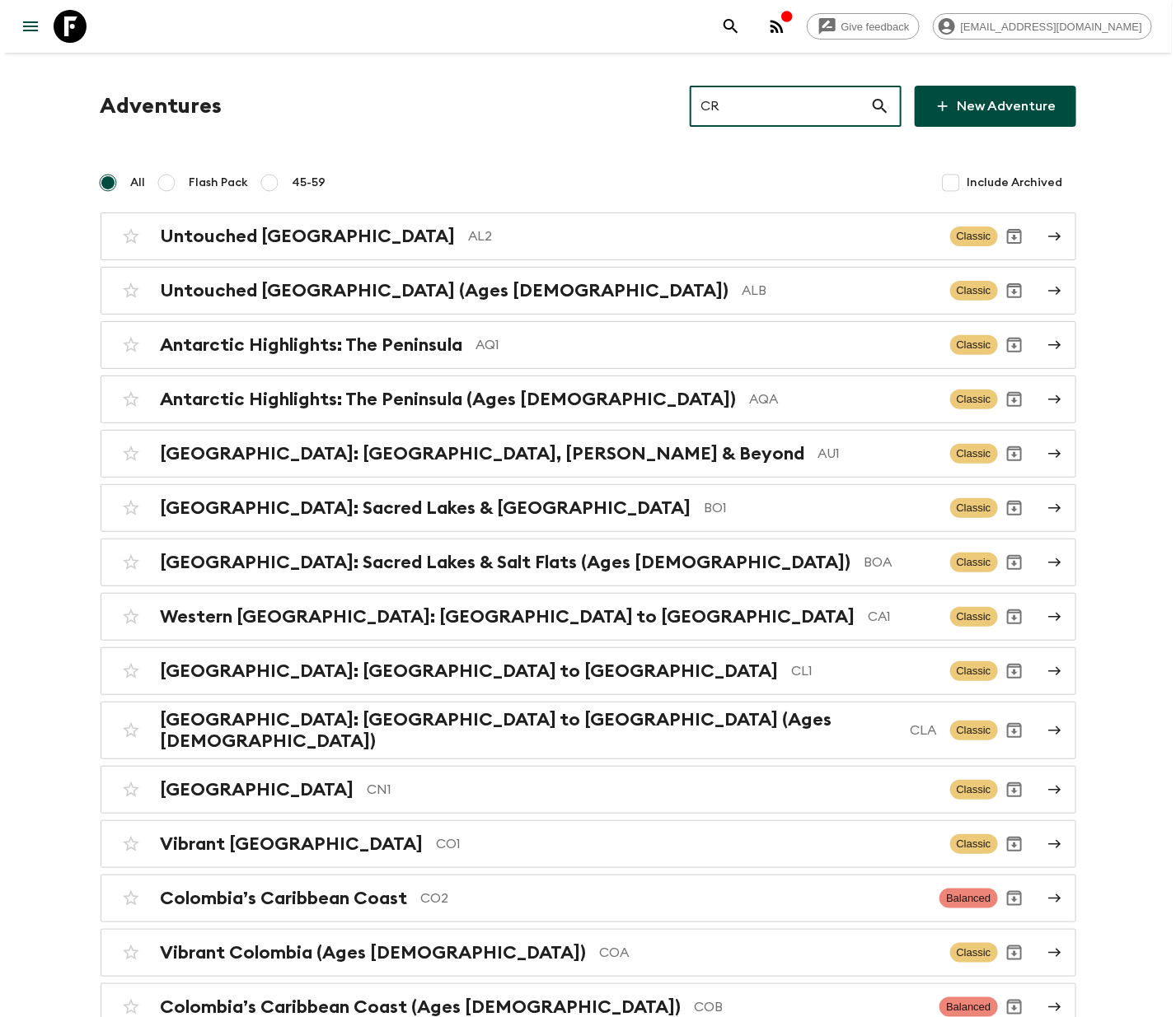
type input "CR2"
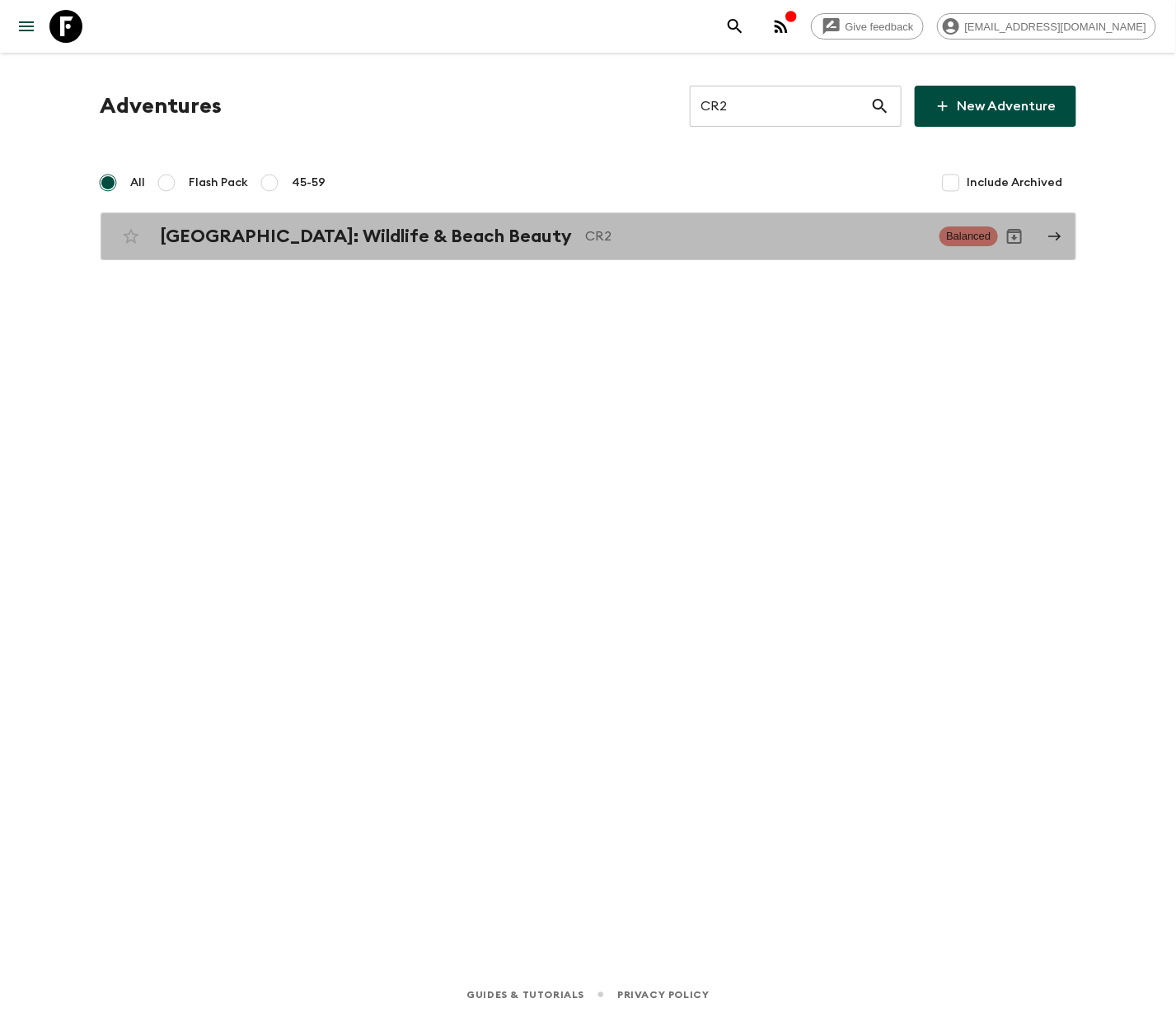
click at [314, 234] on h2 "[GEOGRAPHIC_DATA]: Wildlife & Beach Beauty" at bounding box center [366, 236] width 412 height 21
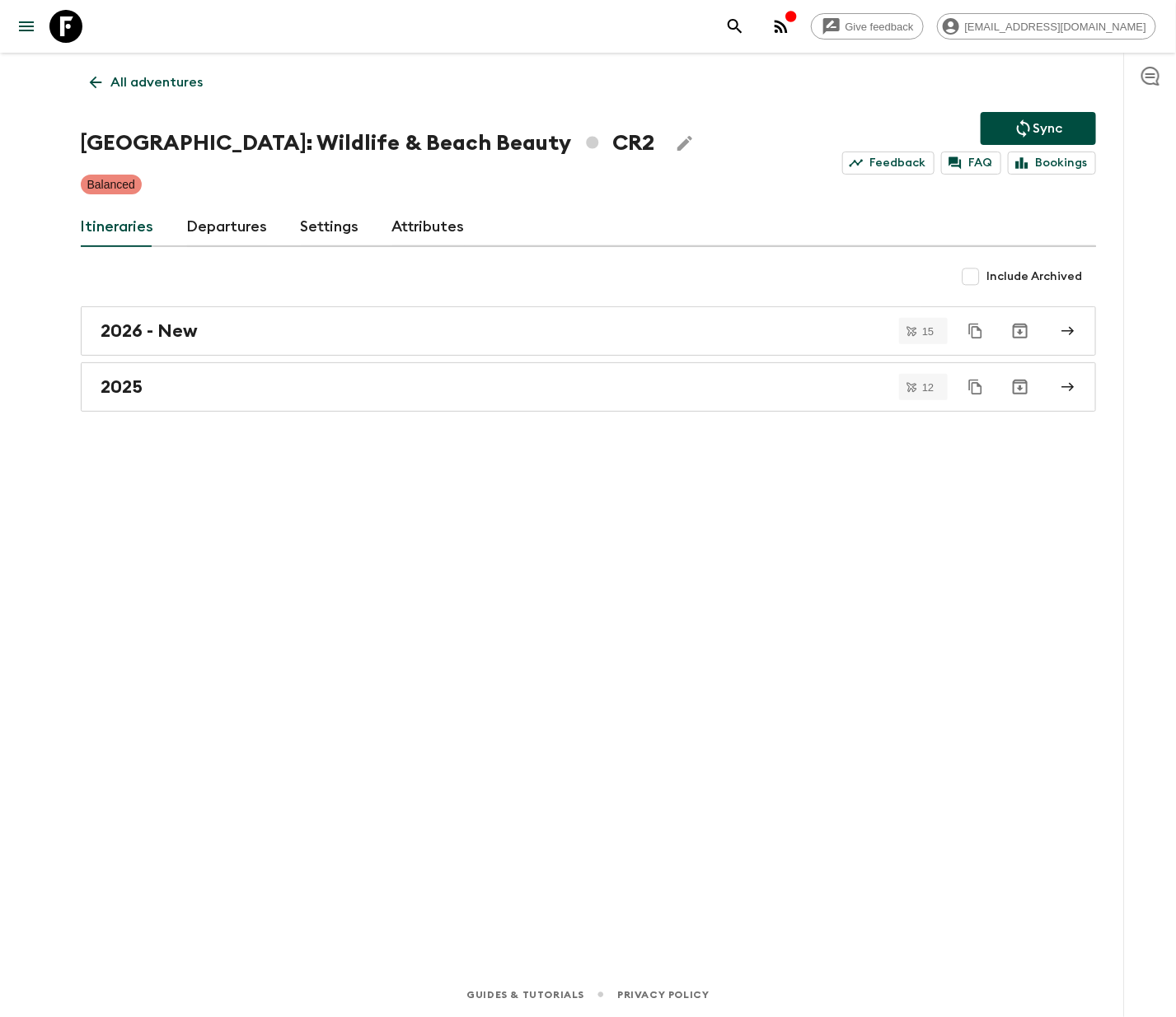
click at [222, 225] on link "Departures" at bounding box center [227, 227] width 81 height 40
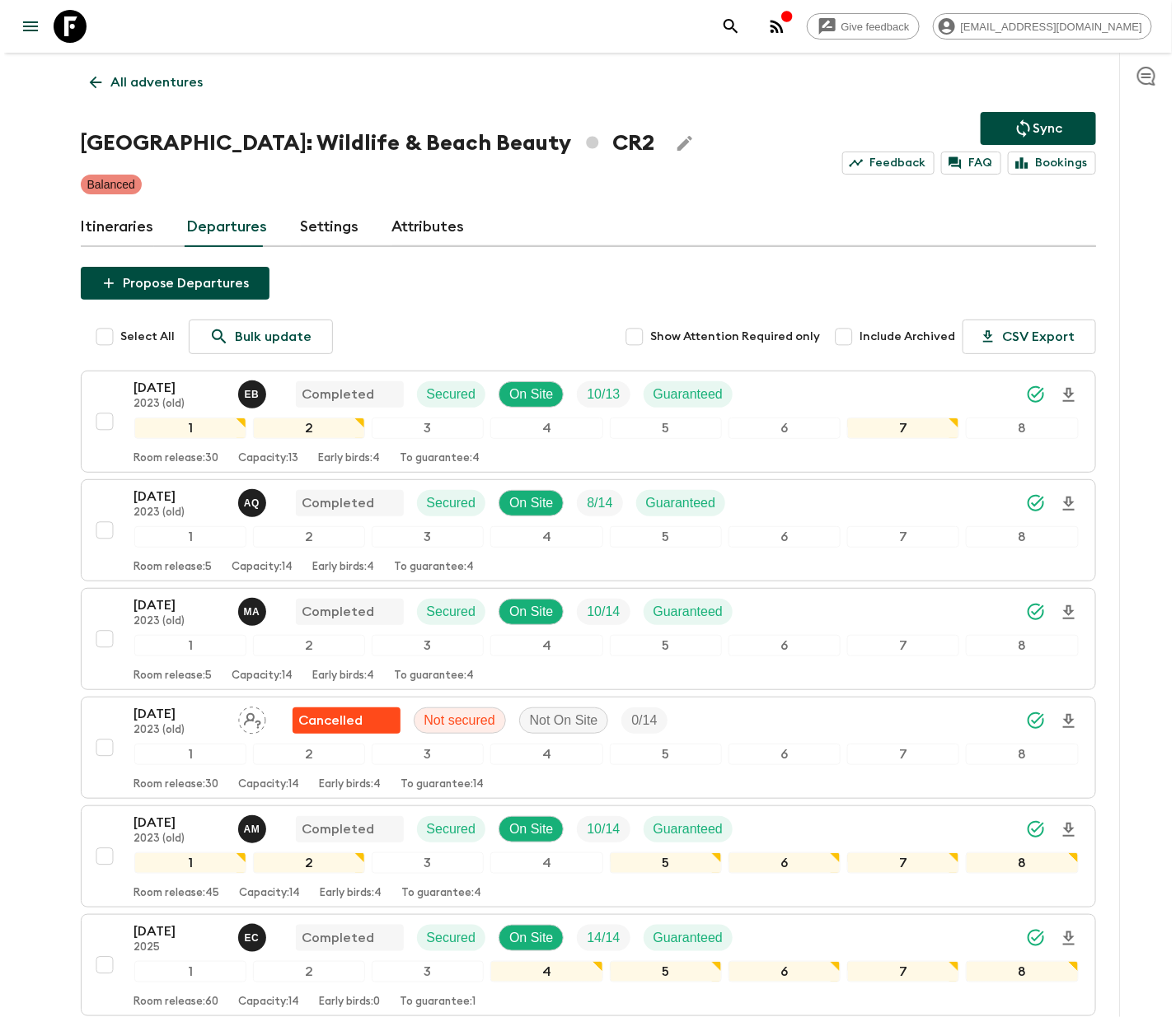
scroll to position [1413, 0]
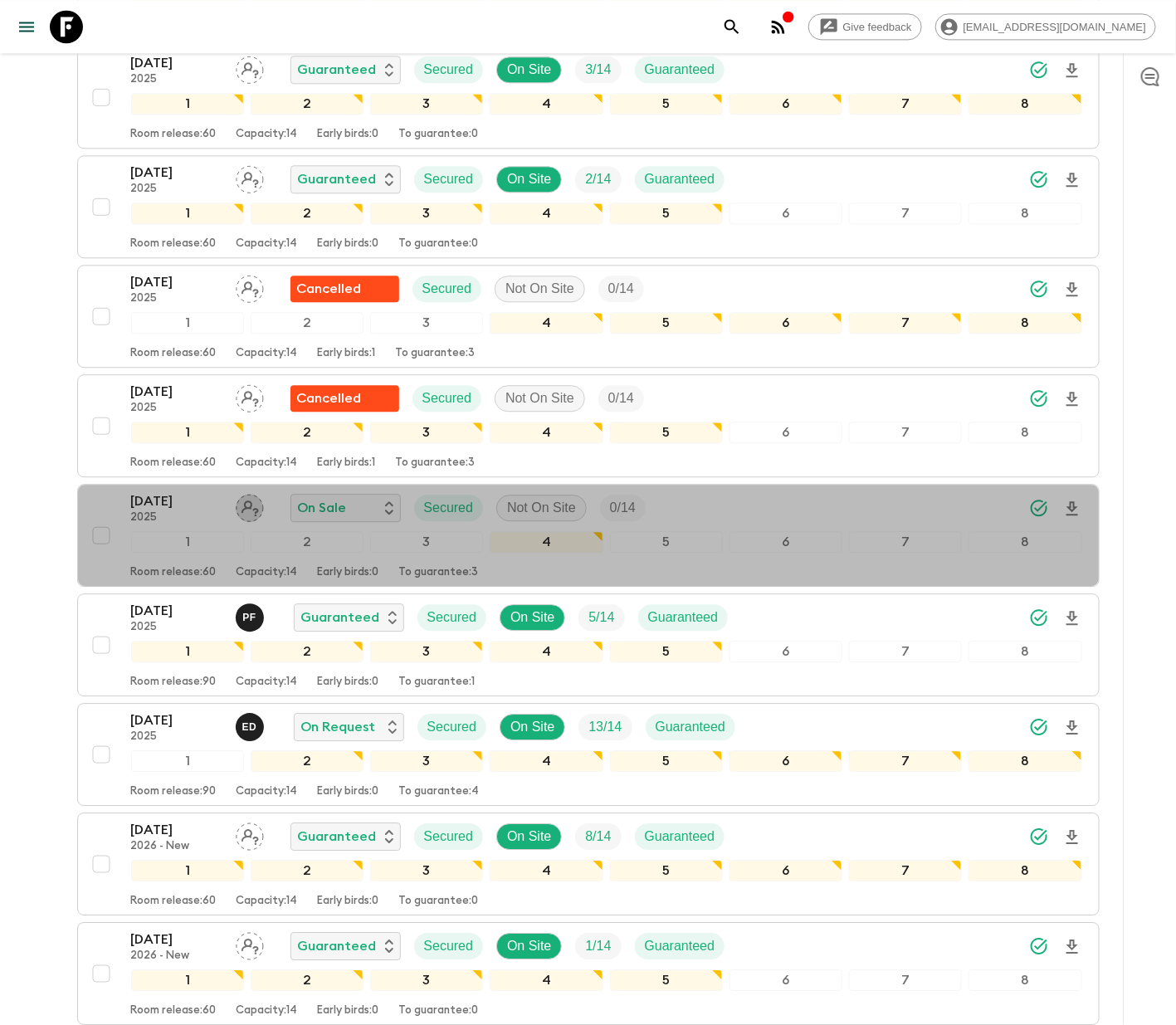
click at [248, 517] on icon "Assign pack leader" at bounding box center [250, 508] width 28 height 28
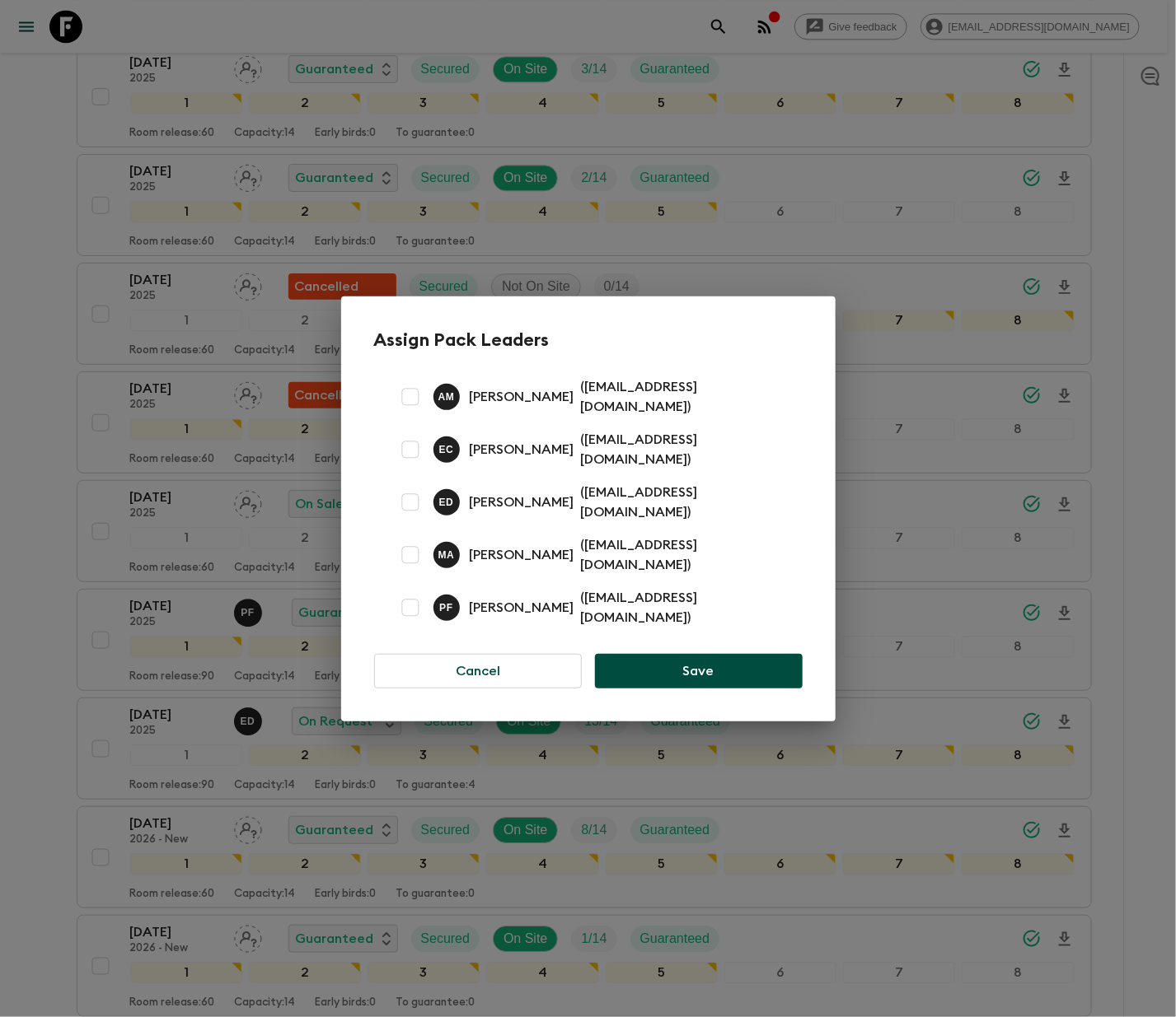
click at [476, 654] on button "Cancel" at bounding box center [478, 672] width 208 height 35
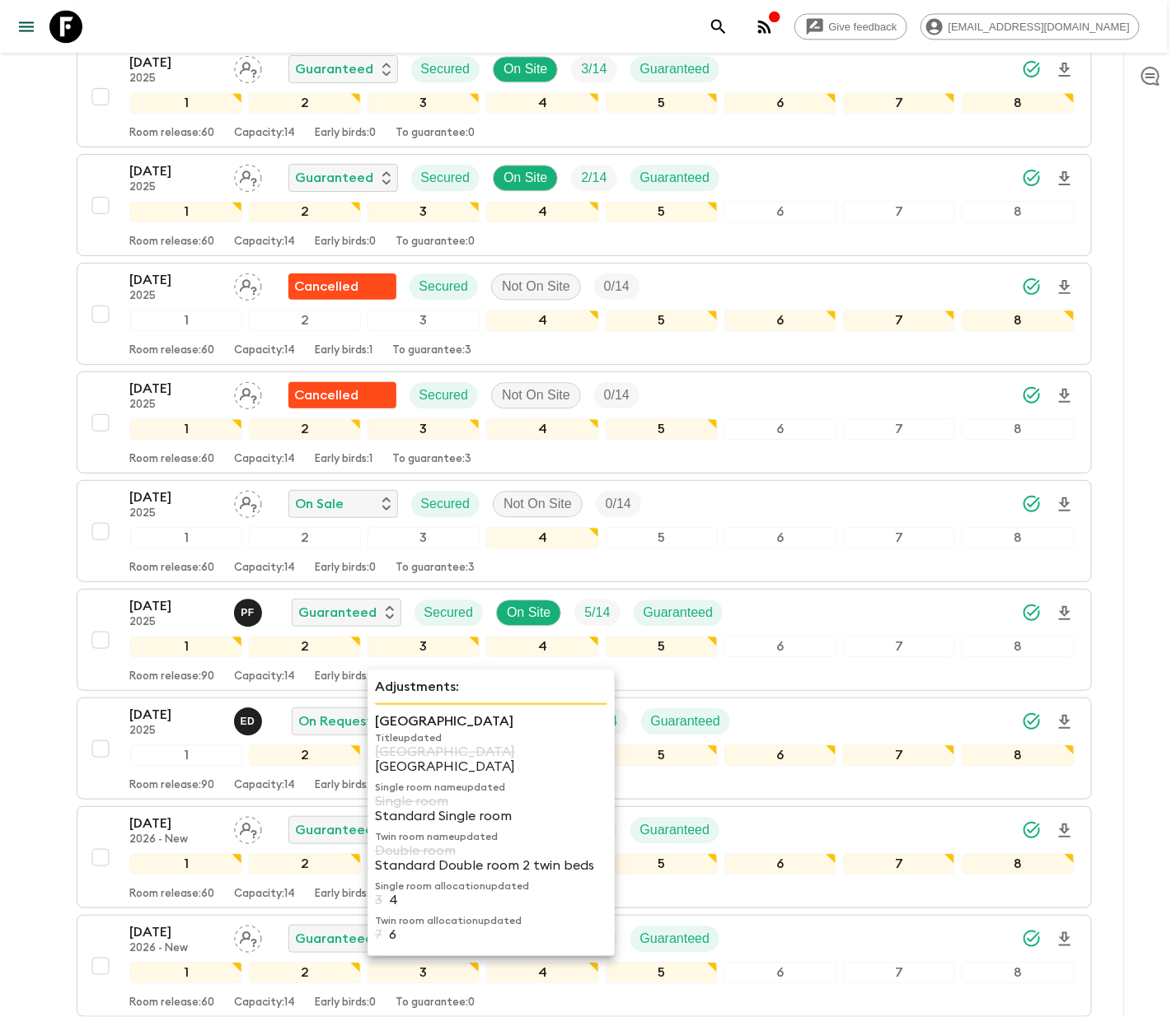
click at [788, 324] on div "6" at bounding box center [780, 321] width 112 height 21
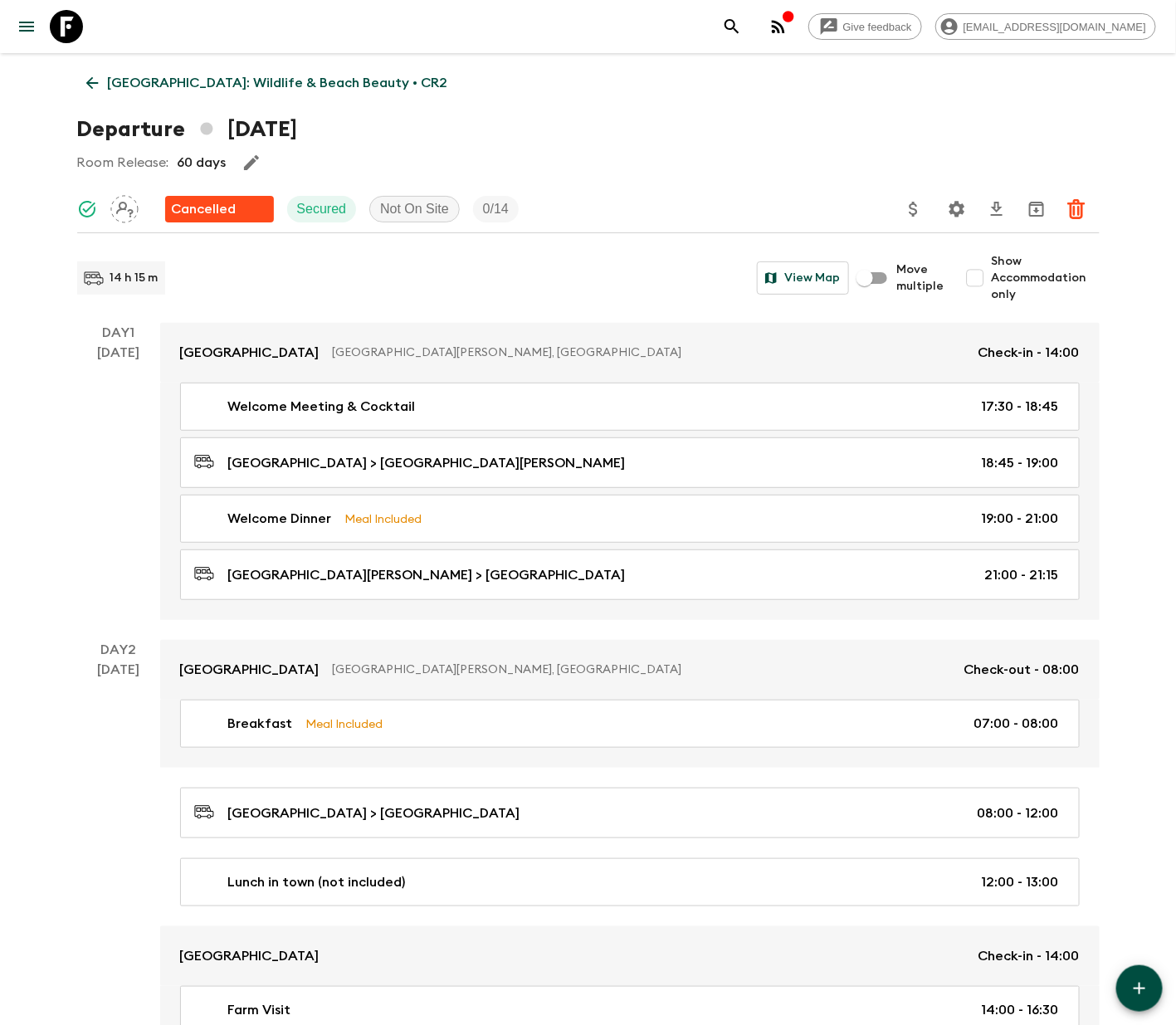
click at [92, 80] on icon at bounding box center [92, 83] width 18 height 18
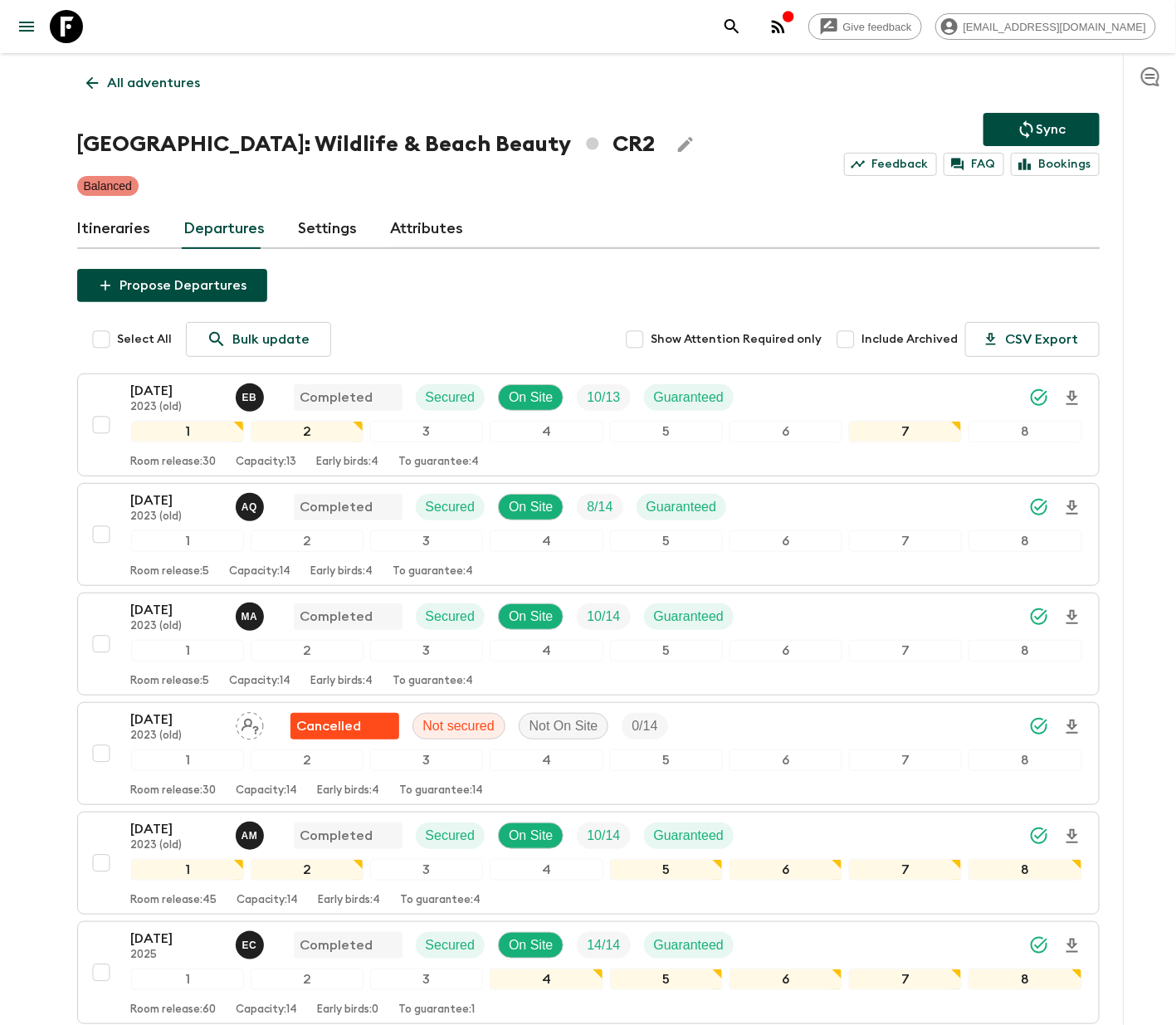
scroll to position [1424, 0]
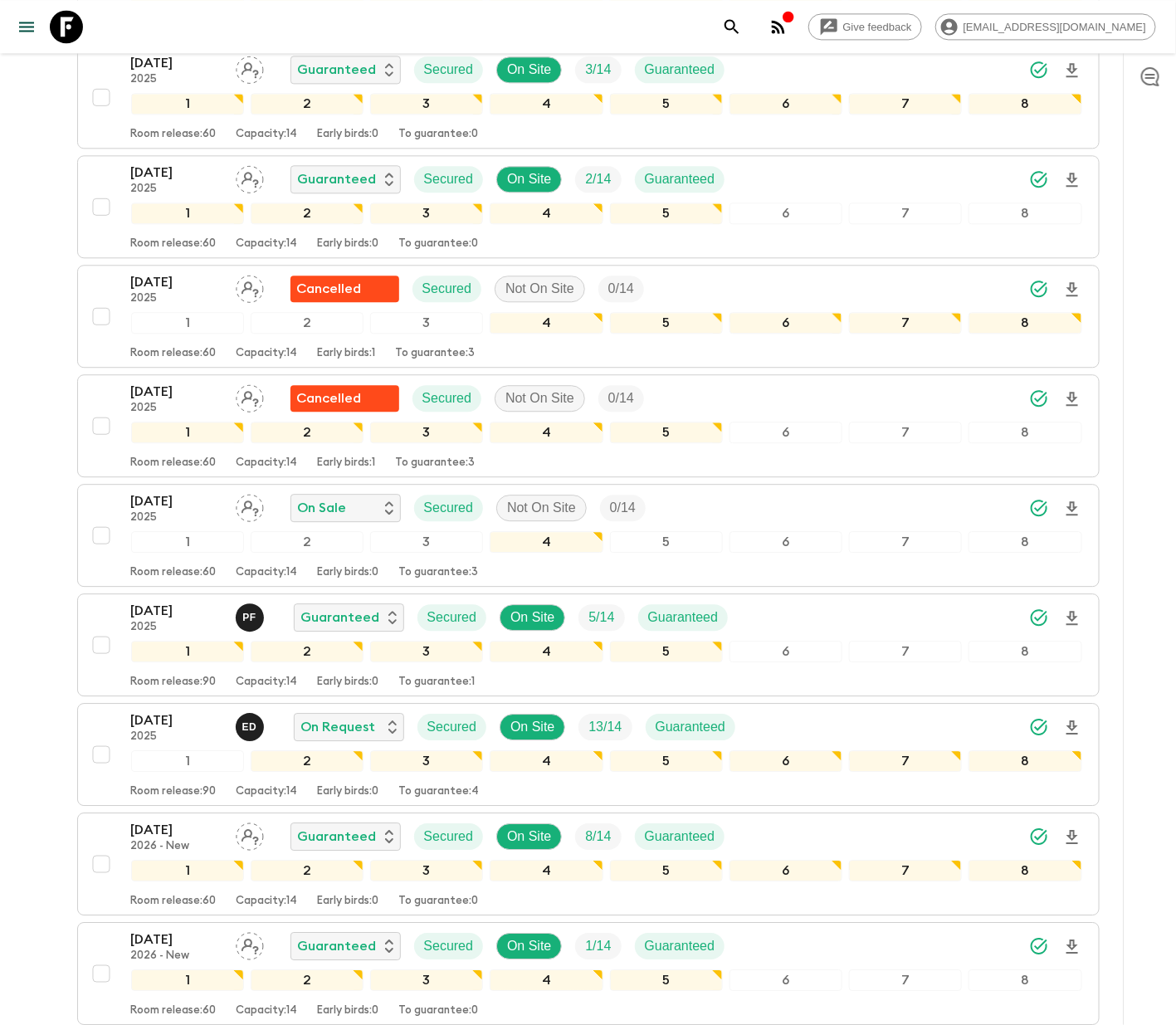
click at [98, 517] on div "19 Dec 2025 2025 On Sale Secured Not On Site 0 / 14 1 2 3 4 5 6 7 8 Room releas…" at bounding box center [583, 535] width 997 height 88
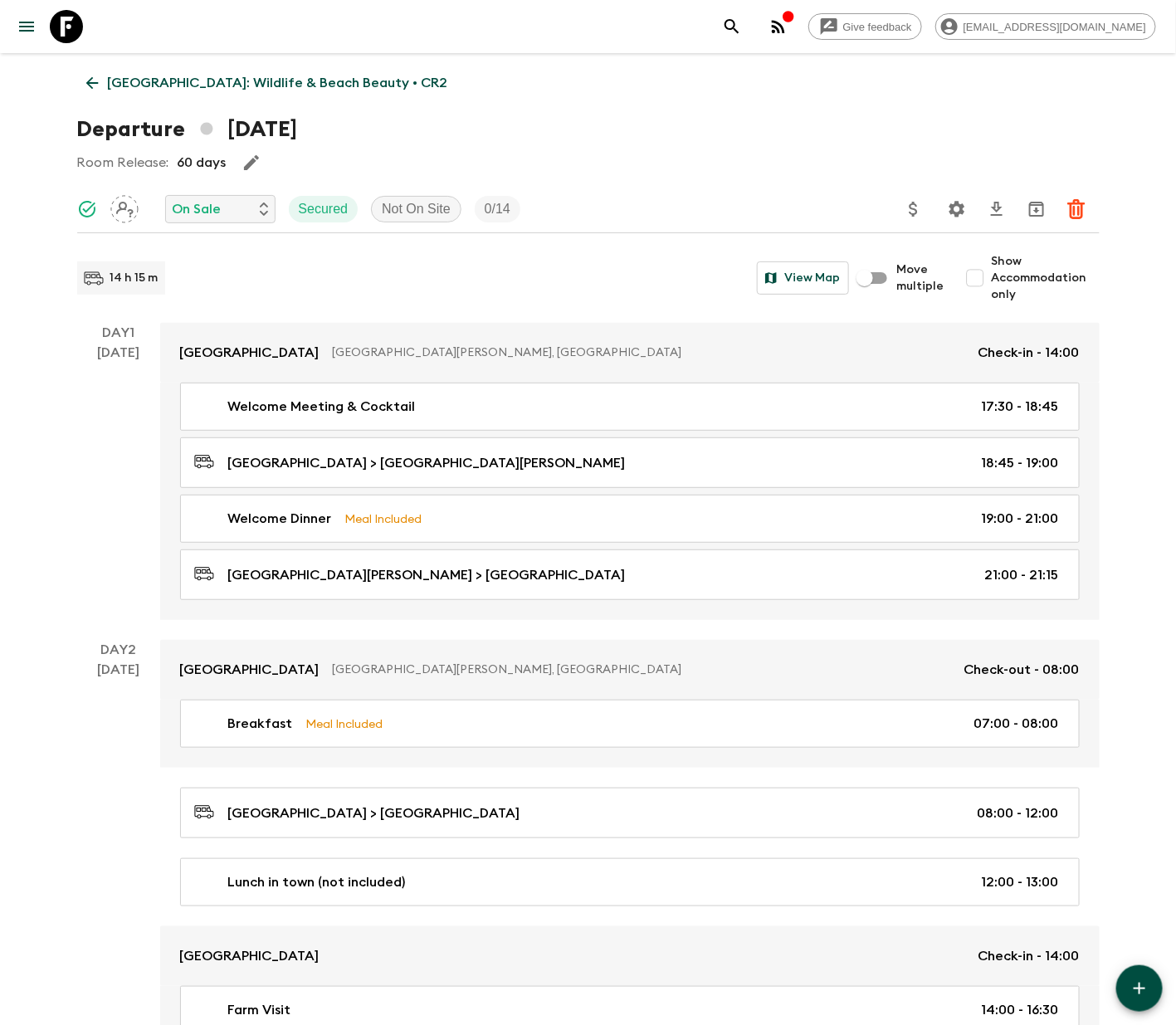
click at [219, 207] on p "On Sale" at bounding box center [196, 209] width 49 height 20
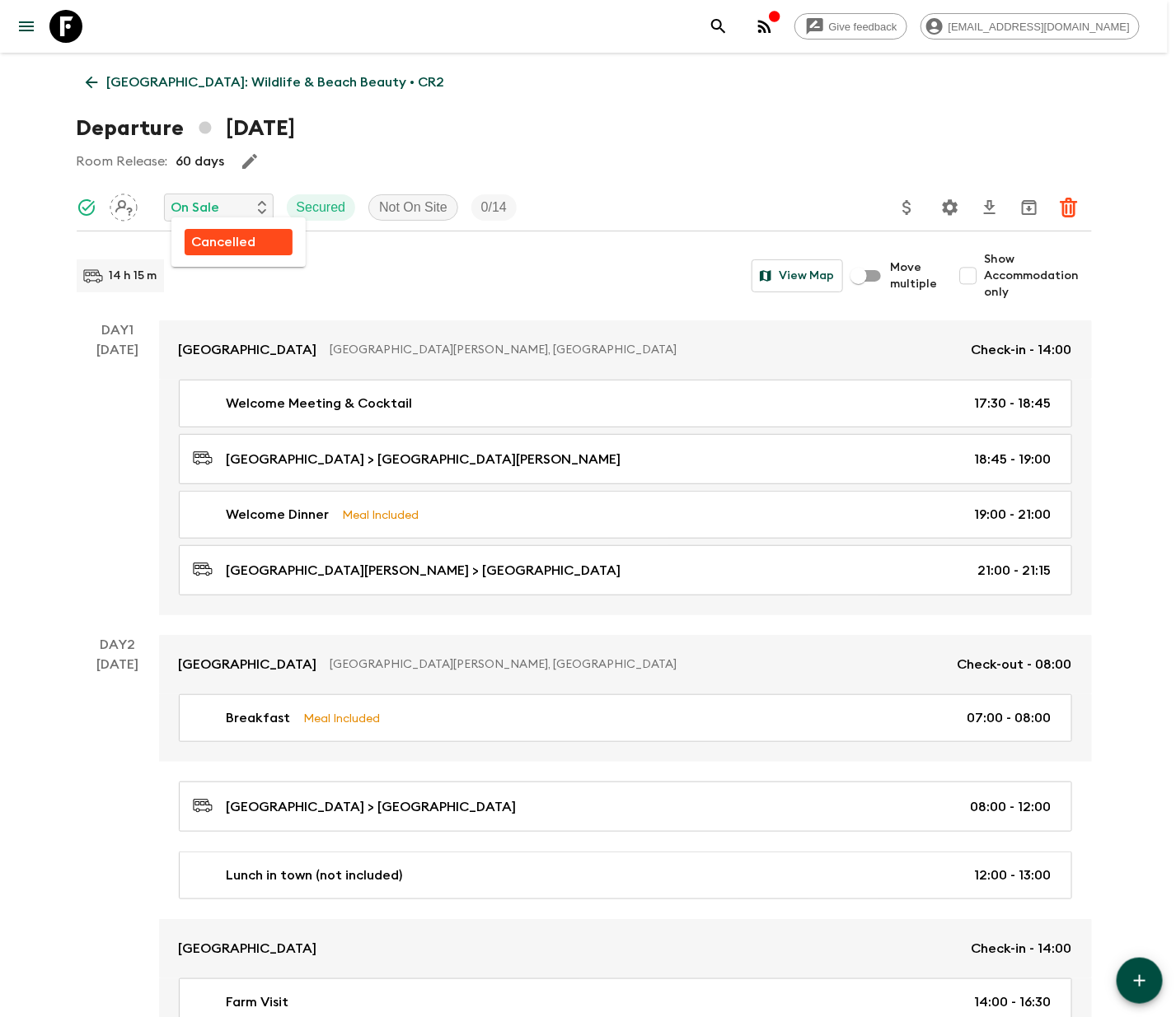
click at [221, 240] on p "Cancelled" at bounding box center [223, 242] width 64 height 20
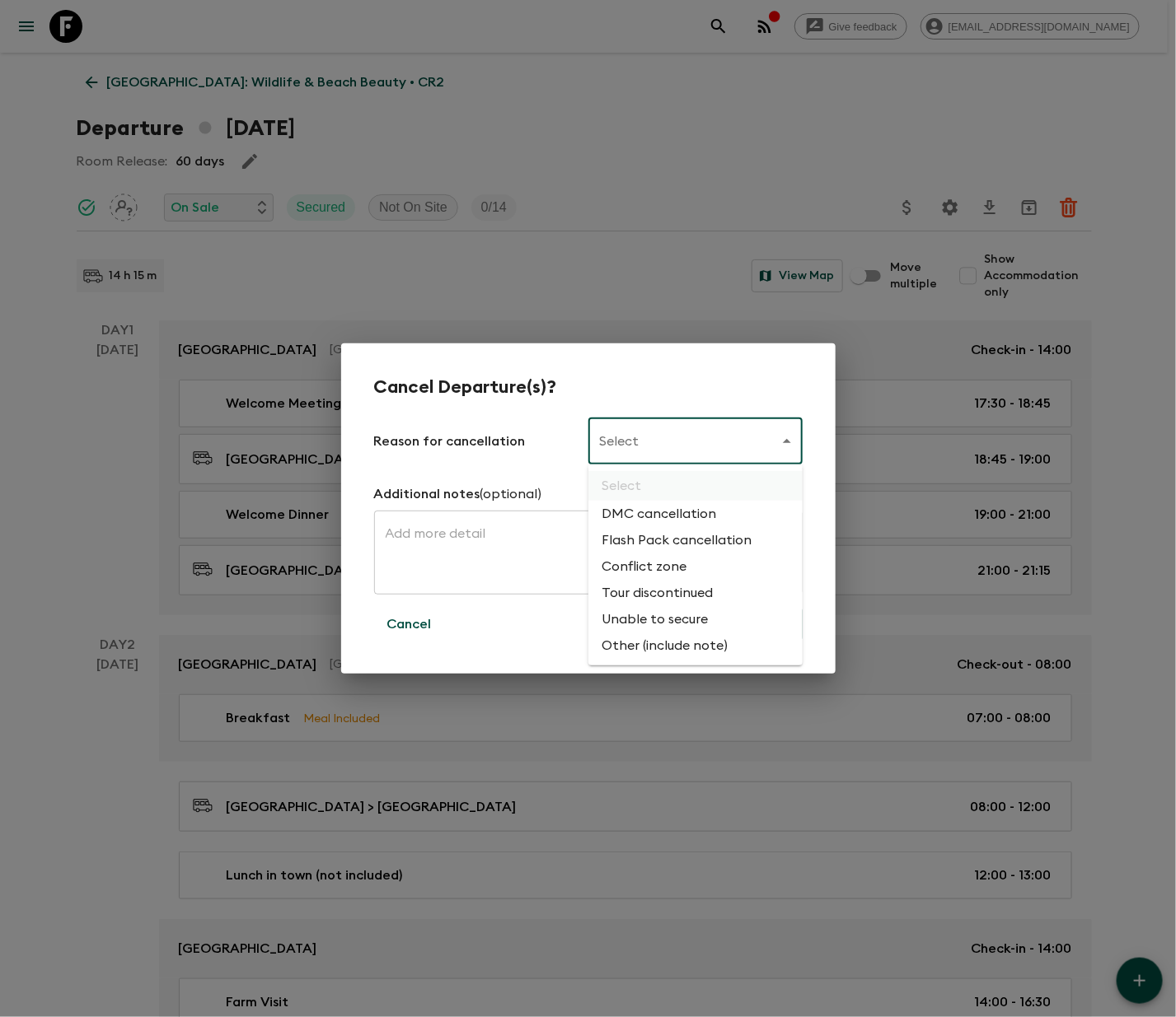
click at [673, 535] on li "Flash Pack cancellation" at bounding box center [695, 540] width 214 height 26
type input "FLASHPACK_CANCELLATION"
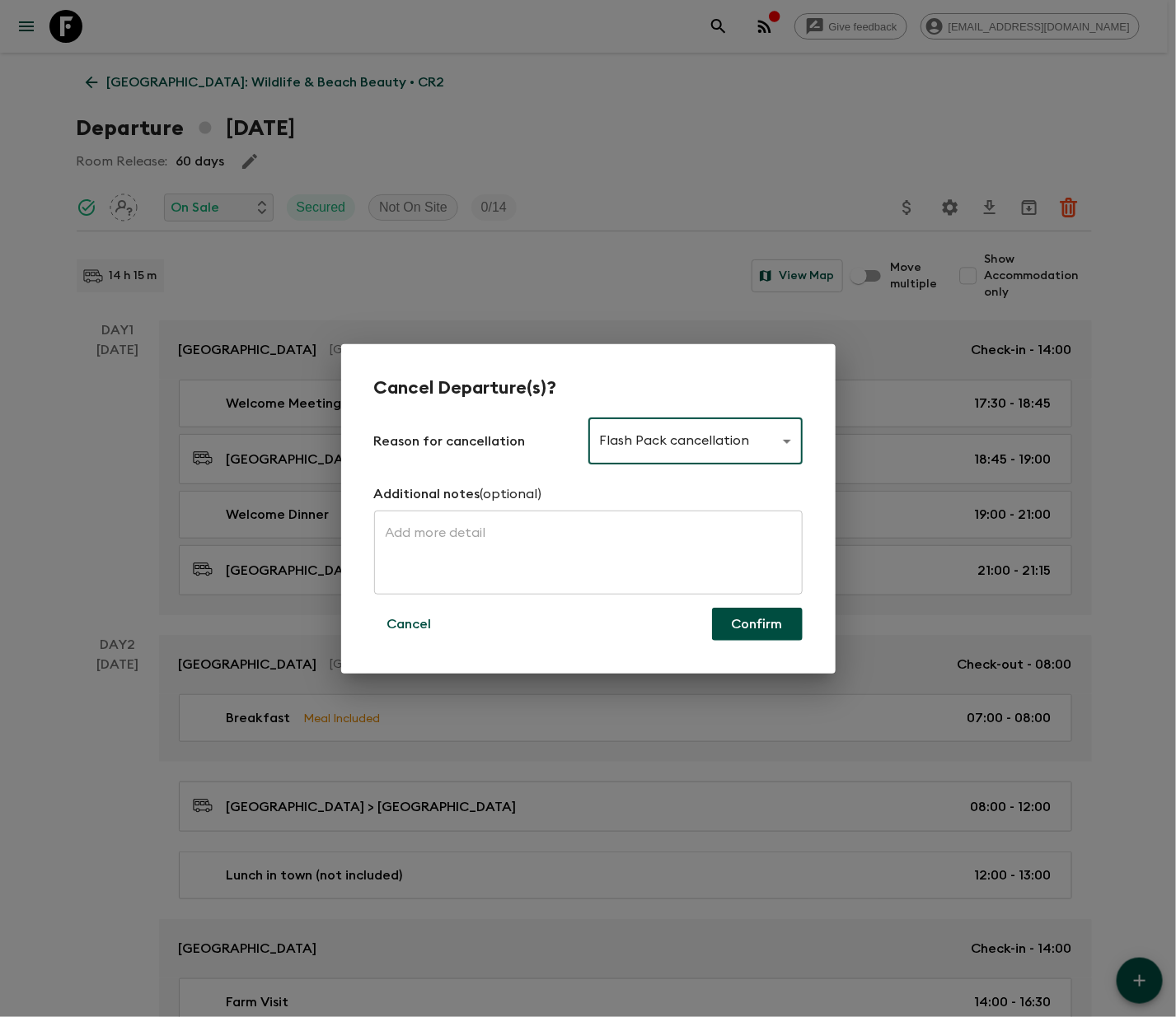
click at [755, 622] on button "Confirm" at bounding box center [757, 625] width 91 height 33
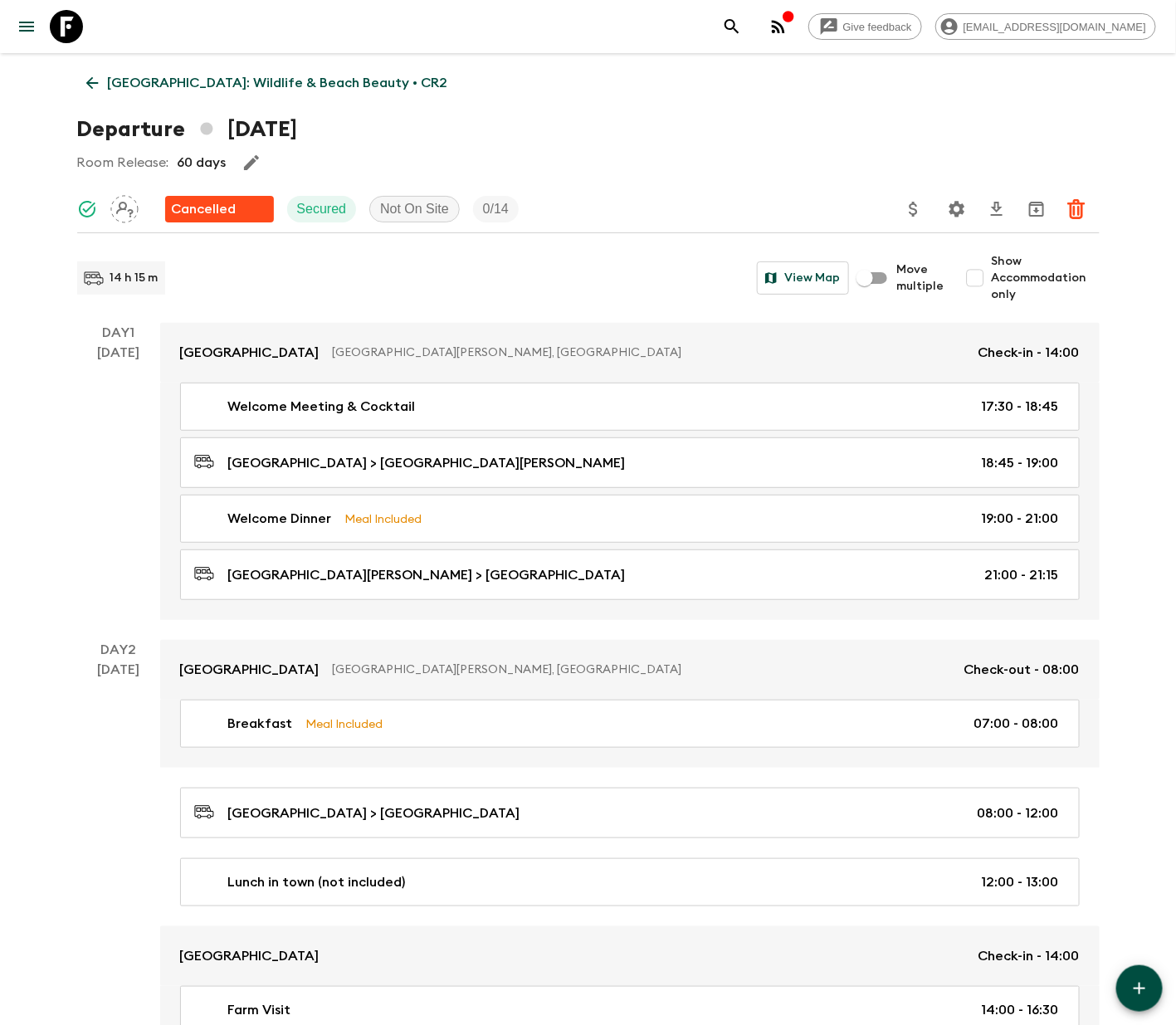
click at [92, 79] on icon at bounding box center [92, 83] width 12 height 12
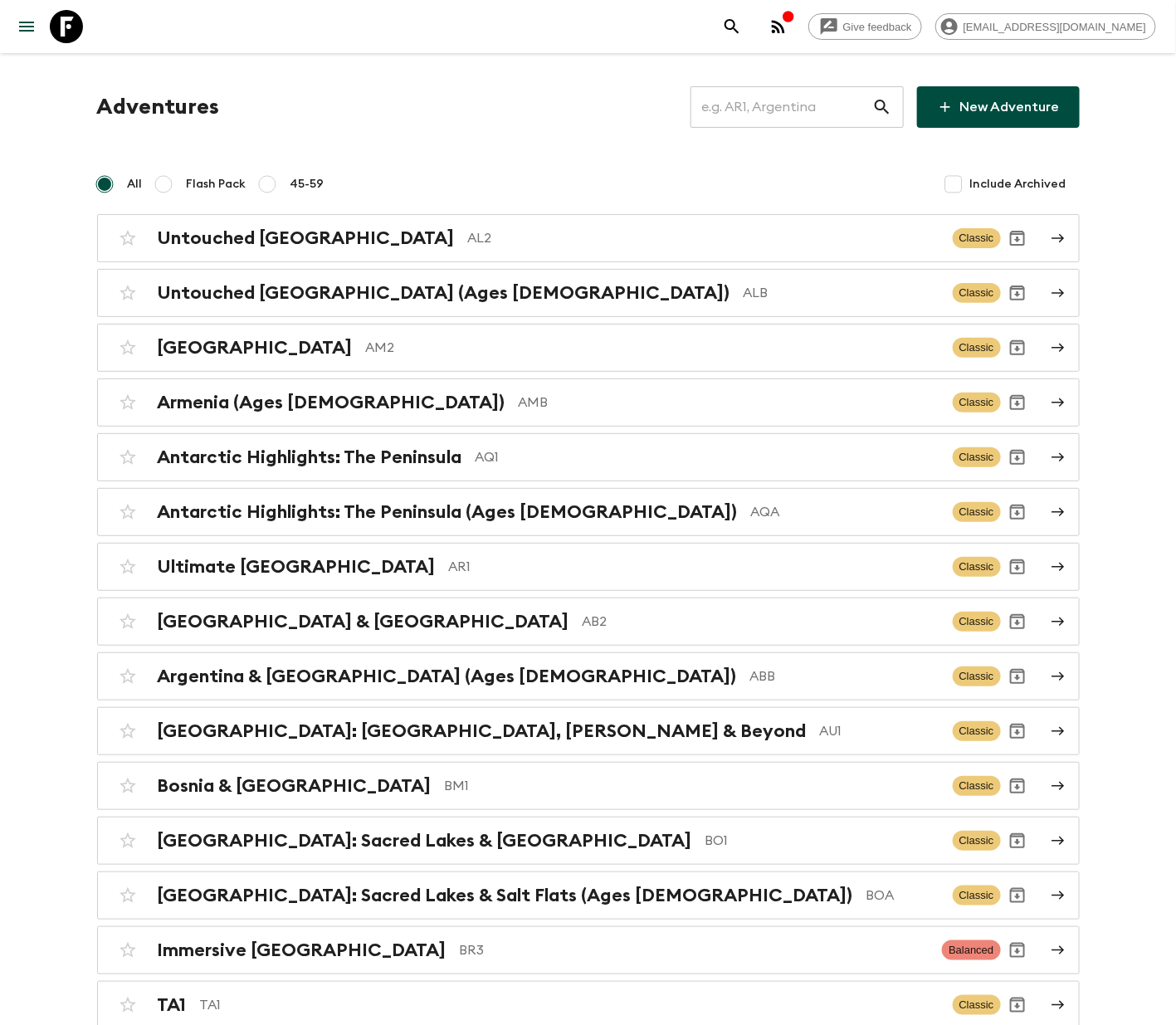
click at [777, 104] on input "text" at bounding box center [782, 107] width 181 height 47
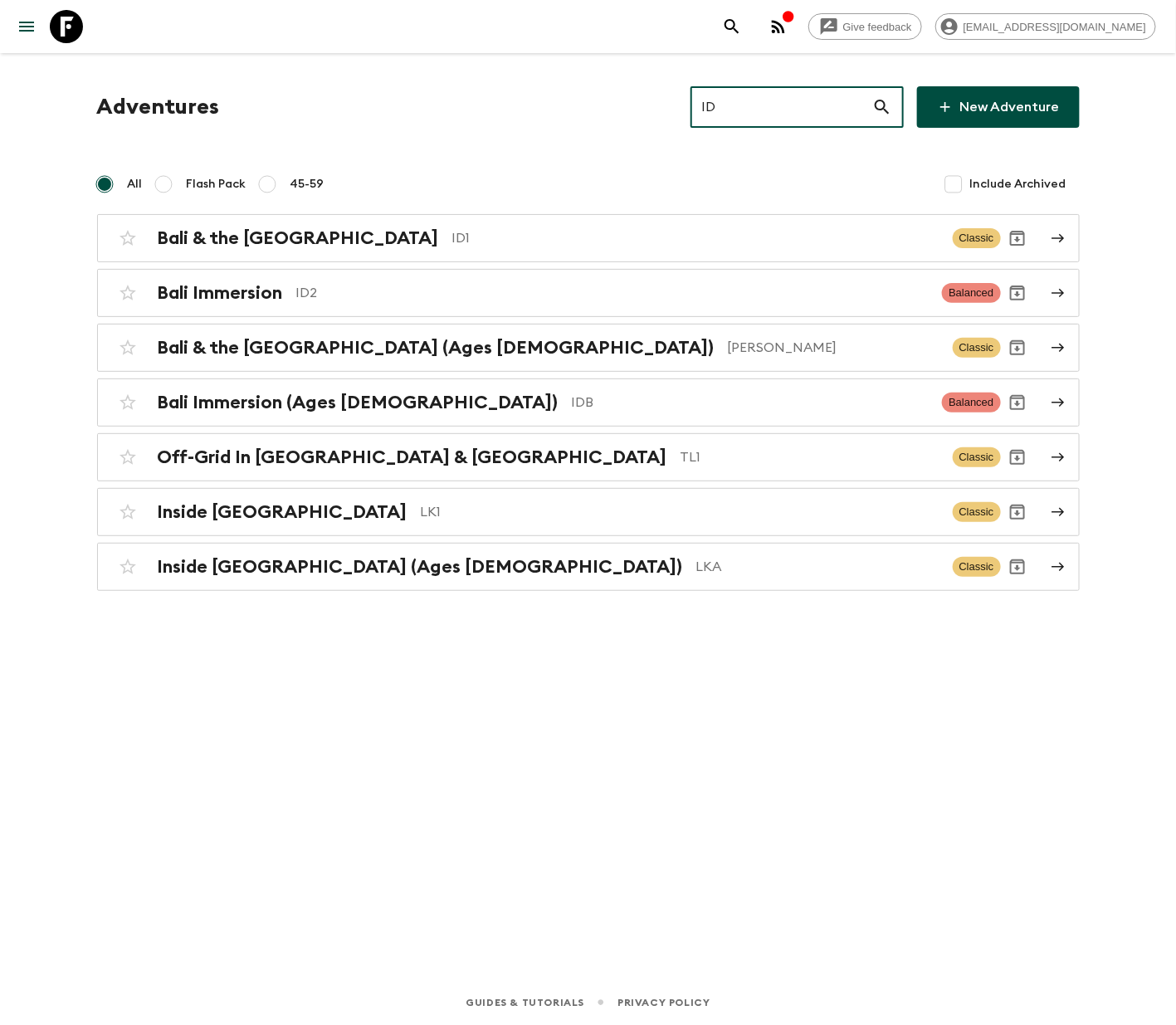
type input "ID1"
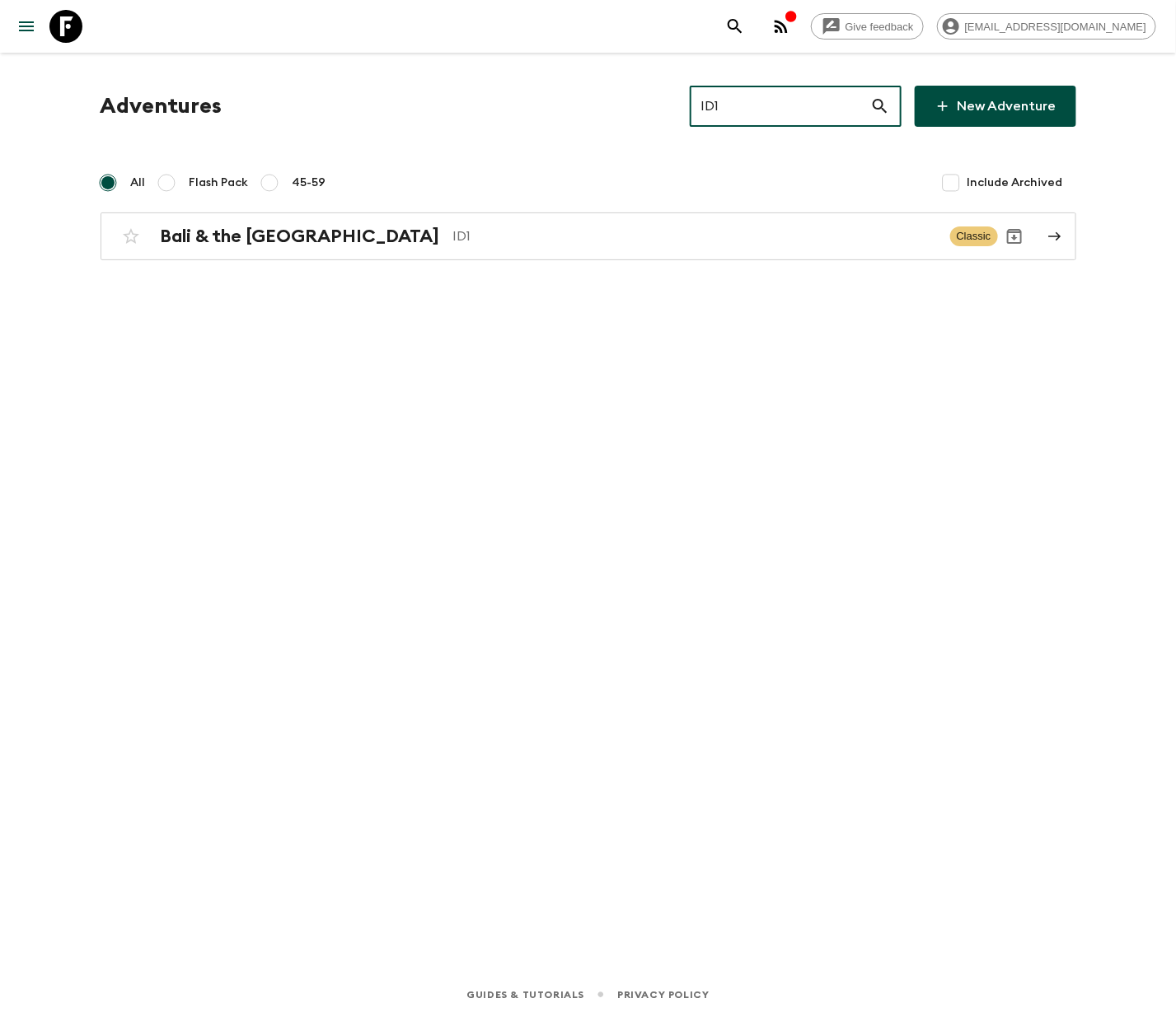
click at [250, 234] on h2 "Bali & the [GEOGRAPHIC_DATA]" at bounding box center [300, 236] width 279 height 21
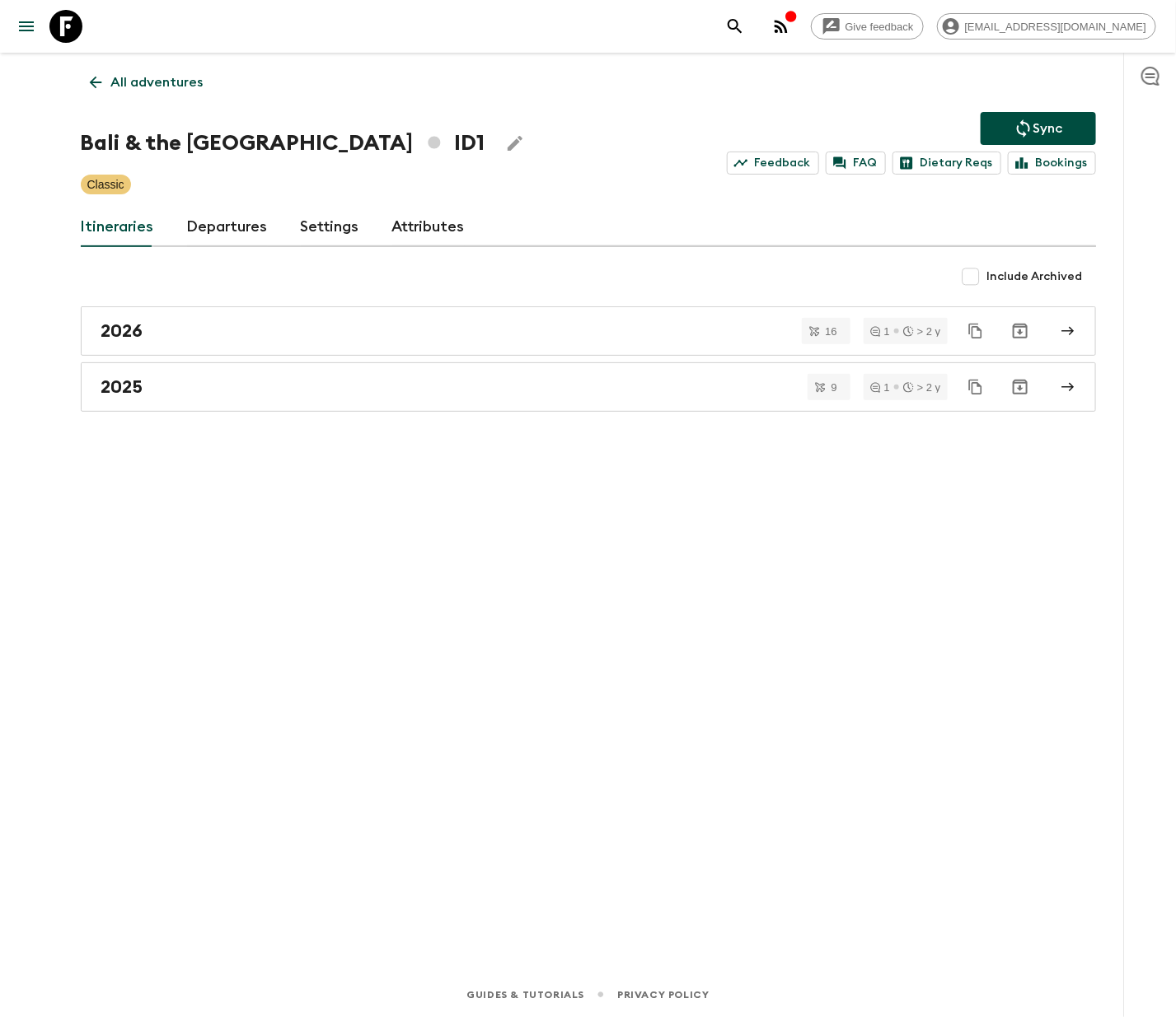
click at [222, 225] on link "Departures" at bounding box center [227, 227] width 81 height 40
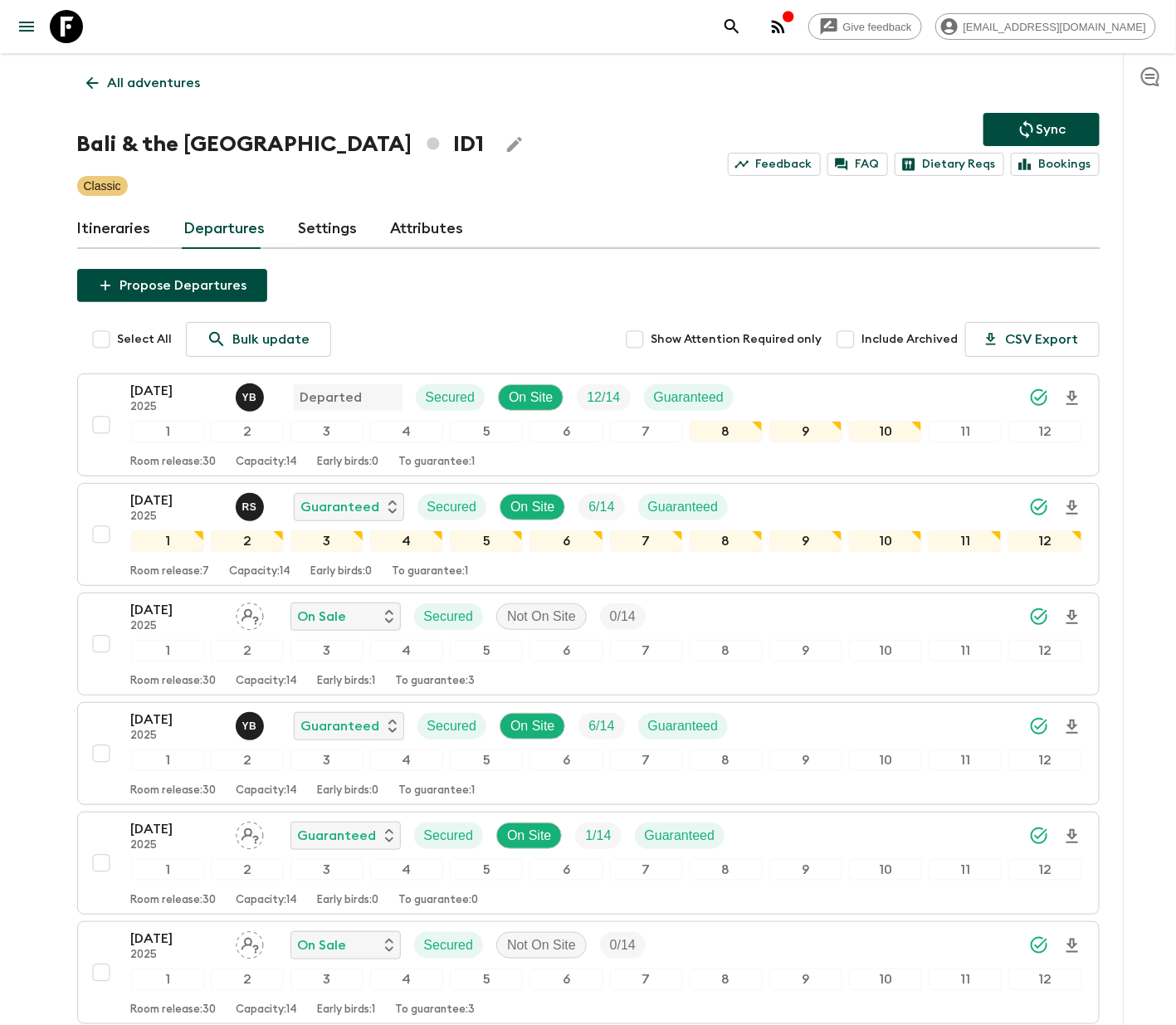
scroll to position [299, 0]
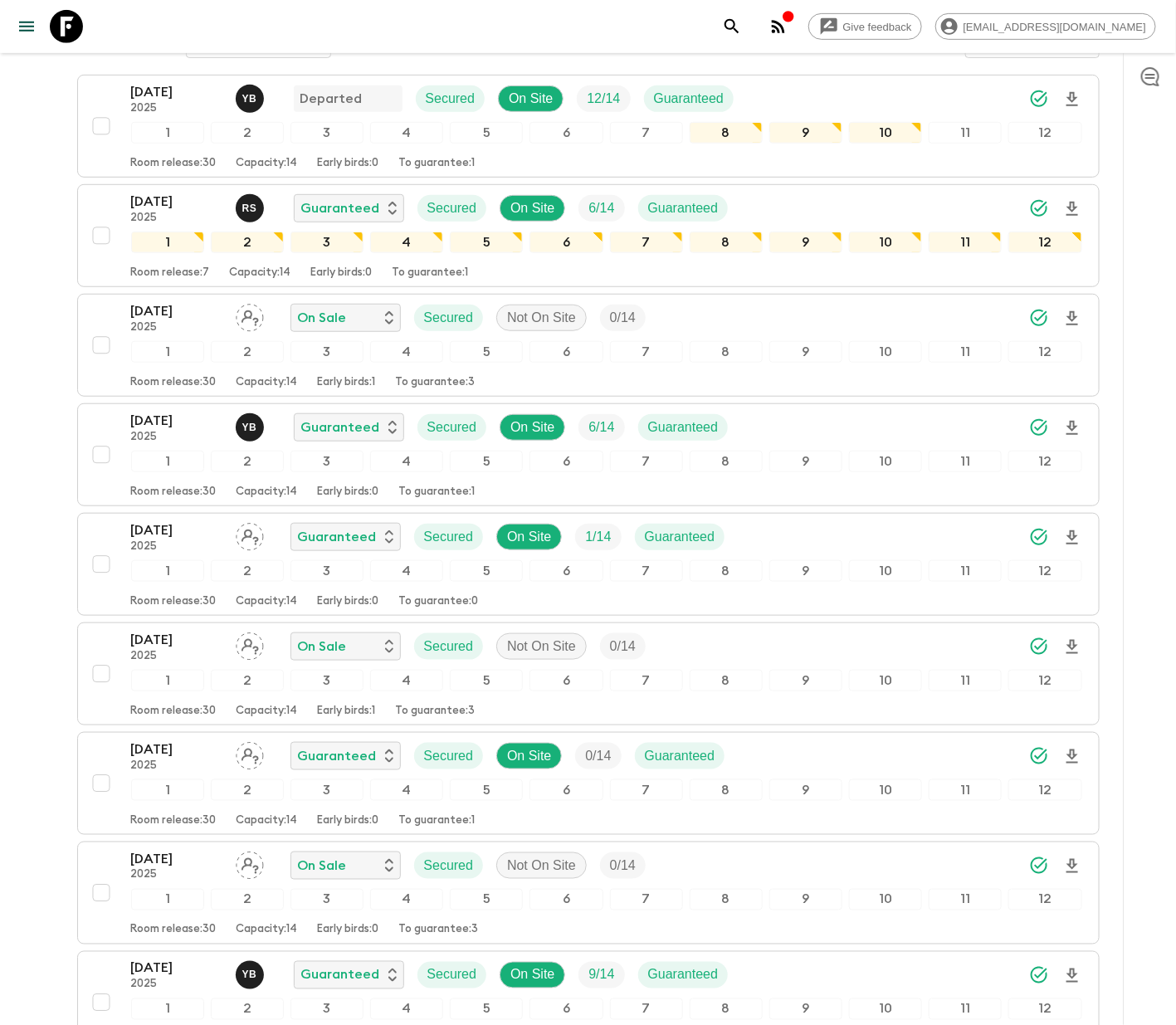
click at [97, 319] on div "19 Nov 2025 2025 On Sale Secured Not On Site 0 / 14 1 2 3 4 5 6 7 8 9 10 11 12 …" at bounding box center [583, 346] width 997 height 88
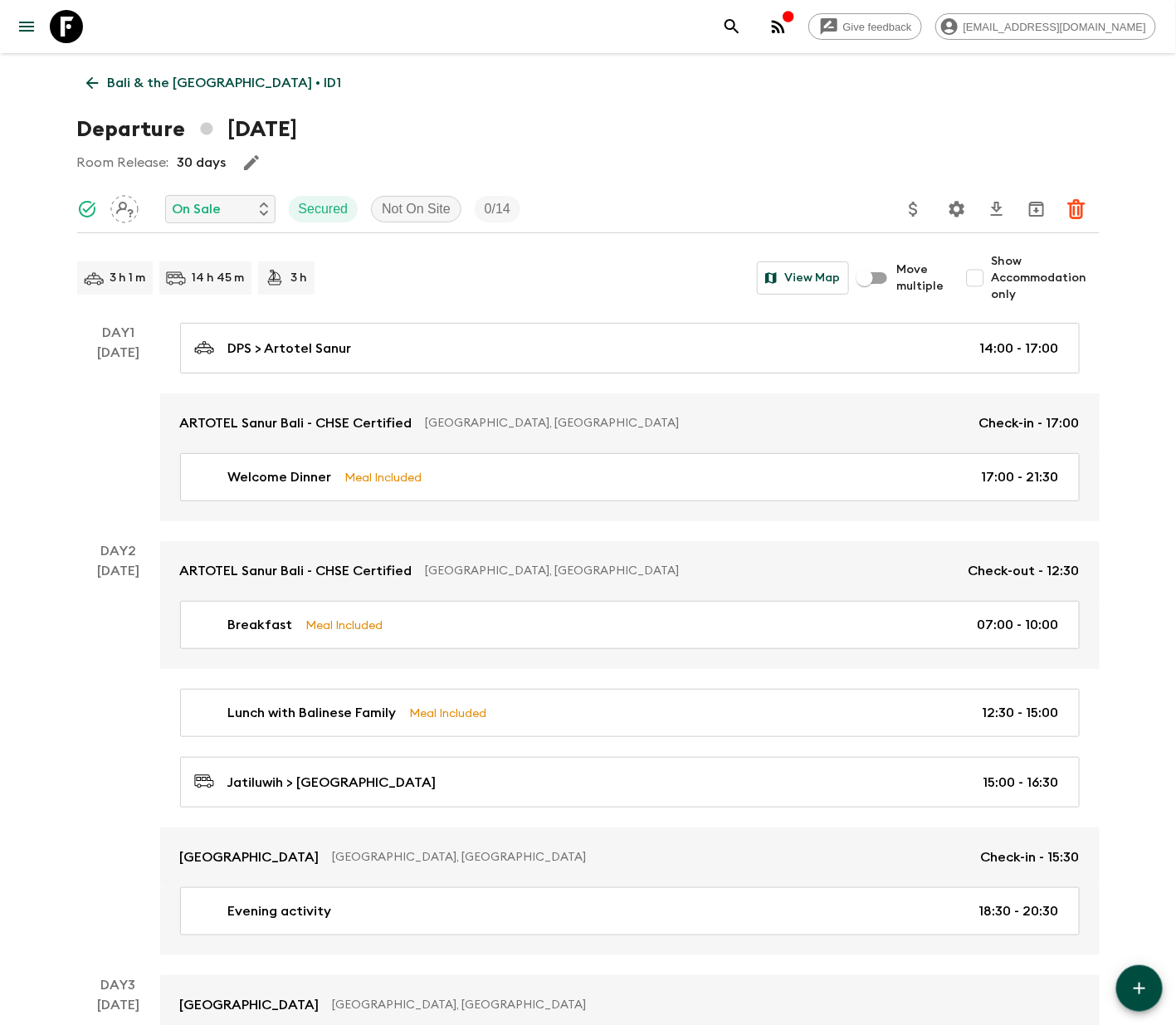
click at [216, 207] on p "On Sale" at bounding box center [196, 209] width 49 height 20
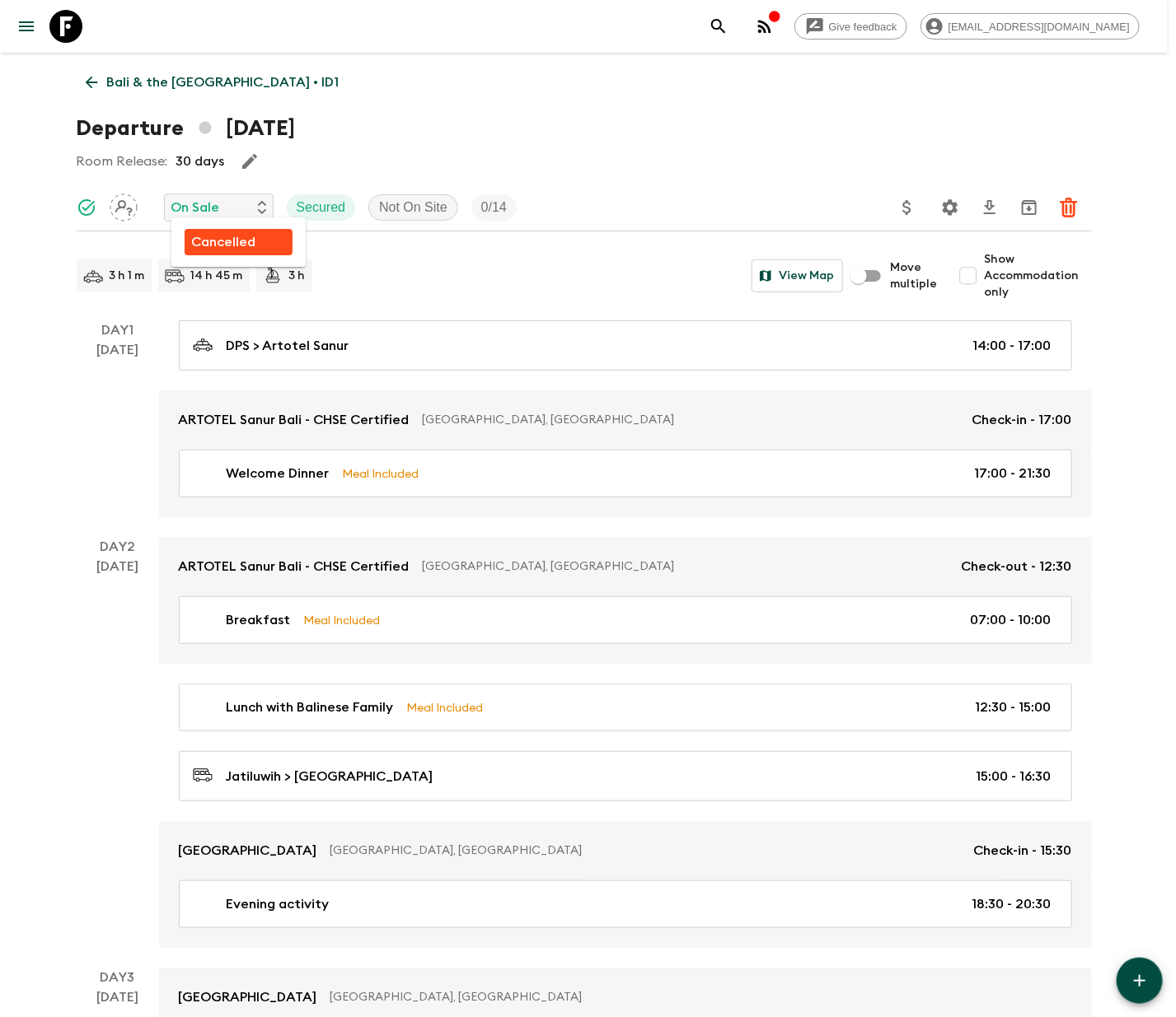
click at [222, 240] on p "Cancelled" at bounding box center [223, 242] width 64 height 20
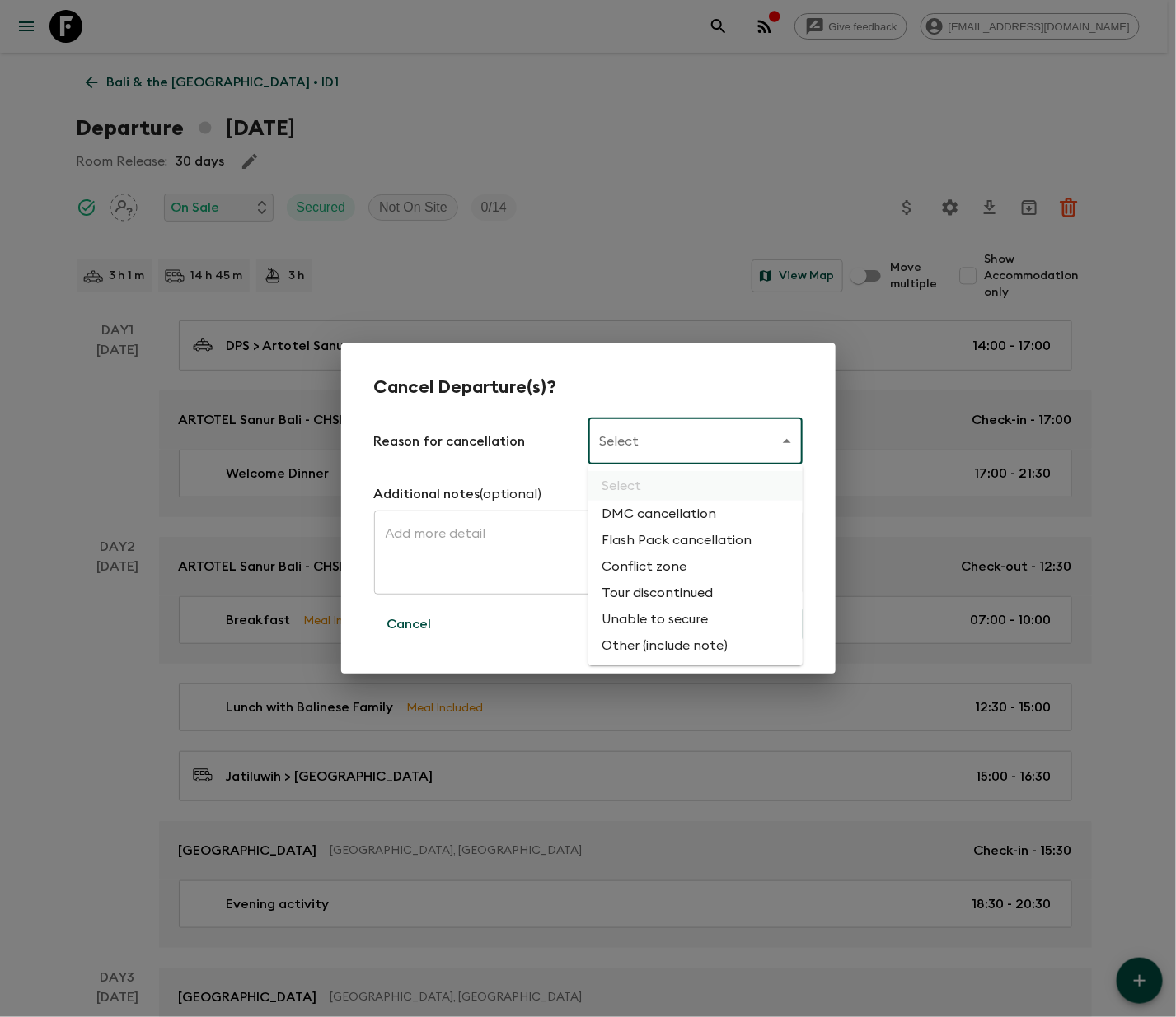
click at [673, 535] on li "Flash Pack cancellation" at bounding box center [695, 540] width 214 height 26
type input "FLASHPACK_CANCELLATION"
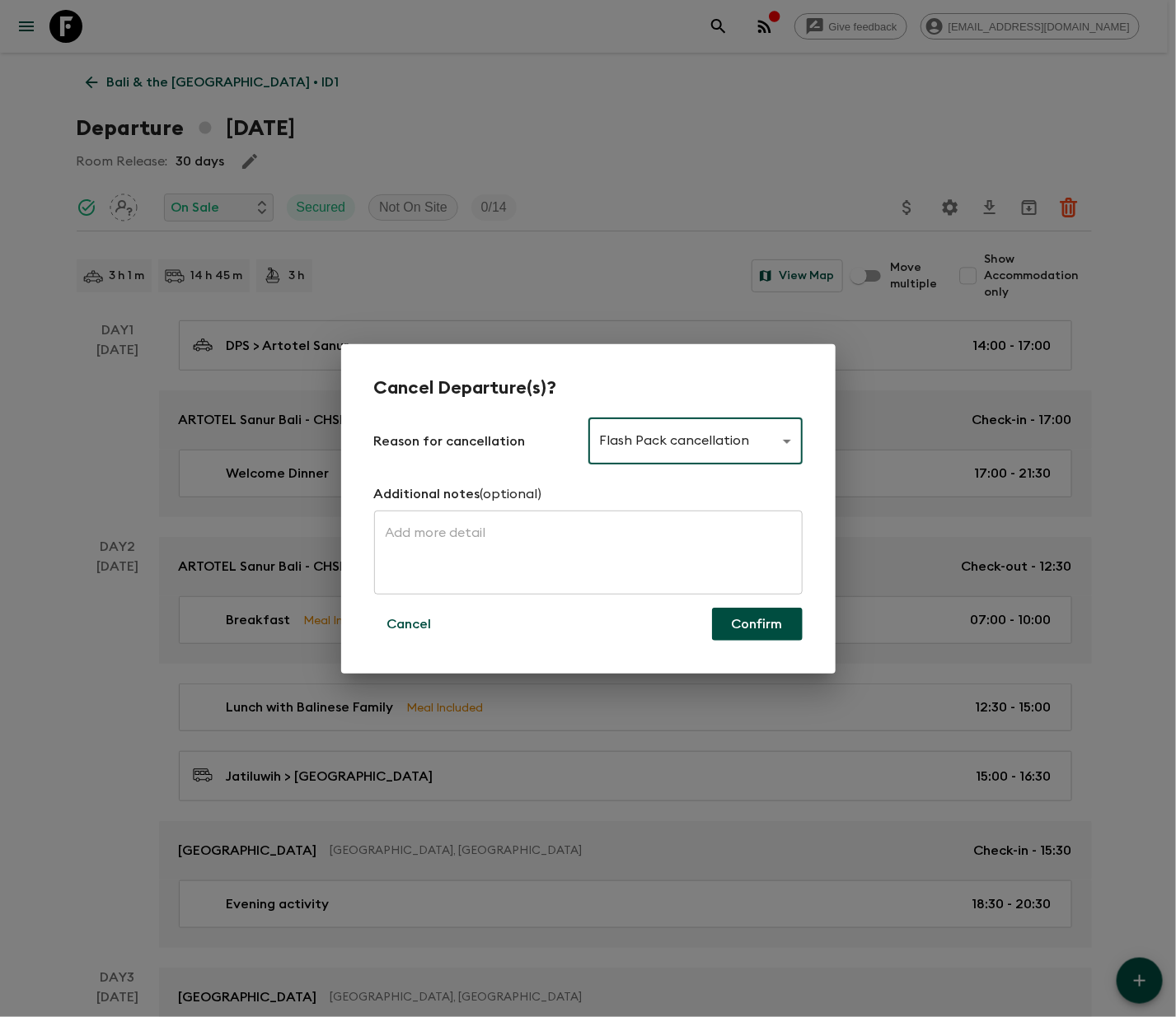
click at [755, 622] on button "Confirm" at bounding box center [757, 625] width 91 height 33
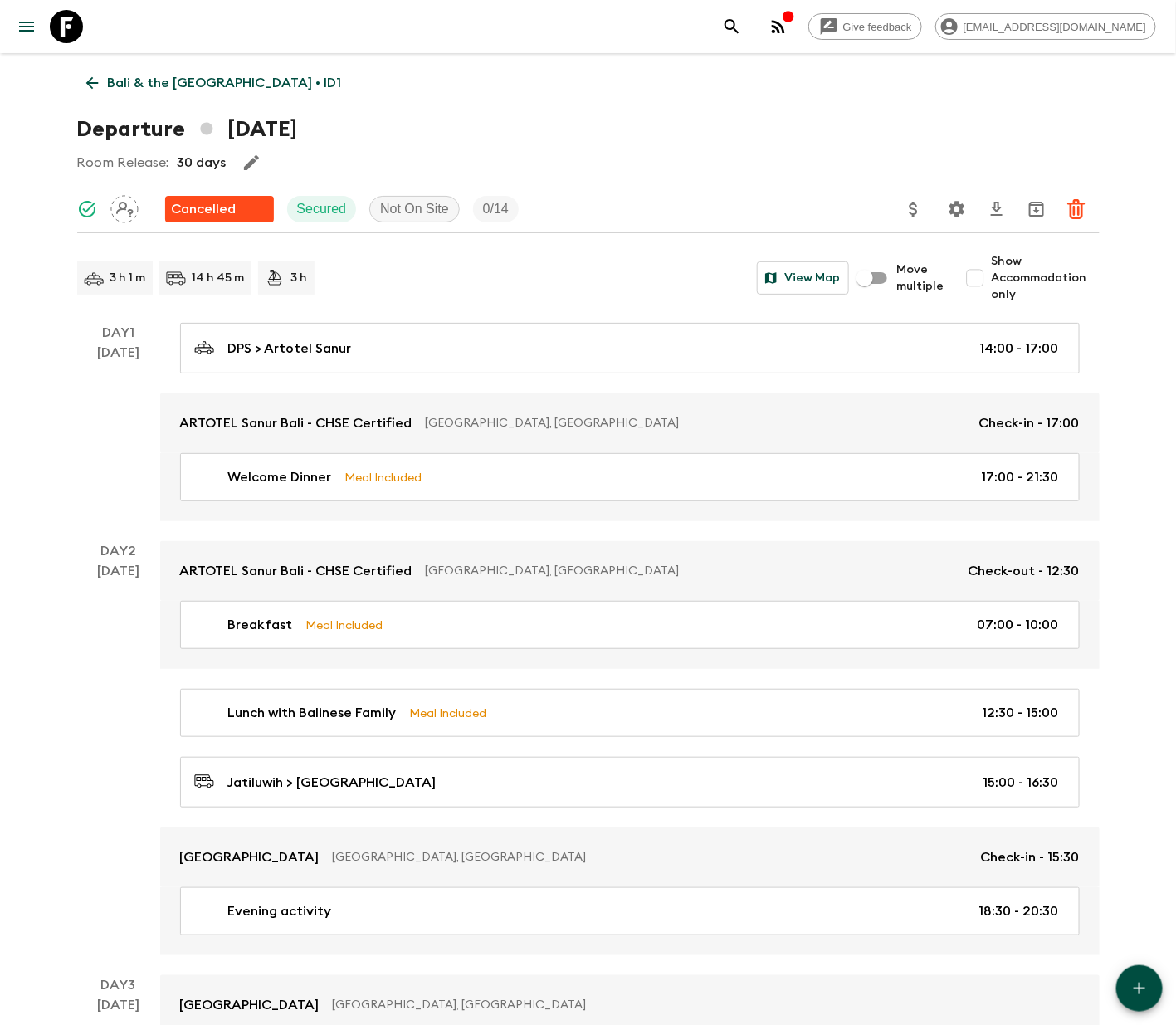
click at [92, 80] on icon at bounding box center [92, 83] width 18 height 18
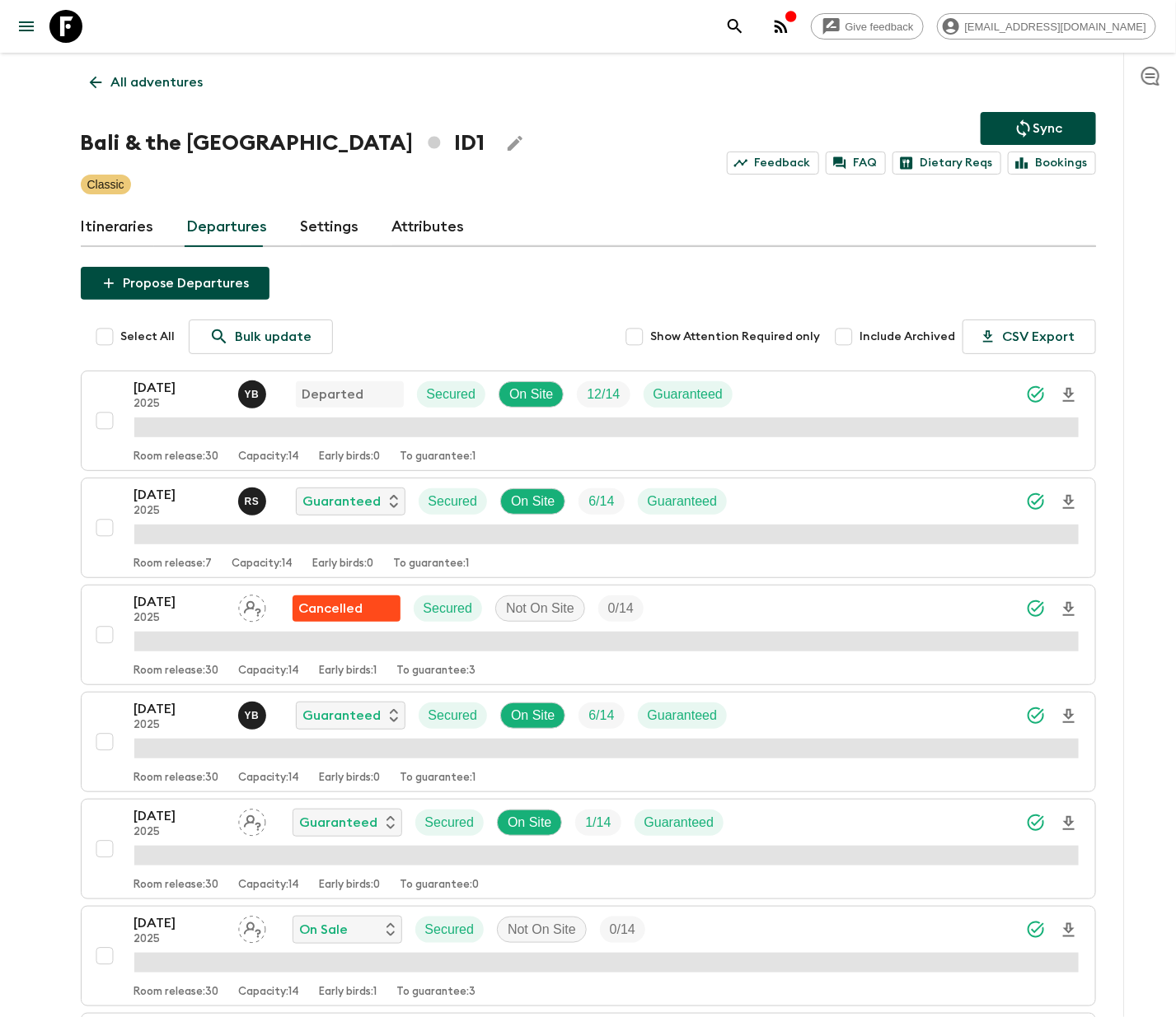
click at [155, 79] on p "All adventures" at bounding box center [158, 83] width 93 height 20
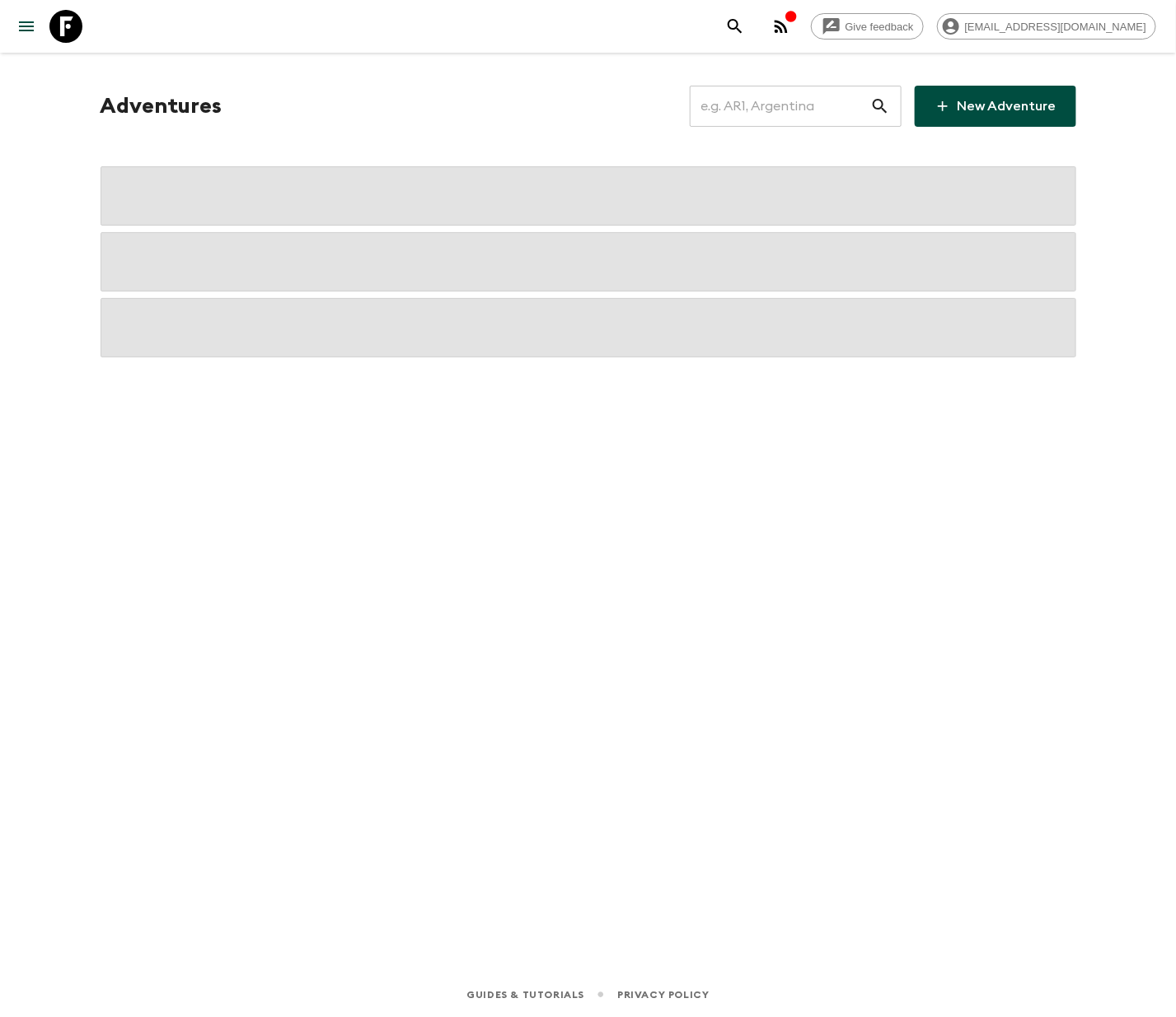
click at [783, 104] on input "text" at bounding box center [780, 107] width 180 height 46
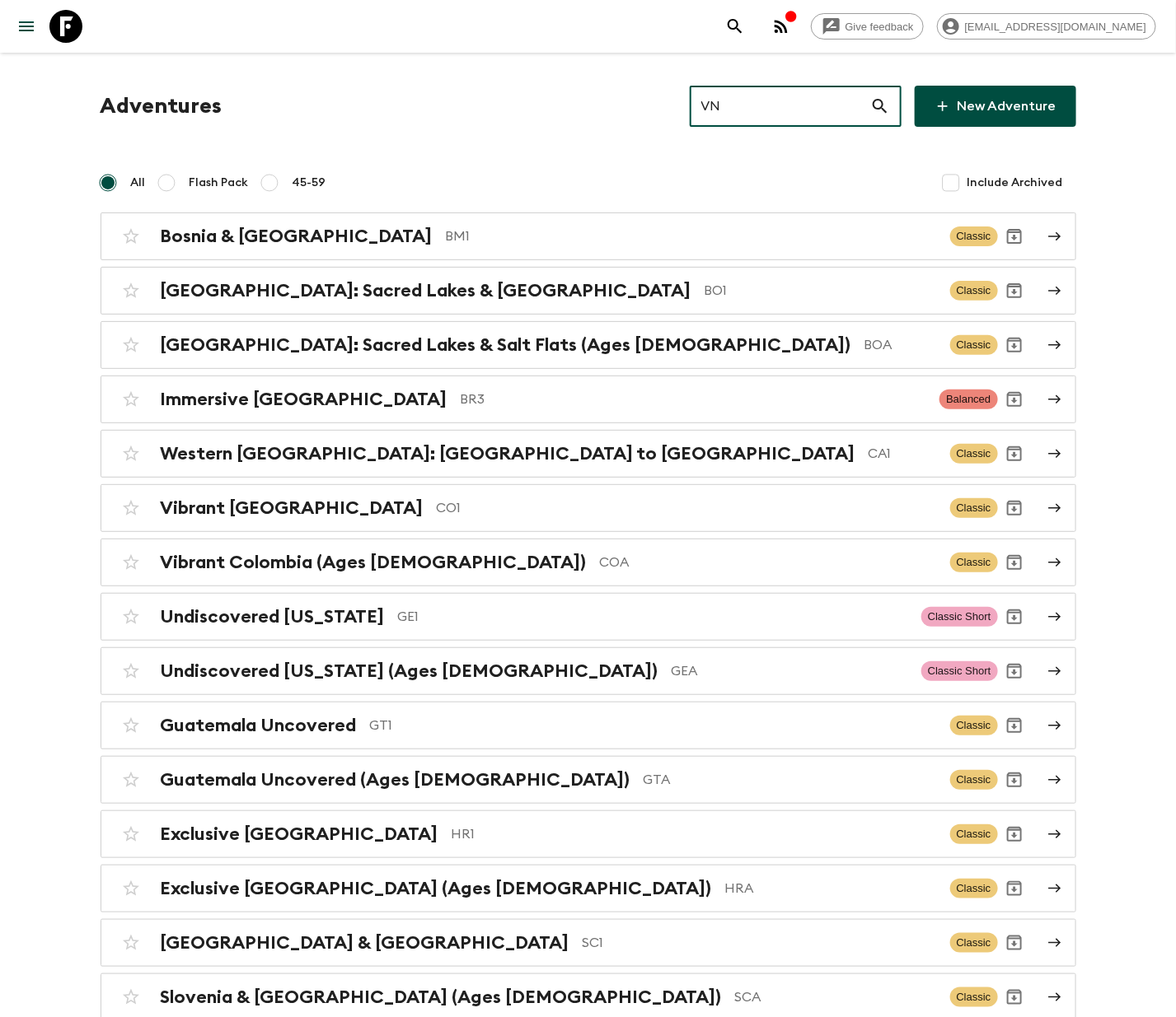
type input "VN1"
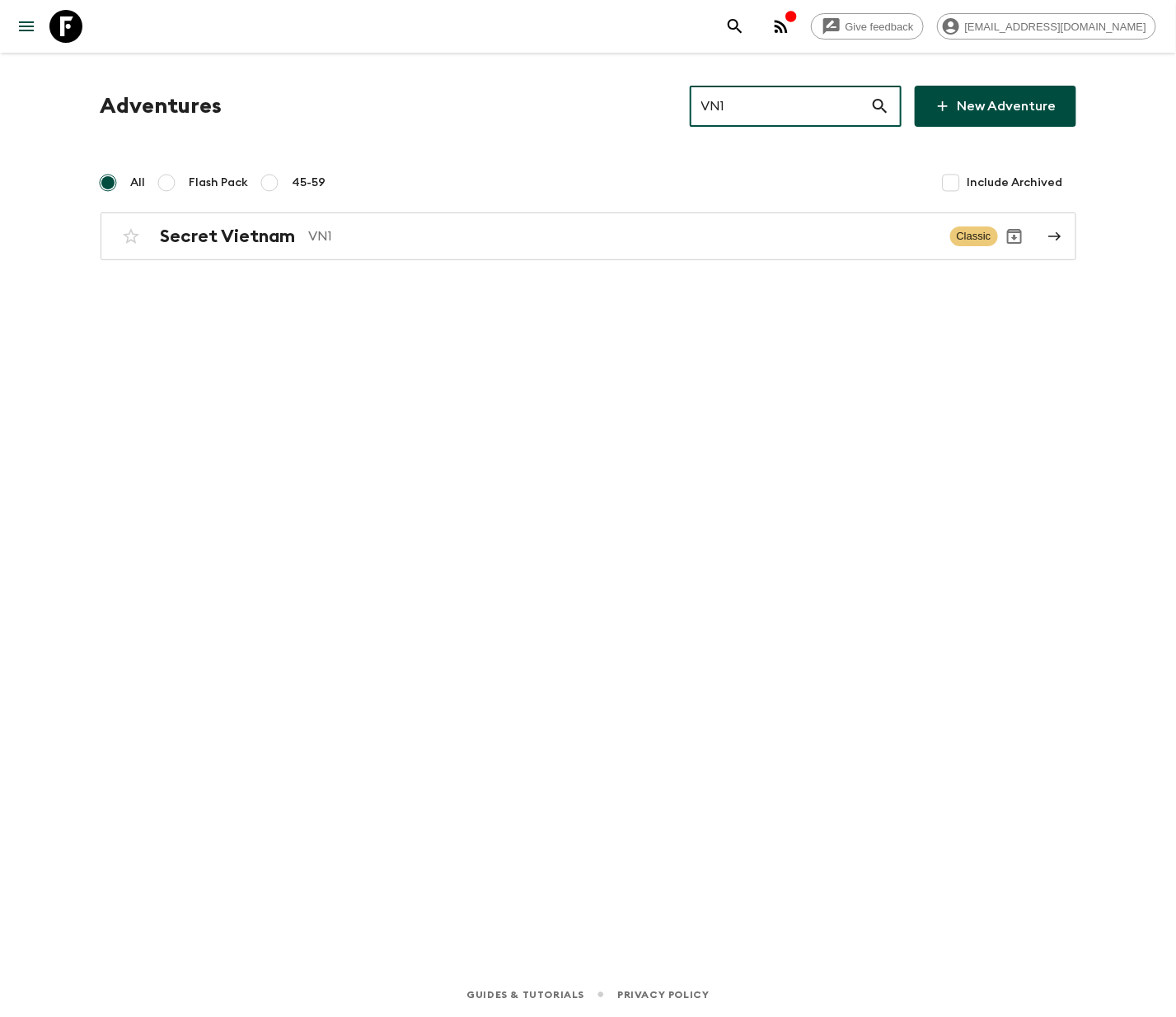
click at [226, 234] on h2 "Secret Vietnam" at bounding box center [228, 236] width 136 height 21
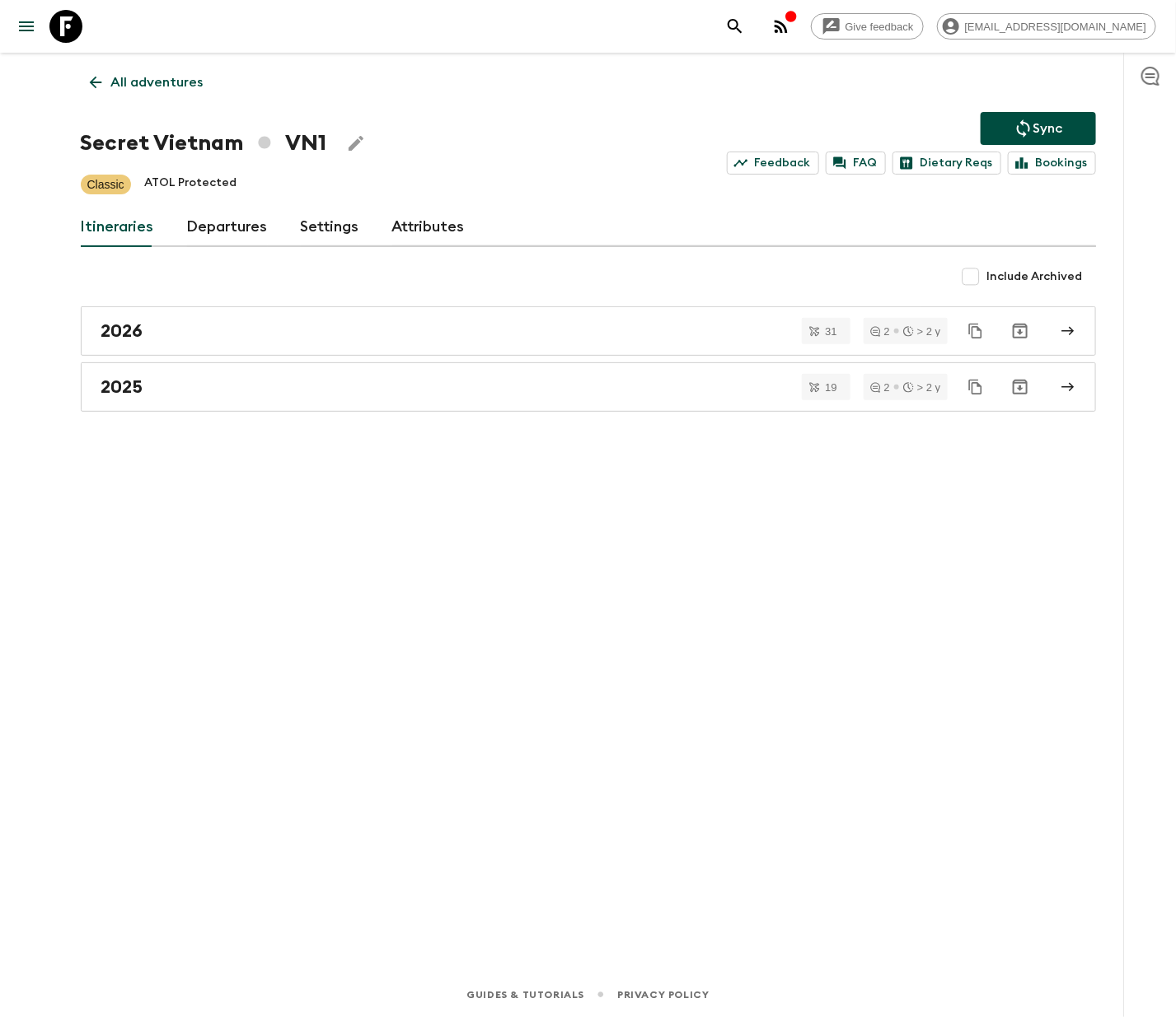
click at [222, 225] on link "Departures" at bounding box center [227, 227] width 81 height 40
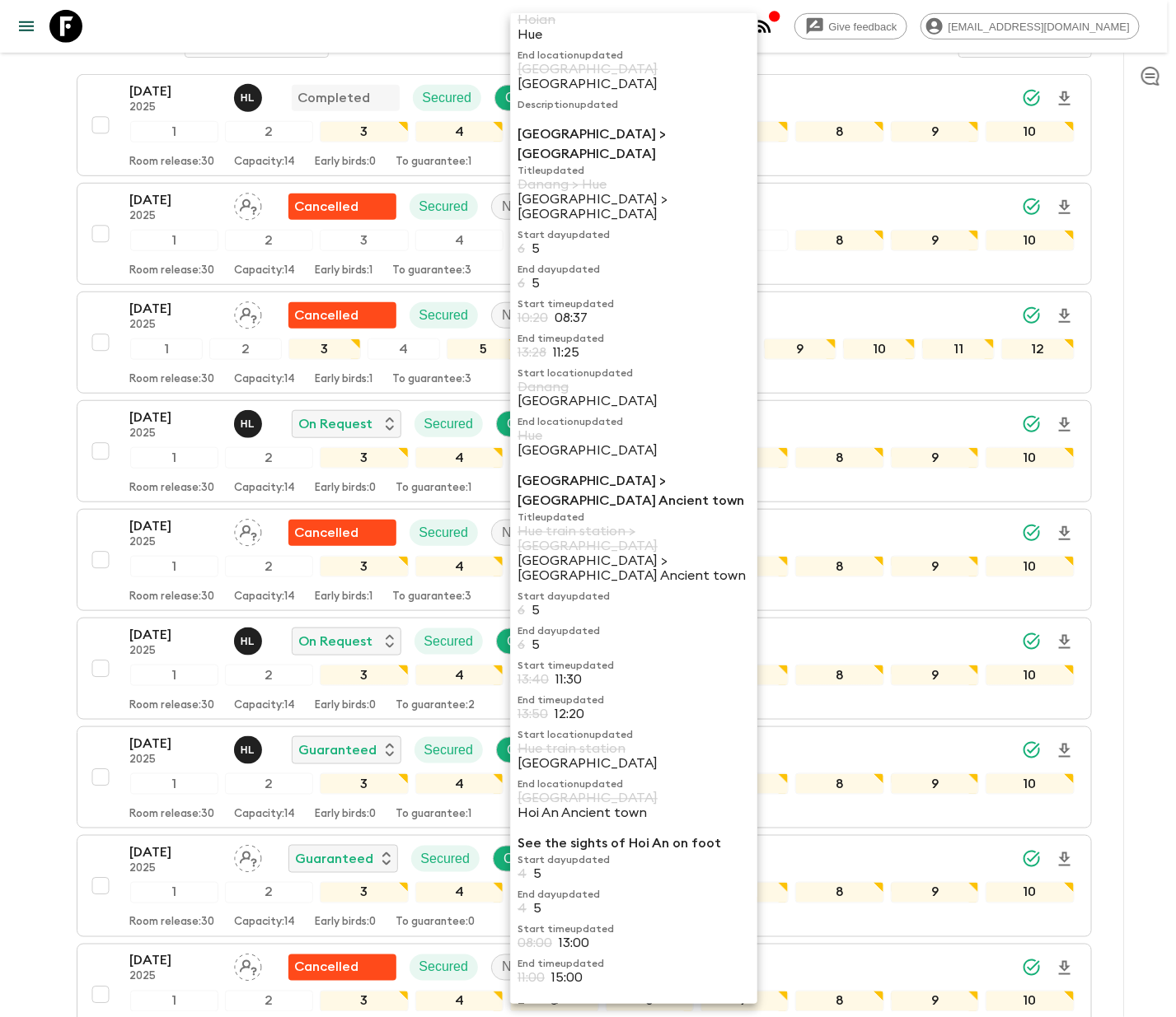
scroll to position [848, 0]
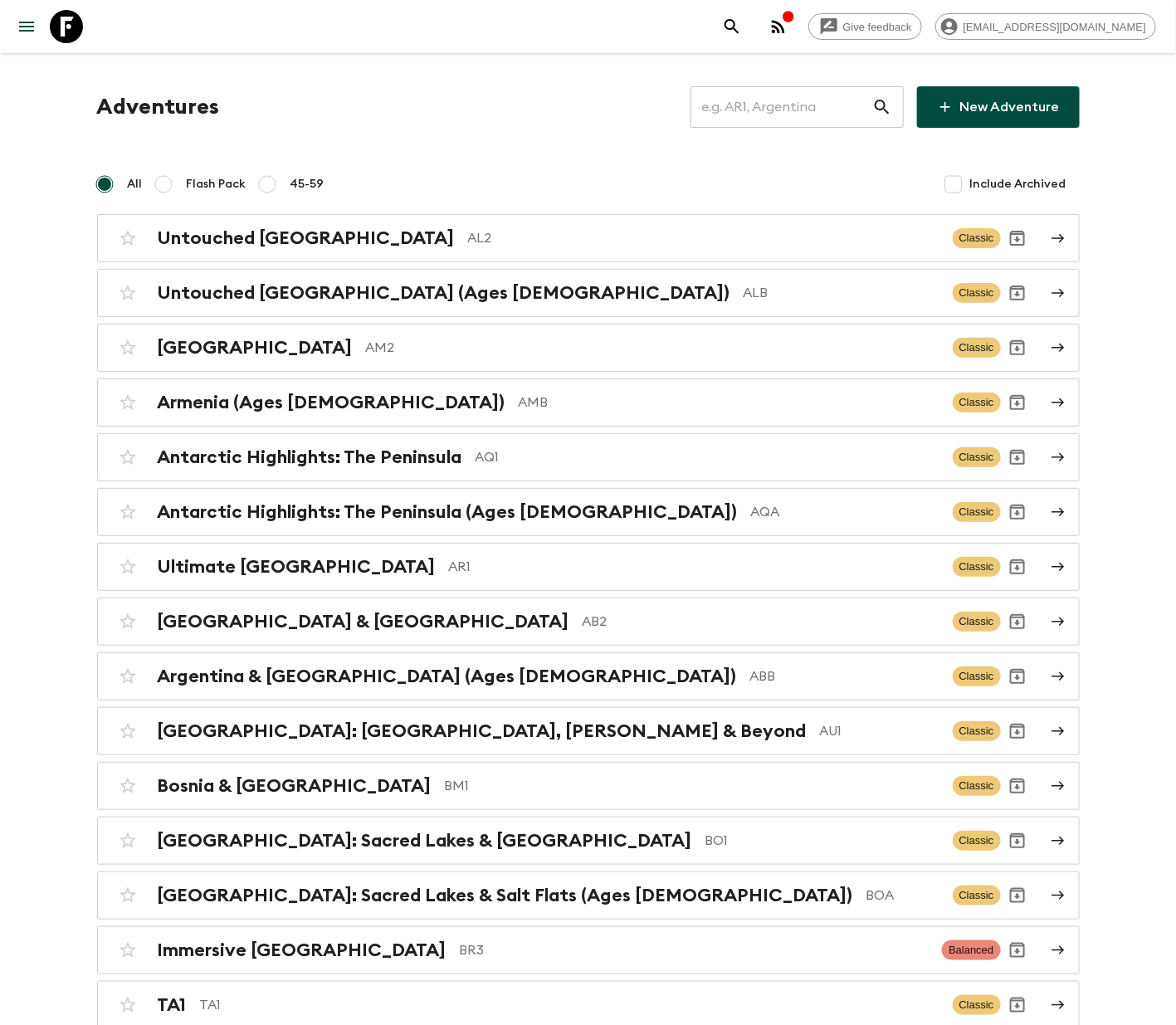
click at [786, 104] on input "text" at bounding box center [782, 107] width 181 height 47
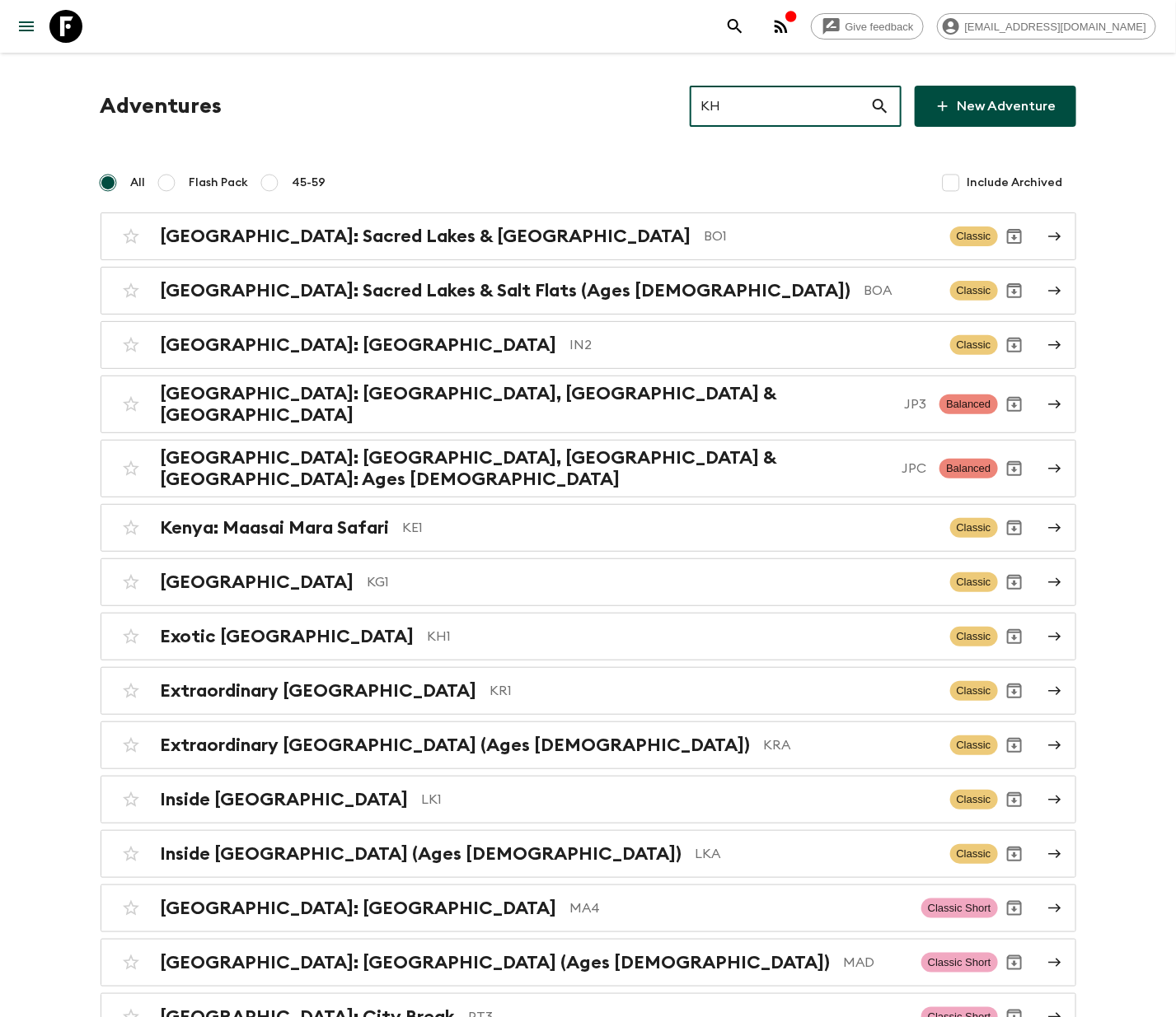
type input "KH1"
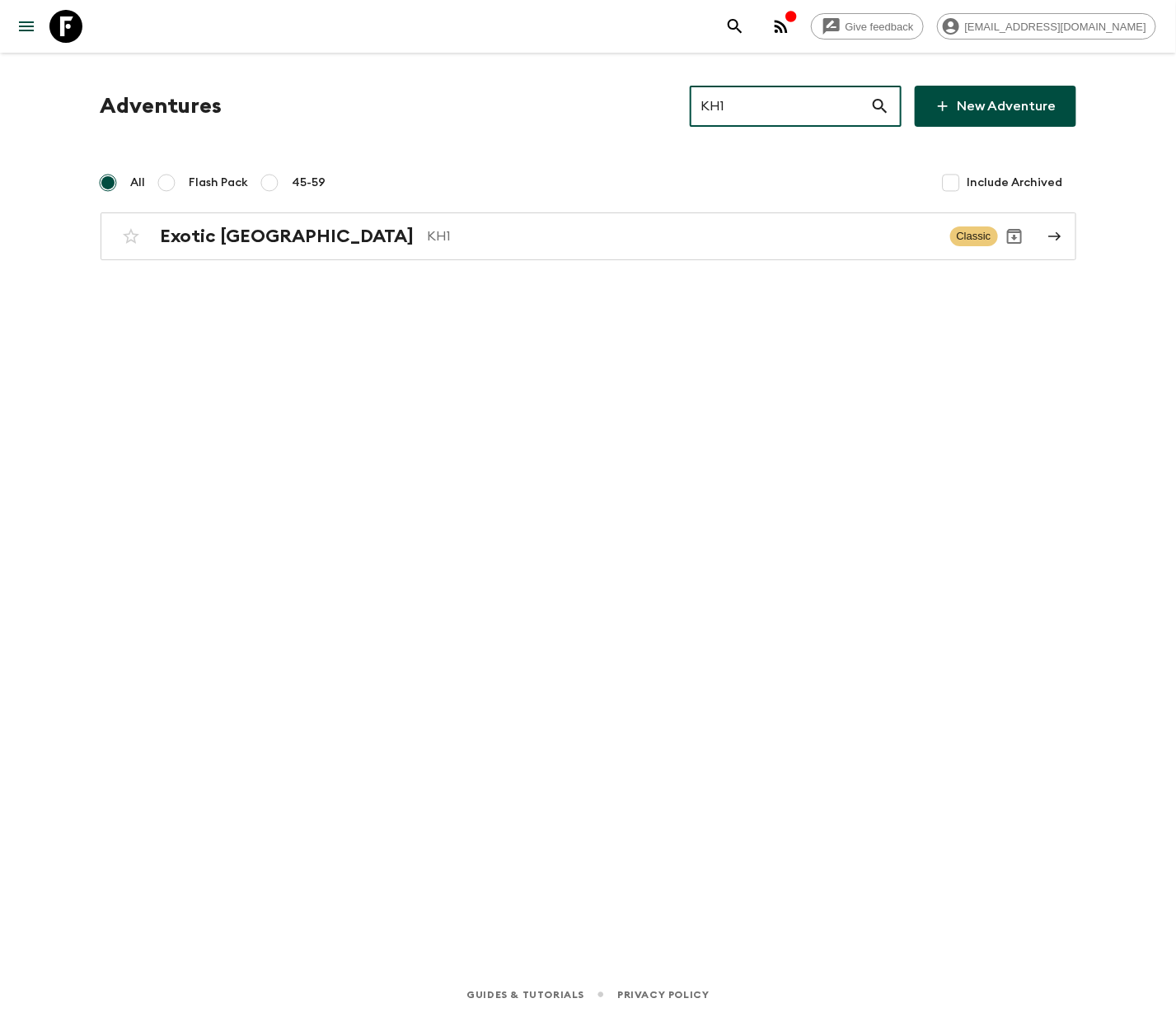
click at [233, 234] on h2 "Exotic [GEOGRAPHIC_DATA]" at bounding box center [287, 236] width 254 height 21
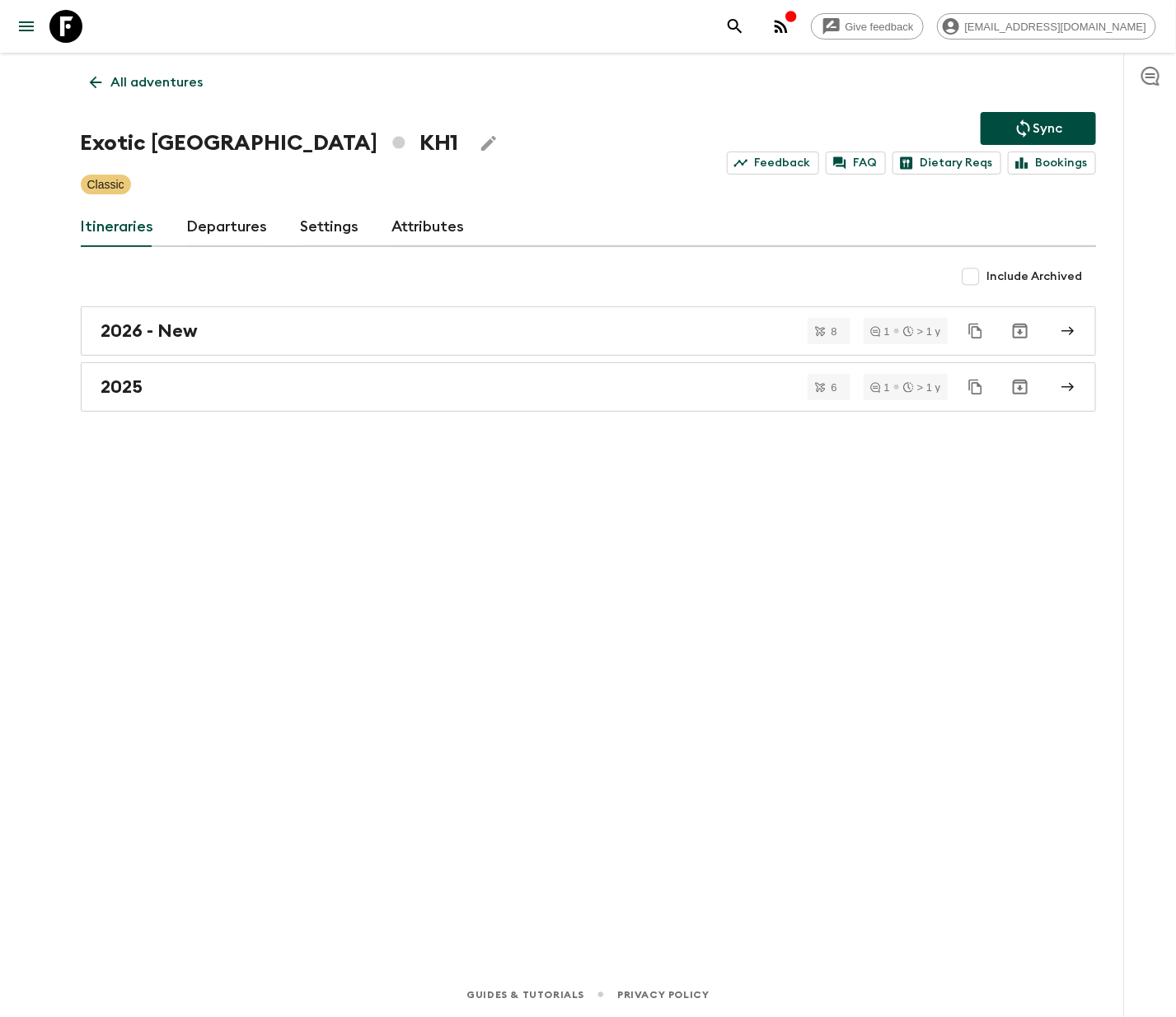
click at [222, 225] on link "Departures" at bounding box center [227, 227] width 81 height 40
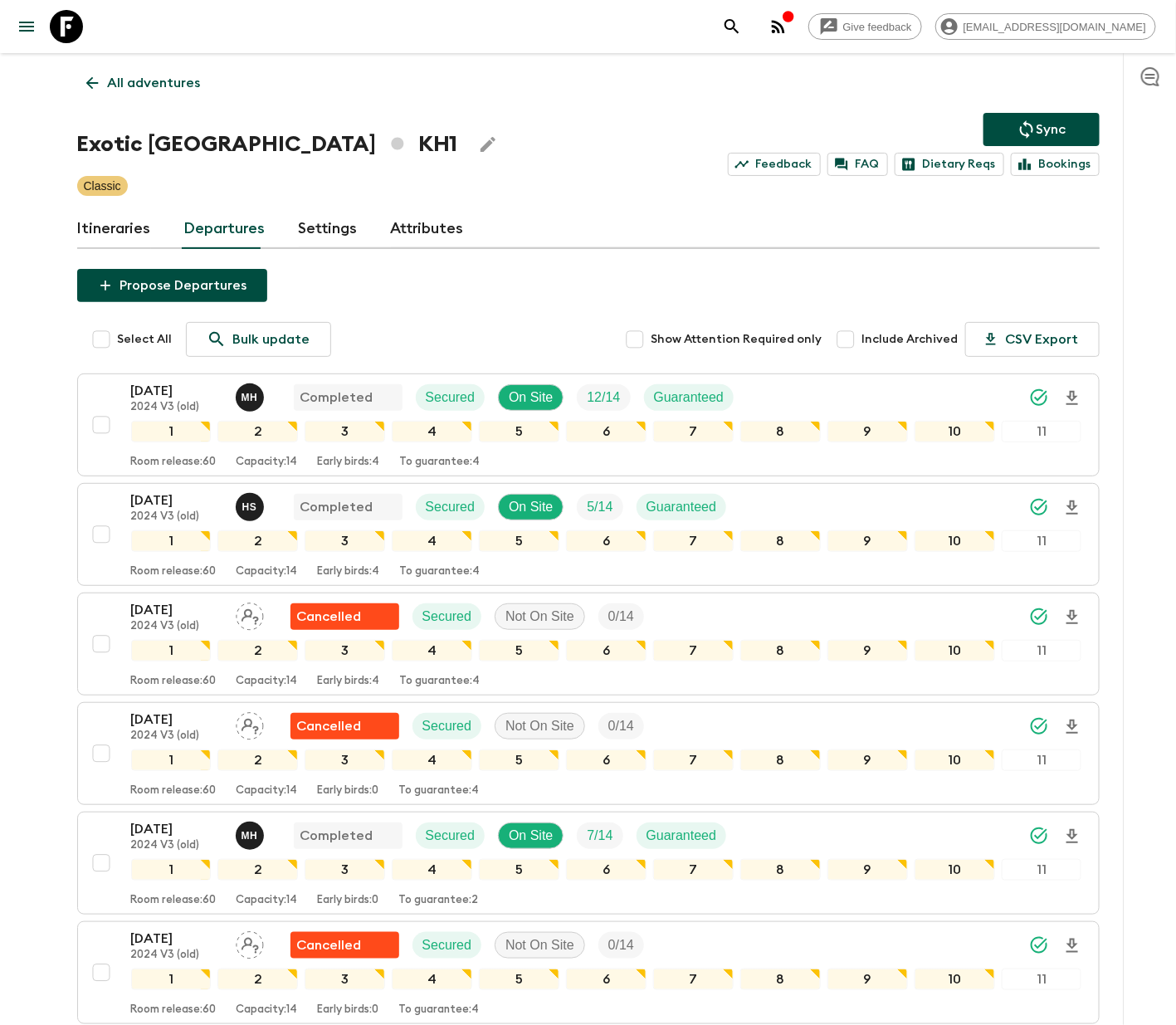
scroll to position [1424, 0]
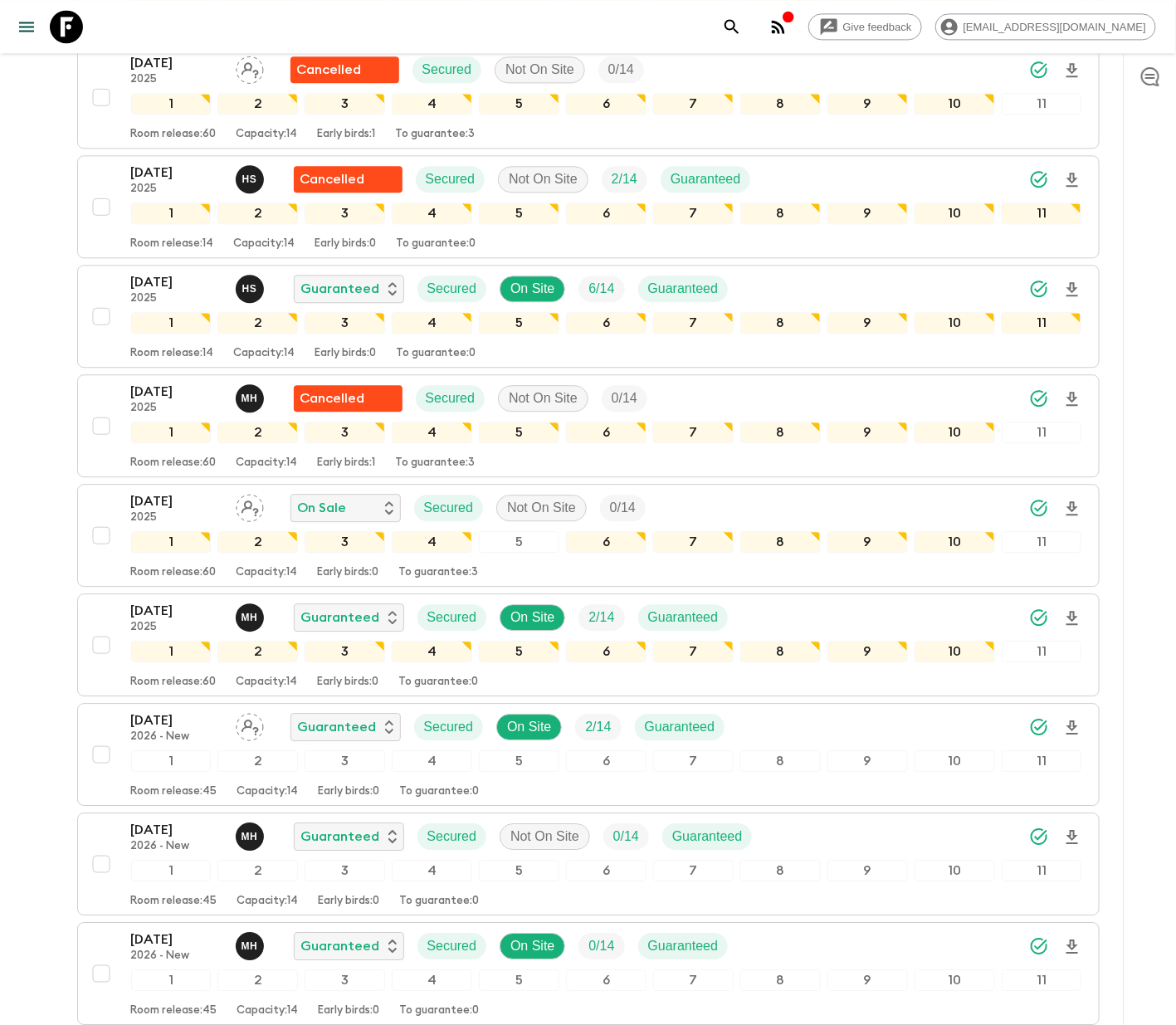
click at [98, 518] on div "[DATE] 2025 On Sale Secured Not On Site 0 / 14 1 2 3 4 5 6 7 8 9 10 11 Room rel…" at bounding box center [583, 535] width 997 height 88
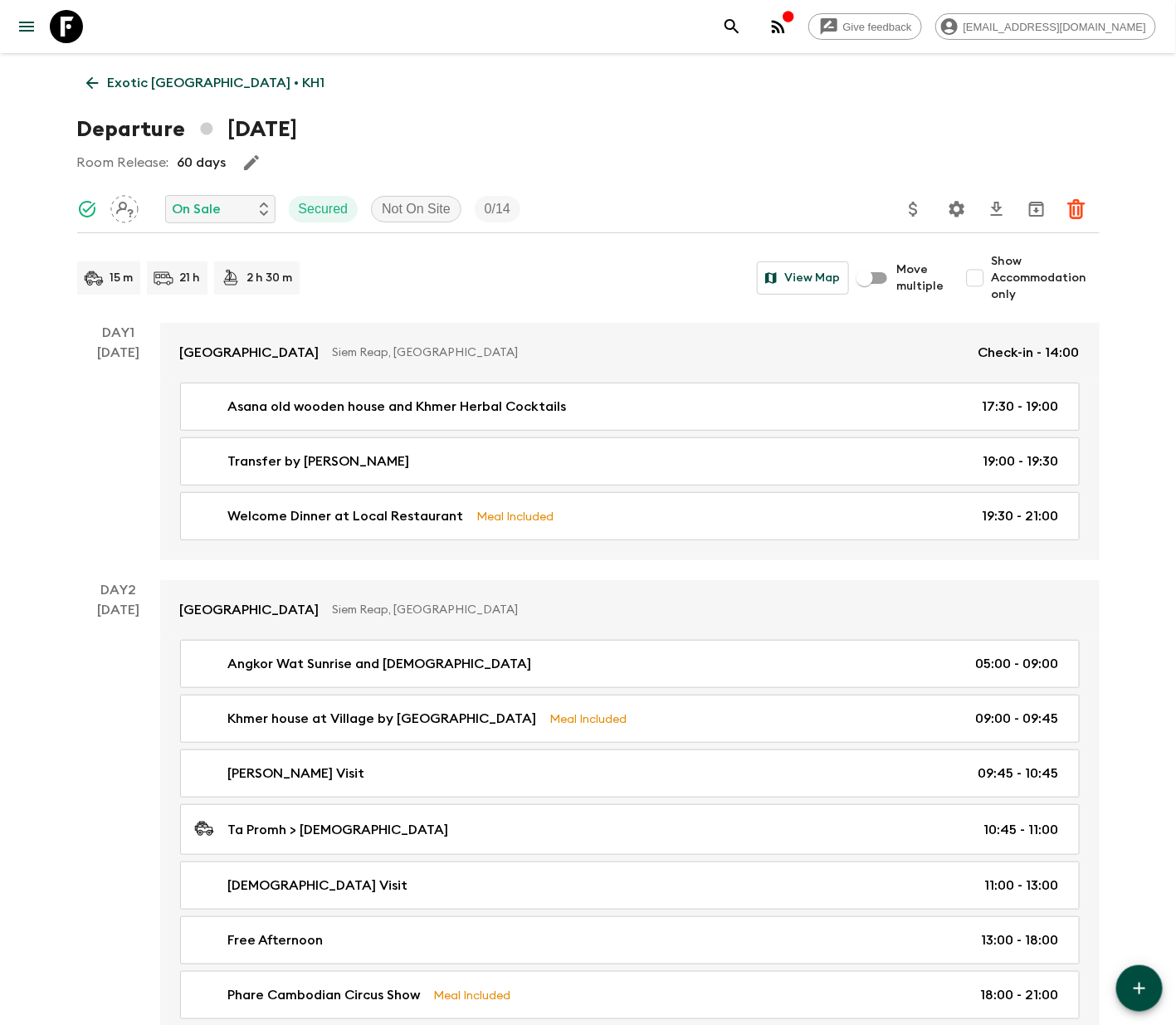
click at [219, 207] on p "On Sale" at bounding box center [196, 209] width 49 height 20
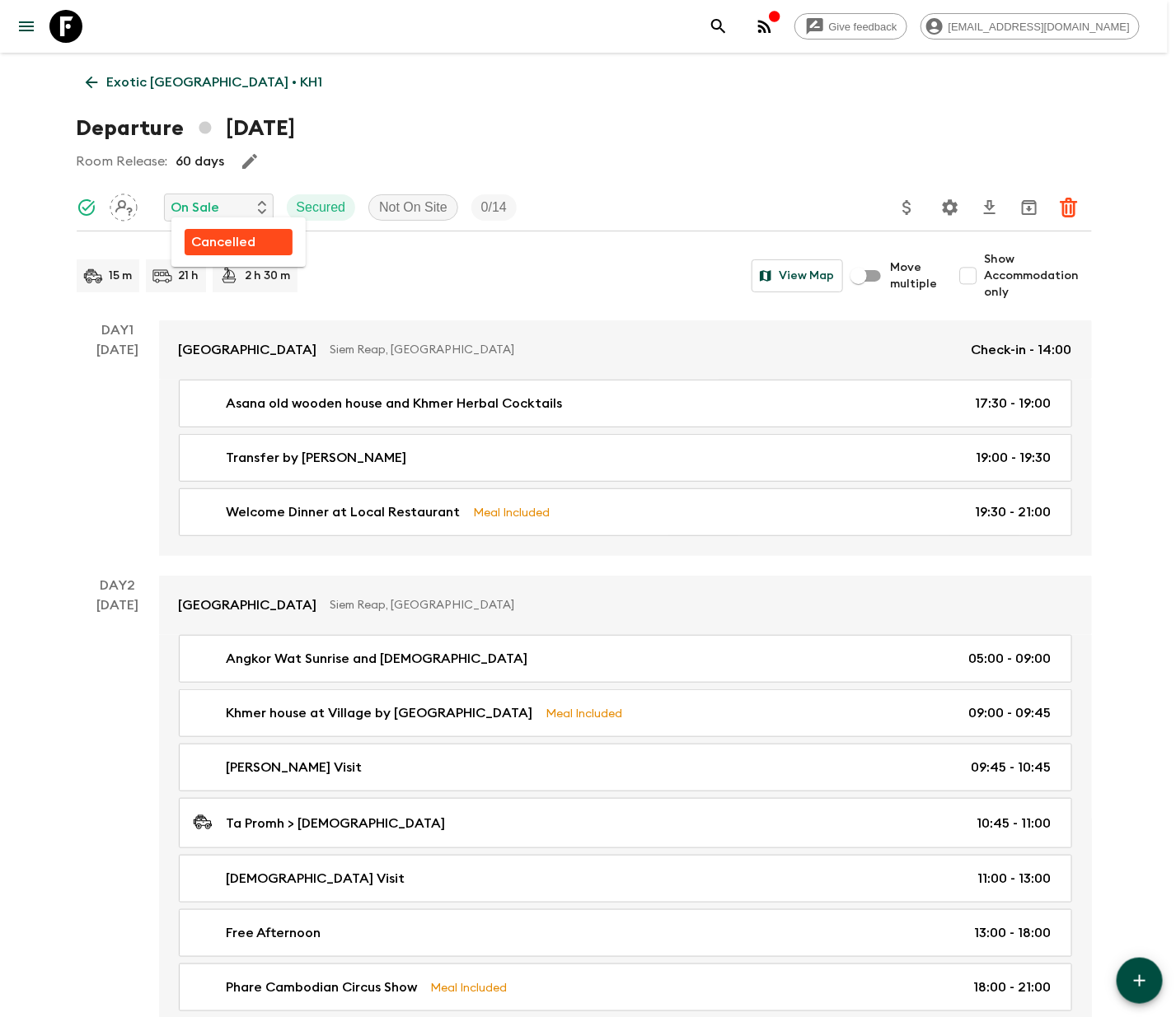
click at [221, 240] on p "Cancelled" at bounding box center [223, 242] width 64 height 20
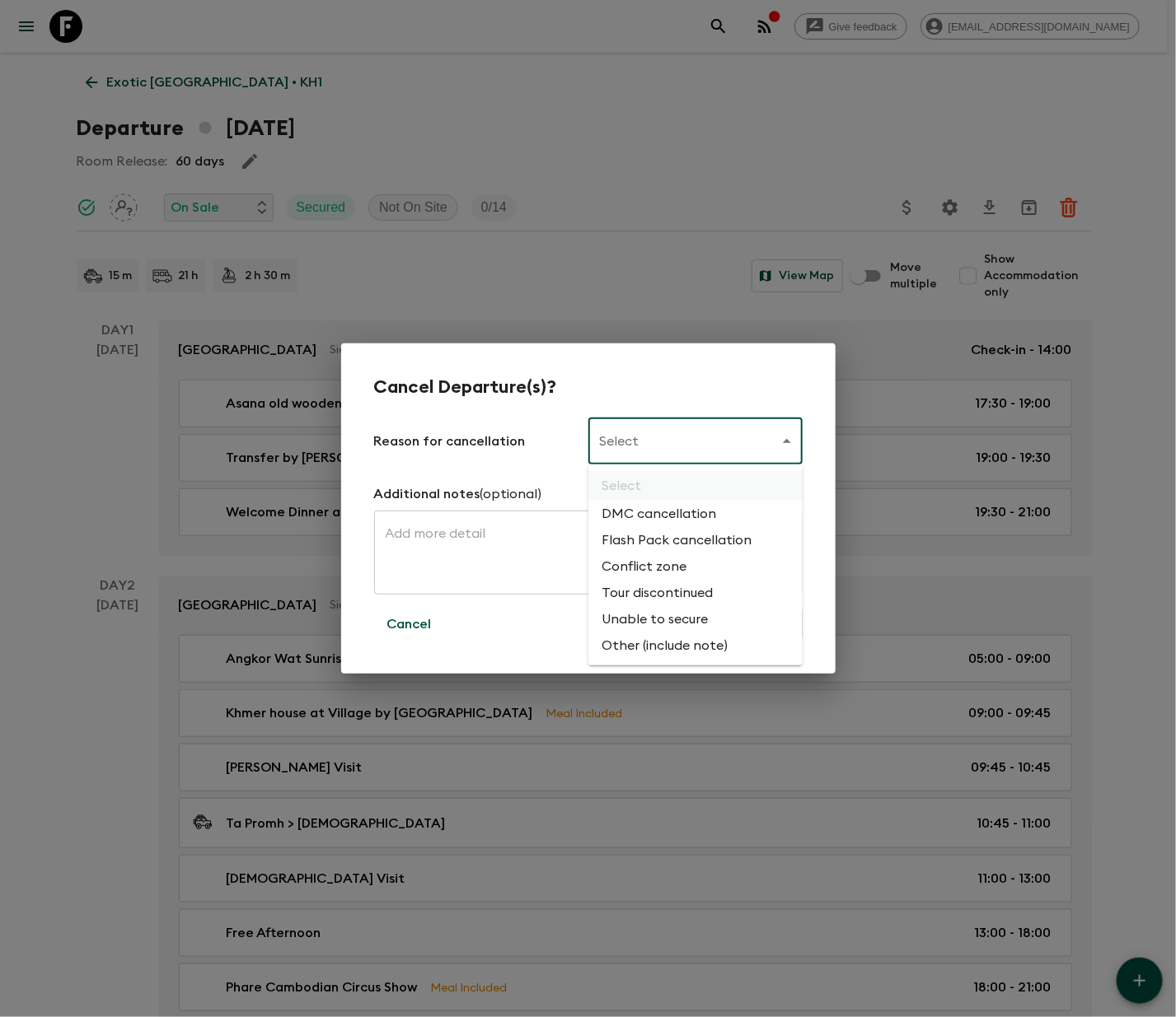
click at [673, 535] on li "Flash Pack cancellation" at bounding box center [695, 540] width 214 height 26
type input "FLASHPACK_CANCELLATION"
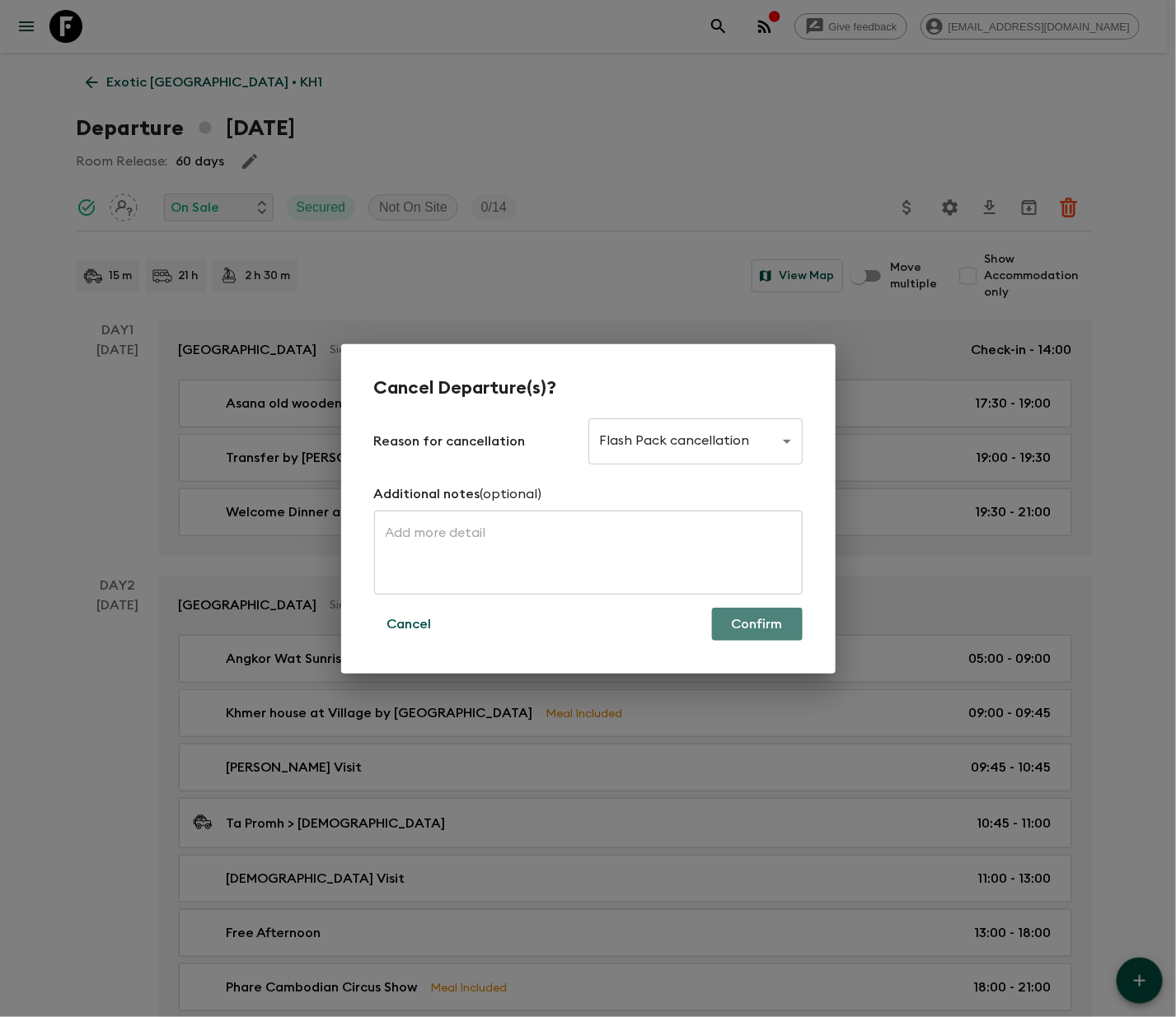
click at [755, 622] on button "Confirm" at bounding box center [757, 625] width 91 height 33
